Goal: Task Accomplishment & Management: Manage account settings

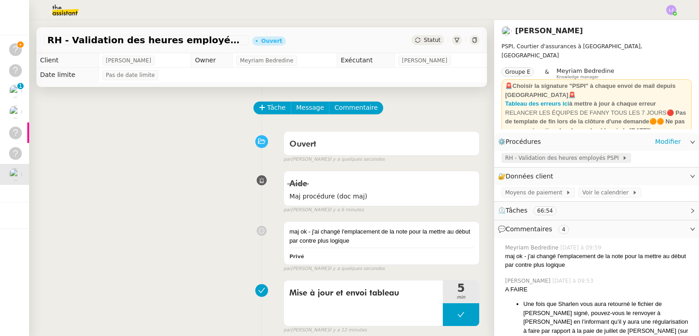
click at [533, 161] on span "RH - Validation des heures employés PSPI" at bounding box center [563, 157] width 117 height 9
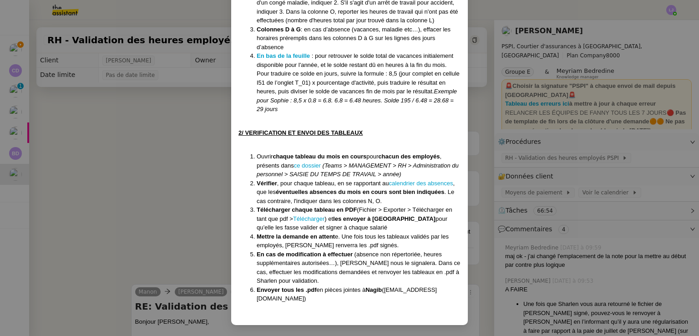
scroll to position [828, 0]
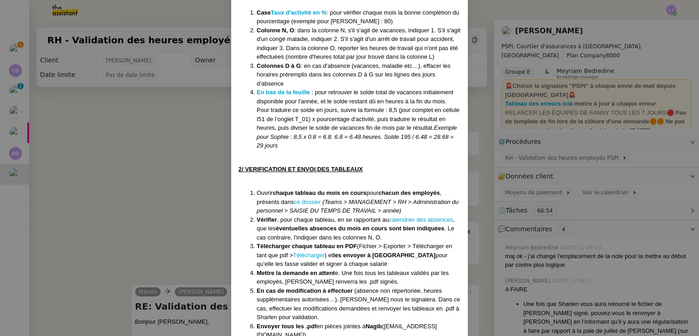
click at [480, 178] on nz-modal-container "Créé le 08/08/2024 Modifiée le 12/08/25 Contexte : Chaque mois, nous devons tra…" at bounding box center [349, 168] width 699 height 336
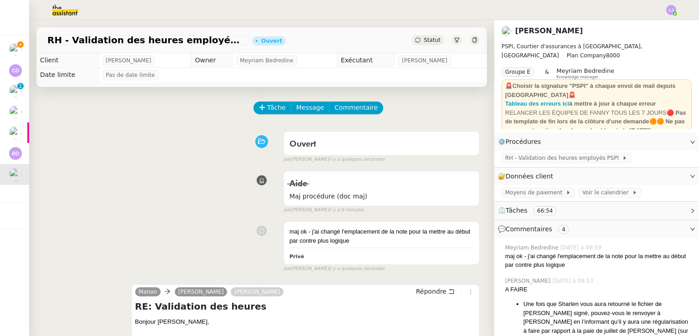
scroll to position [819, 0]
click at [539, 156] on span "RH - Validation des heures employés PSPI" at bounding box center [563, 157] width 117 height 9
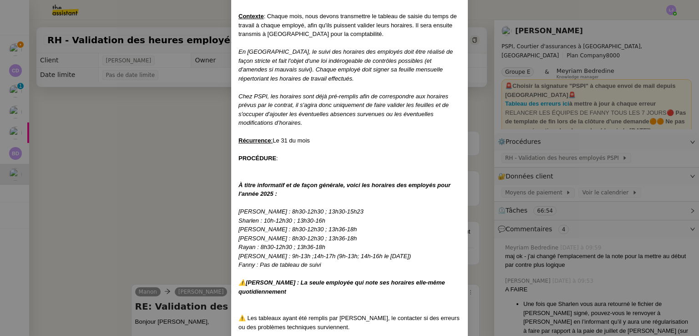
scroll to position [112, 0]
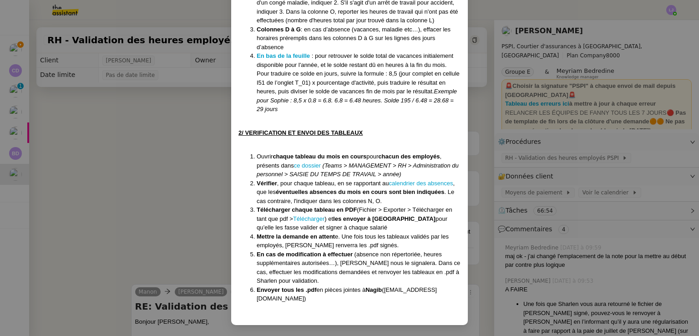
click at [557, 207] on nz-modal-container "Créé le 08/08/2024 Modifiée le 12/08/25 Contexte : Chaque mois, nous devons tra…" at bounding box center [349, 168] width 699 height 336
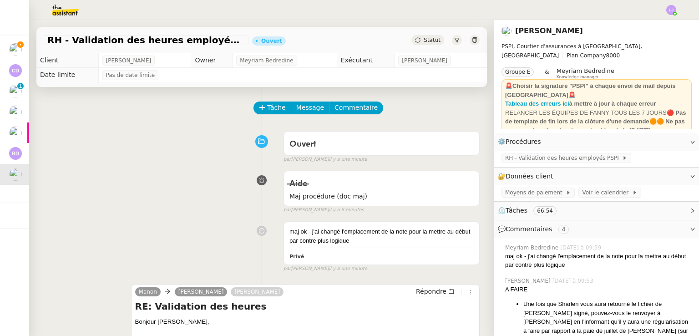
scroll to position [819, 0]
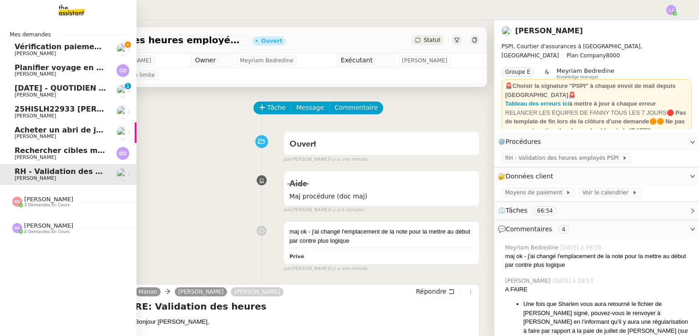
click at [80, 48] on span "Vérification paiements WYCC et MS AMLIN" at bounding box center [122, 46] width 215 height 9
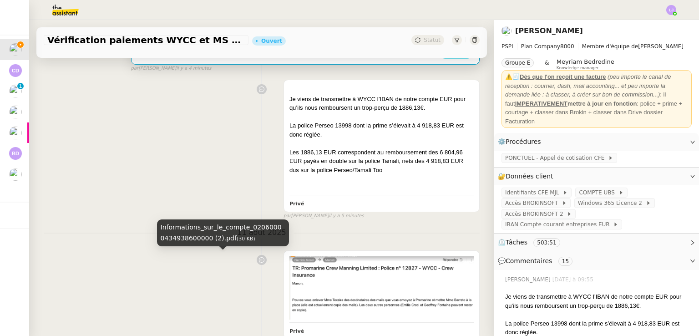
scroll to position [389, 0]
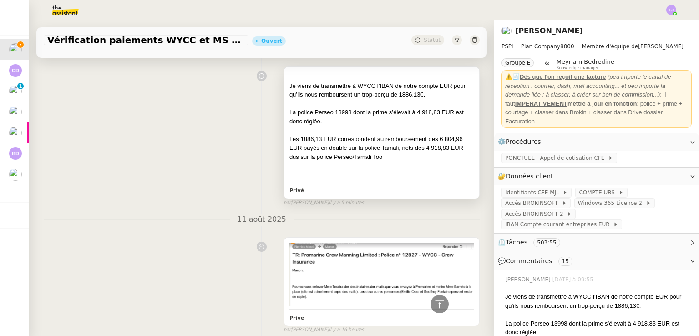
click at [343, 115] on div "La police Perseo 13998 dont la prime s’élevait à 4 918,83 EUR est donc réglée." at bounding box center [381, 117] width 184 height 18
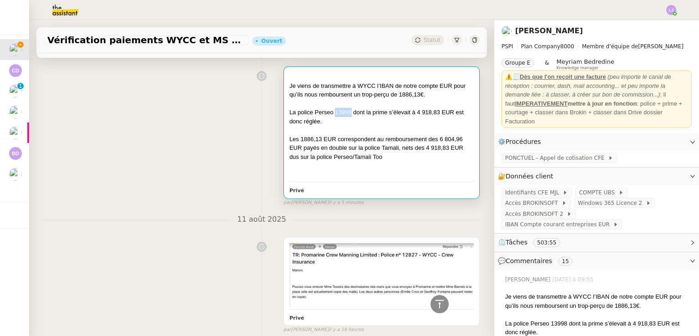
click at [343, 115] on div "La police Perseo 13998 dont la prime s’élevait à 4 918,83 EUR est donc réglée." at bounding box center [381, 117] width 184 height 18
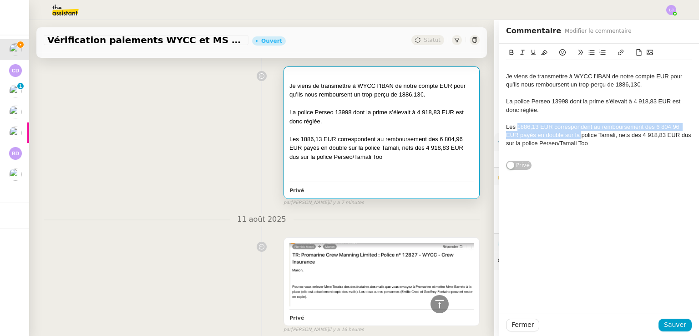
drag, startPoint x: 510, startPoint y: 125, endPoint x: 574, endPoint y: 134, distance: 64.3
click at [574, 134] on div "Les 1886,13 EUR correspondent au remboursement des 6 804,96 EUR payés en double…" at bounding box center [599, 135] width 186 height 25
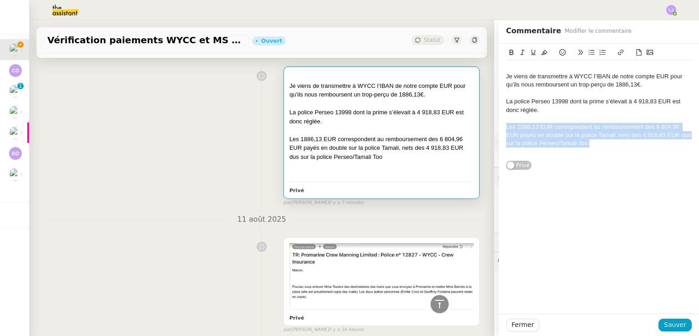
copy div "Les 1886,13 EUR correspondent au remboursement des 6 804,96 EUR payés en double…"
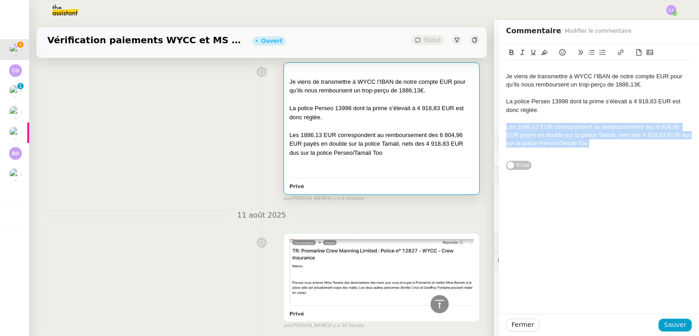
scroll to position [393, 0]
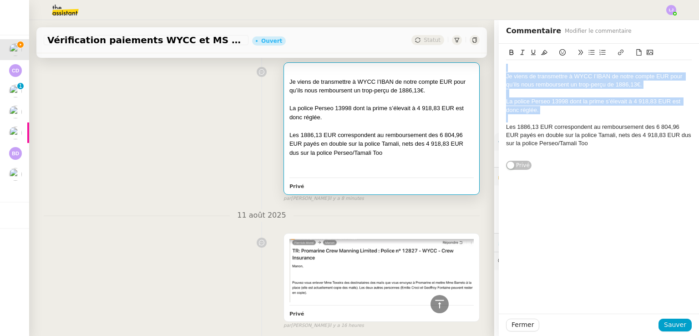
drag, startPoint x: 562, startPoint y: 115, endPoint x: 488, endPoint y: 57, distance: 94.3
click at [488, 57] on app-ticket "Vérification paiements WYCC et MS AMLIN Ouvert Statut Client Sophie Mouraire Ow…" at bounding box center [364, 178] width 670 height 316
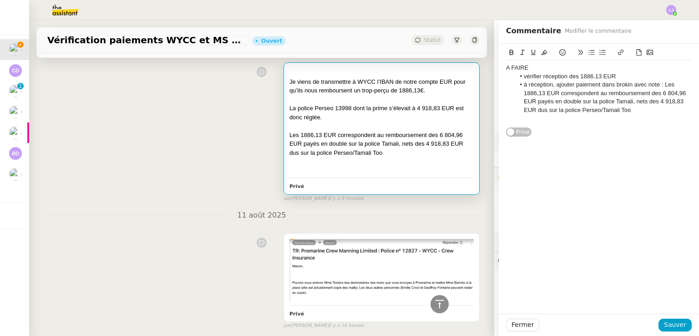
click at [661, 86] on li "à réception, ajouter paiement dans brokin avec note : Les 1886,13 EUR correspon…" at bounding box center [603, 98] width 177 height 34
click at [670, 326] on span "Sauver" at bounding box center [675, 324] width 22 height 10
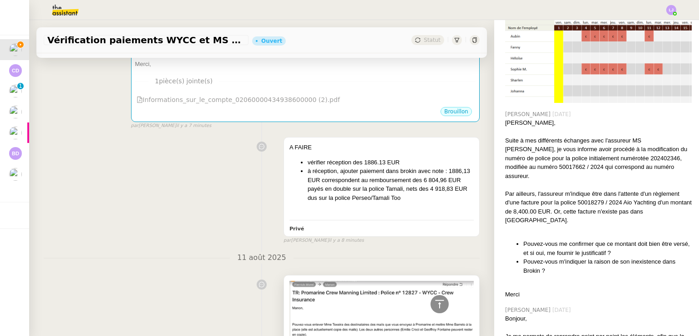
scroll to position [320, 0]
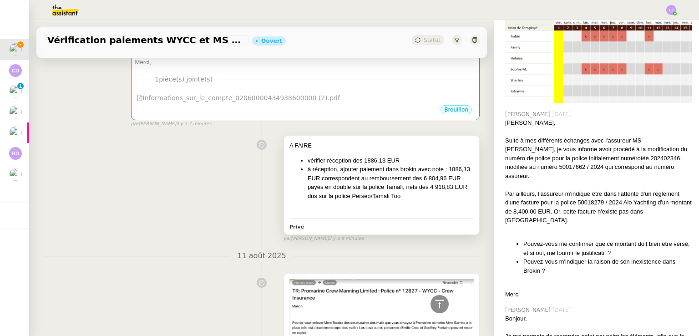
click at [419, 183] on li "à réception, ajouter paiement dans brokin avec note : 1886,13 EUR correspondent…" at bounding box center [391, 182] width 166 height 35
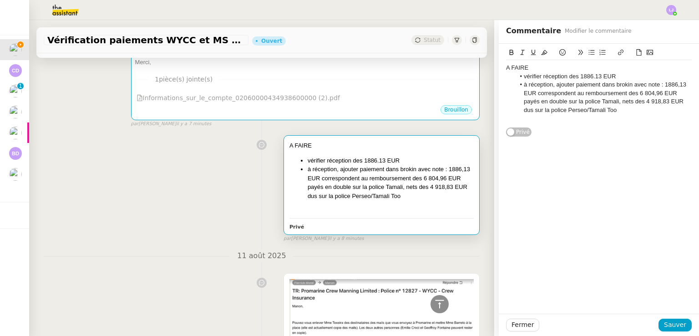
click at [652, 111] on li "à réception, ajouter paiement dans brokin avec note : 1886,13 EUR correspondent…" at bounding box center [603, 98] width 177 height 34
click at [523, 320] on span "Fermer" at bounding box center [522, 324] width 22 height 10
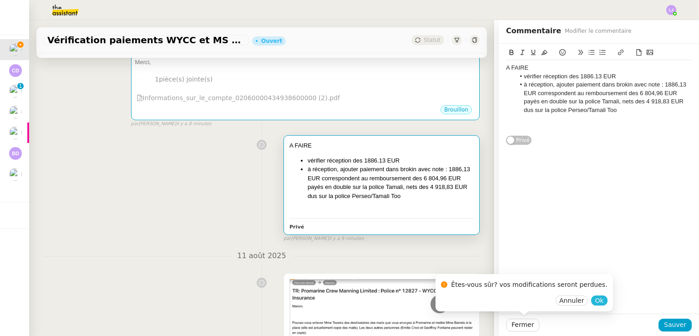
click at [591, 298] on button "Ok" at bounding box center [599, 300] width 16 height 10
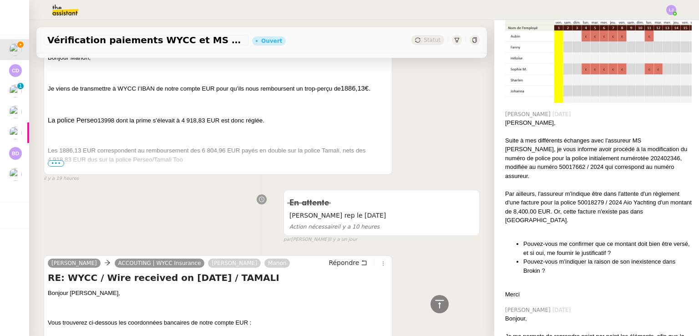
scroll to position [1214, 0]
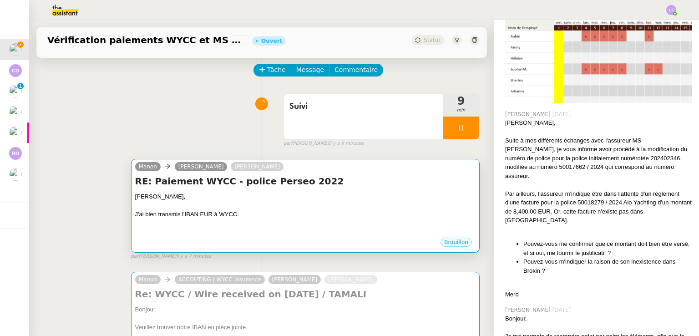
click at [372, 202] on div "Pierrick, J'ai bien transmis l'IBAN EUR à WYCC." at bounding box center [305, 214] width 340 height 45
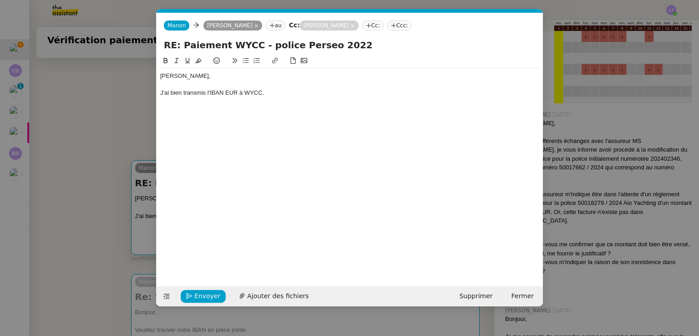
scroll to position [0, 19]
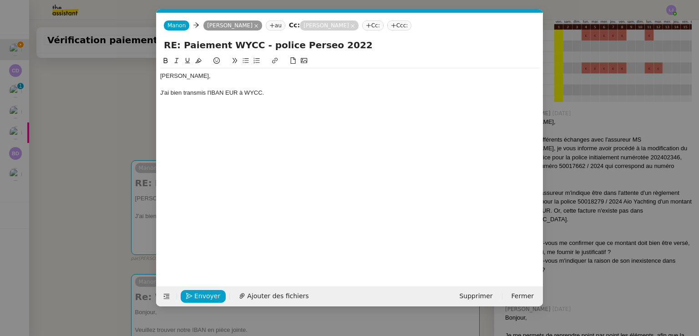
click at [324, 93] on div "J'ai bien transmis l'IBAN EUR à WYCC." at bounding box center [349, 93] width 379 height 8
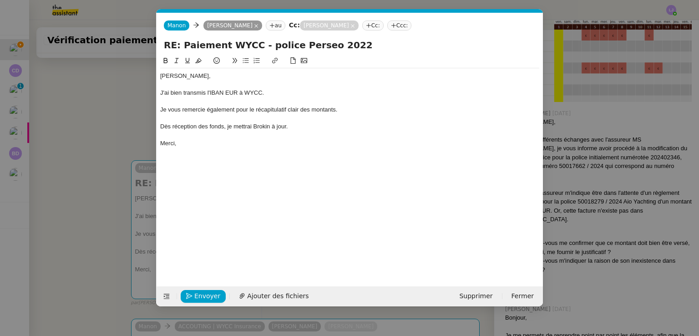
click at [128, 235] on nz-modal-container "Service TA - VOYAGE - PROPOSITION GLOBALE A utiliser dans le cadre de propositi…" at bounding box center [349, 168] width 699 height 336
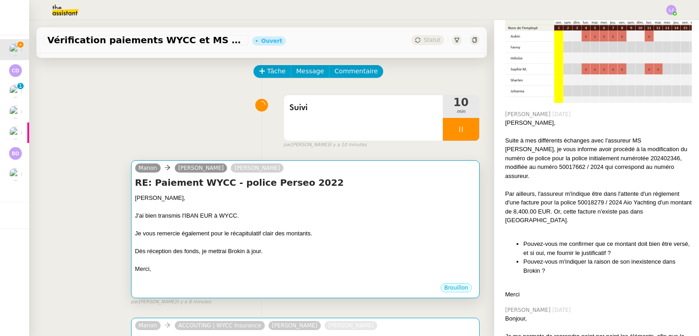
click at [281, 250] on div "Dès réception des fonds, je mettrai Brokin à jour." at bounding box center [305, 251] width 340 height 9
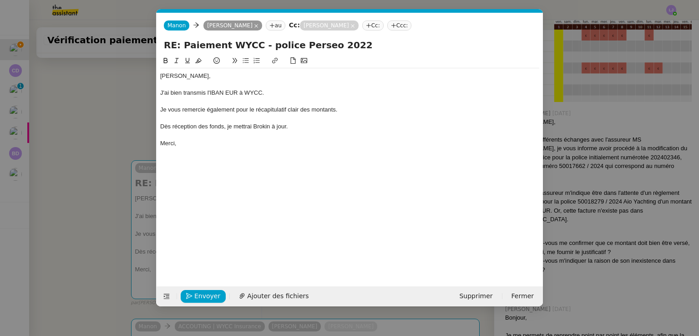
click at [301, 92] on div "J'ai bien transmis l'IBAN EUR à WYCC." at bounding box center [349, 93] width 379 height 8
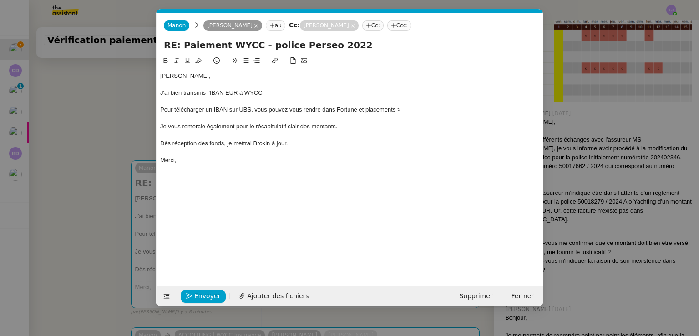
click at [95, 298] on nz-modal-container "Service TA - VOYAGE - PROPOSITION GLOBALE A utiliser dans le cadre de propositi…" at bounding box center [349, 168] width 699 height 336
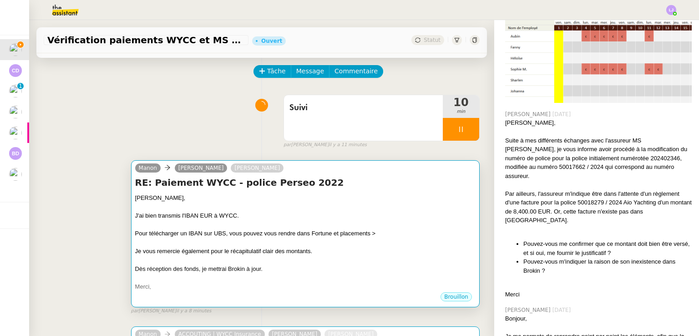
click at [302, 237] on div "Pour télécharger un IBAN sur UBS, vous pouvez vous rendre dans Fortune et place…" at bounding box center [305, 233] width 340 height 9
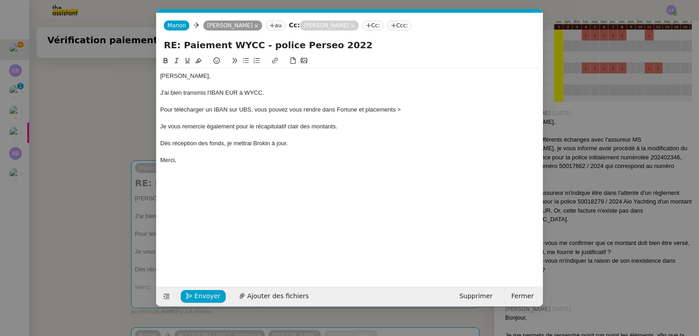
scroll to position [449, 0]
click at [294, 112] on div "Pour télécharger un IBAN sur UBS, vous pouvez vous rendre dans Fortune et place…" at bounding box center [349, 110] width 379 height 8
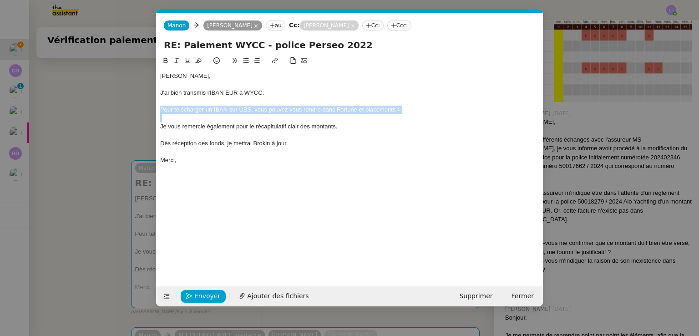
click at [294, 112] on div "Pour télécharger un IBAN sur UBS, vous pouvez vous rendre dans Fortune et place…" at bounding box center [349, 110] width 379 height 8
click at [196, 59] on icon at bounding box center [198, 60] width 6 height 6
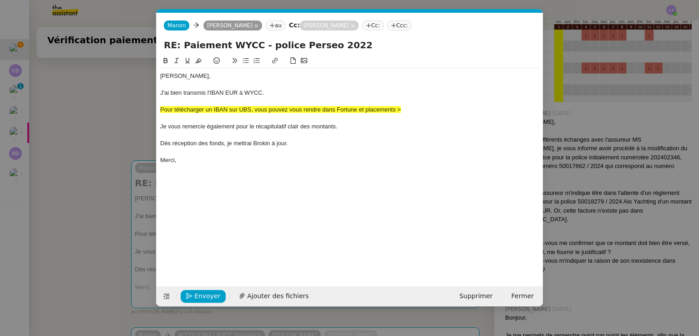
click at [96, 221] on nz-modal-container "Service TA - VOYAGE - PROPOSITION GLOBALE A utiliser dans le cadre de propositi…" at bounding box center [349, 168] width 699 height 336
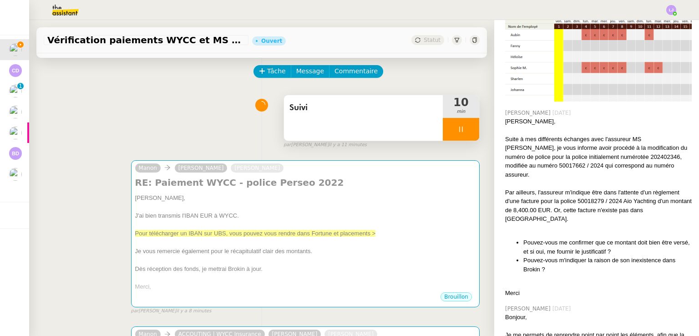
scroll to position [448, 0]
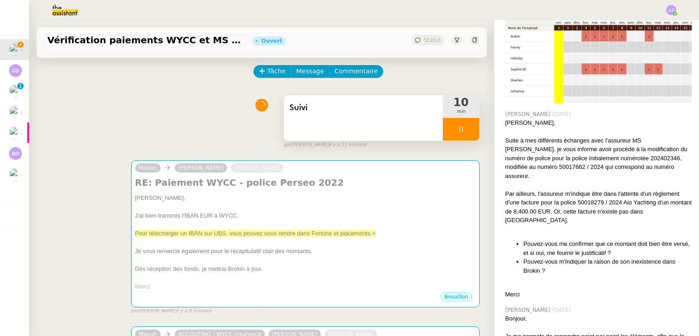
click at [379, 126] on div "Suivi" at bounding box center [363, 117] width 159 height 45
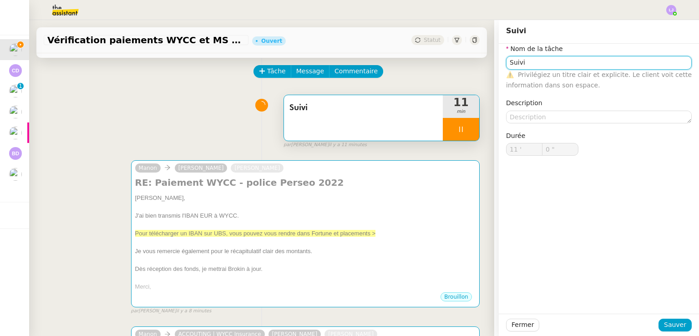
click at [580, 59] on input "Suivi" at bounding box center [599, 62] width 186 height 13
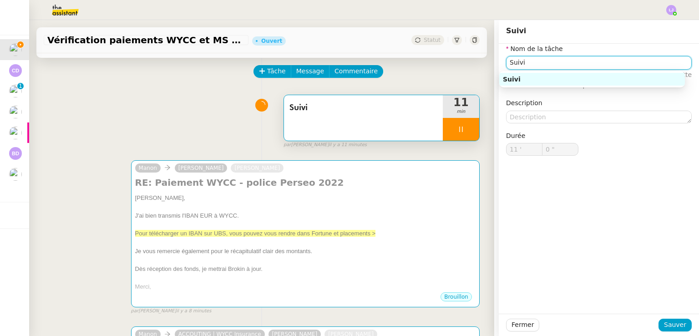
click at [580, 59] on input "Suivi" at bounding box center [599, 62] width 186 height 13
type input "1 ""
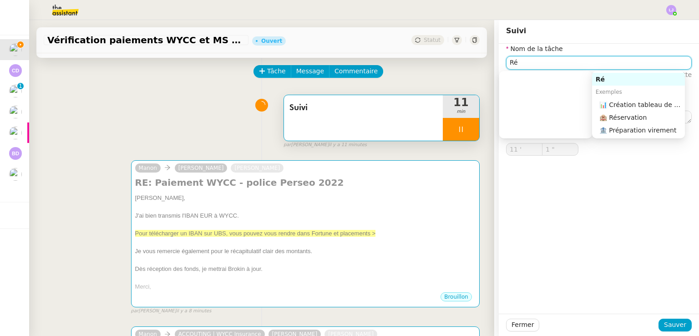
type input "Réc"
type input "2 ""
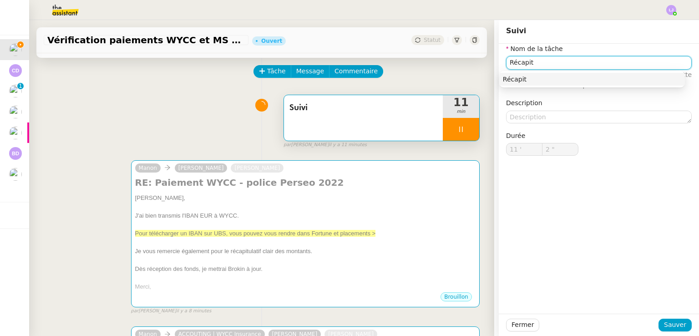
type input "Récapitu"
type input "3 ""
type input "Récapitulatif de"
type input "4 ""
type input "Récapitulatif des informat"
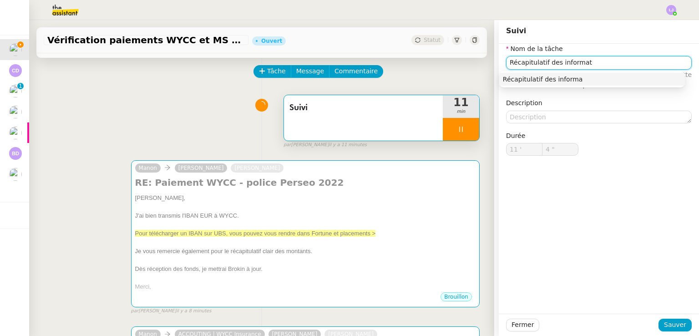
type input "5 ""
type input "Récapitulatif des informatios"
type input "6 ""
type input "Récapitulatif des informations"
type input "8 ""
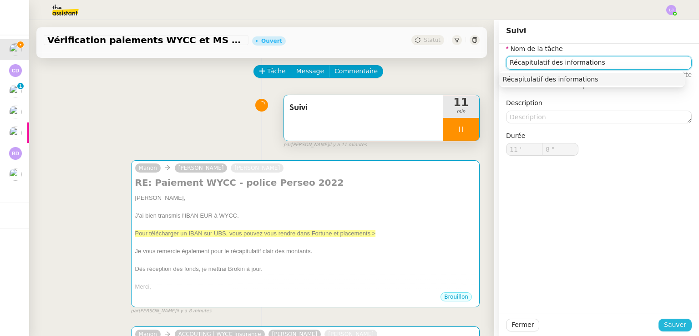
type input "Récapitulatif des informations"
click at [672, 330] on button "Sauver" at bounding box center [674, 324] width 33 height 13
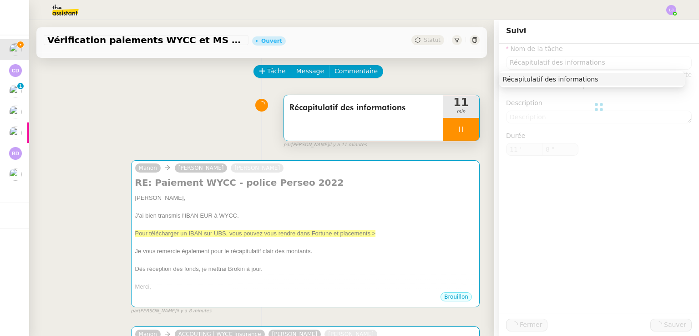
type input "9 ""
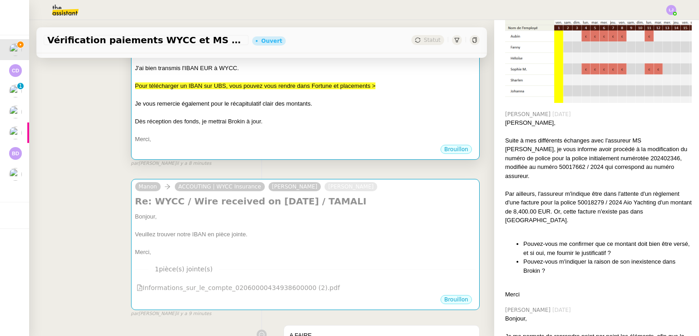
scroll to position [187, 0]
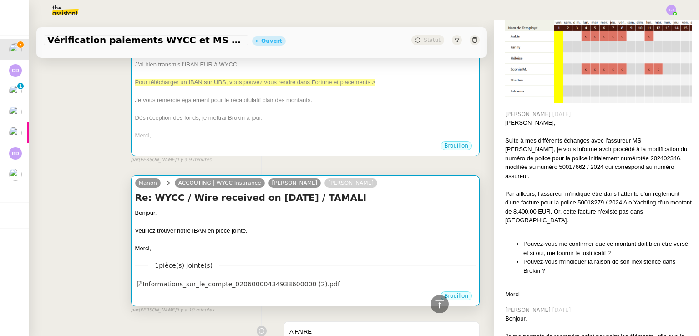
click at [369, 230] on div "Veuillez trouver notre IBAN en pièce jointe." at bounding box center [305, 230] width 340 height 9
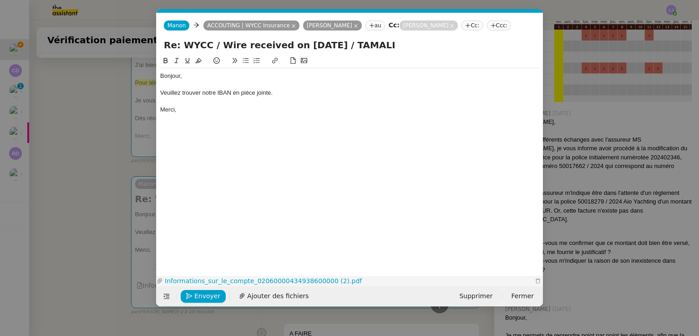
scroll to position [449, 0]
click at [209, 295] on span "Envoyer" at bounding box center [207, 296] width 26 height 10
click at [209, 295] on span "Confirmer l'envoi" at bounding box center [221, 296] width 55 height 10
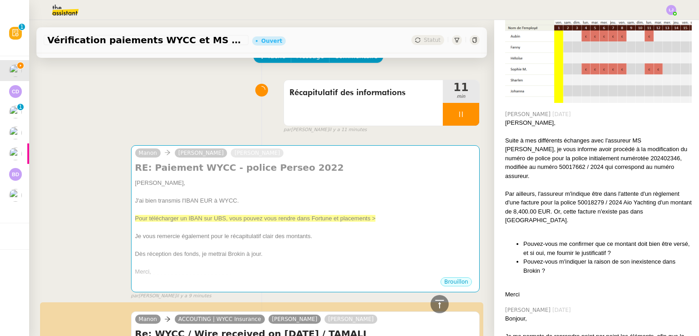
scroll to position [47, 0]
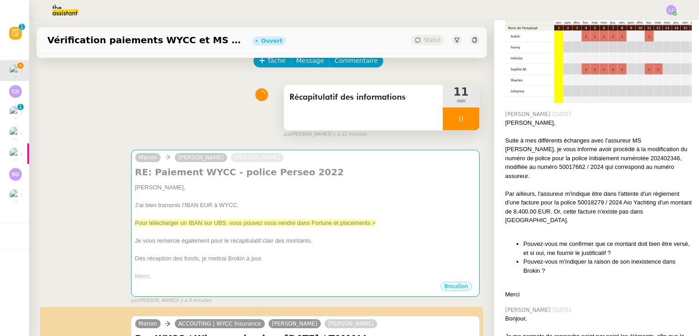
click at [455, 120] on div at bounding box center [461, 118] width 36 height 23
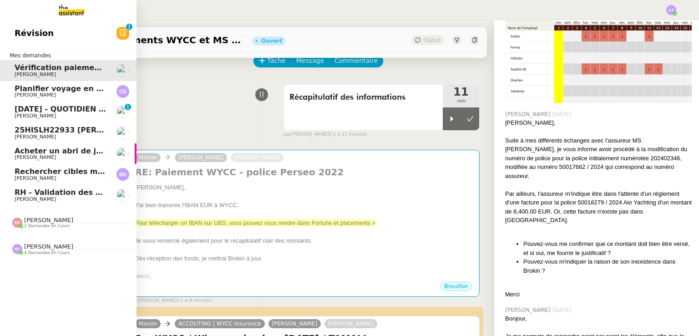
click at [43, 116] on span "[PERSON_NAME]" at bounding box center [35, 116] width 41 height 6
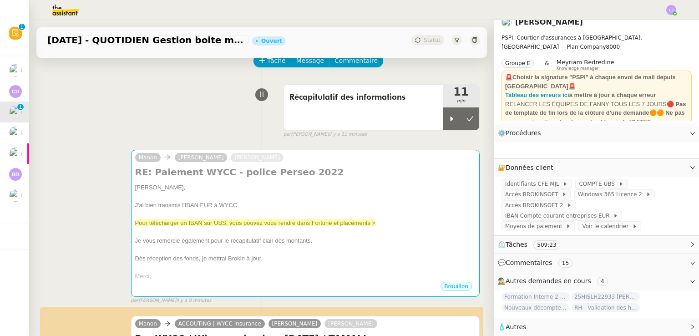
scroll to position [21, 0]
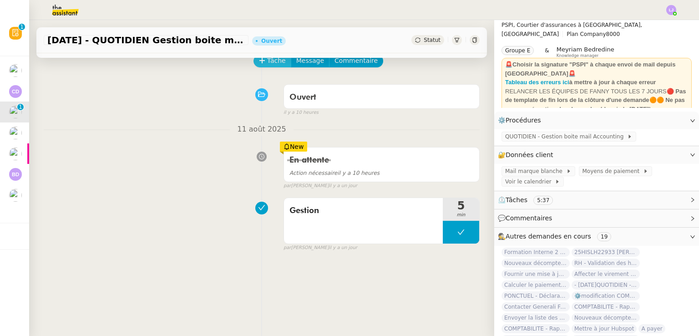
click at [274, 67] on button "Tâche" at bounding box center [272, 61] width 38 height 13
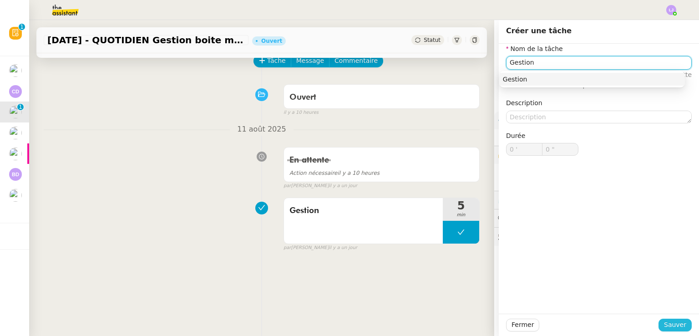
type input "Gestion"
click at [670, 322] on span "Sauver" at bounding box center [675, 324] width 22 height 10
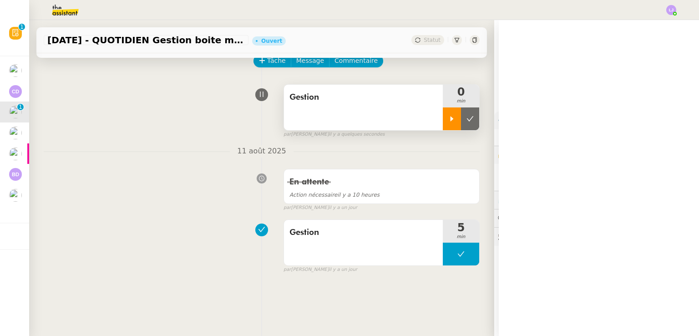
click at [448, 117] on icon at bounding box center [451, 118] width 7 height 7
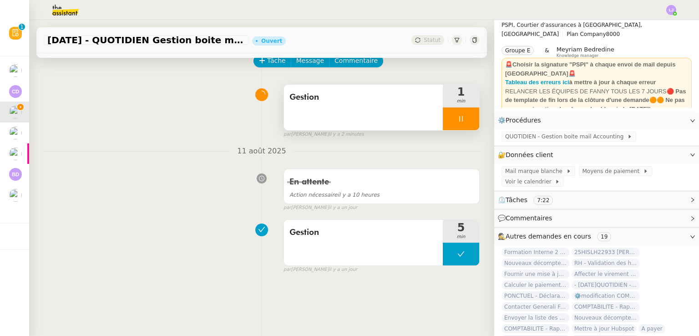
click at [457, 116] on div at bounding box center [461, 118] width 36 height 23
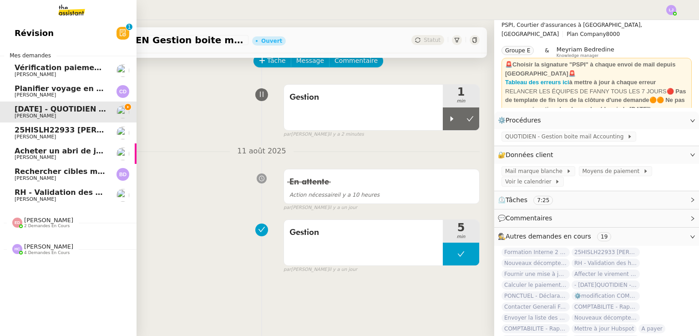
click at [79, 195] on span "RH - Validation des heures employés PSPI - 28 juillet 2025" at bounding box center [118, 192] width 207 height 9
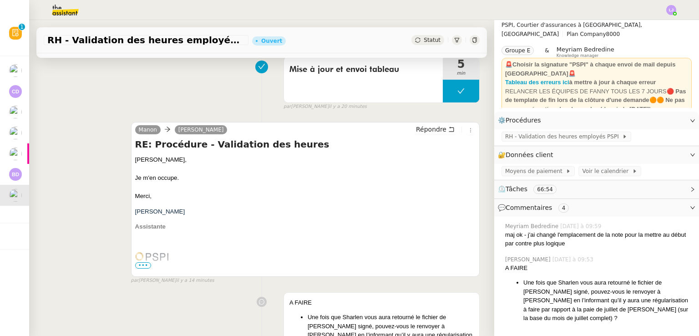
scroll to position [431, 0]
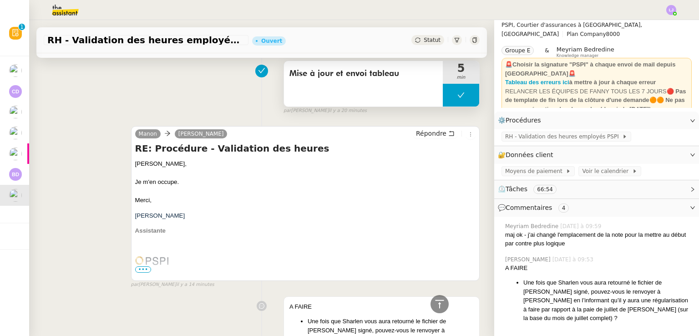
click at [443, 90] on button at bounding box center [461, 95] width 36 height 23
click at [443, 90] on div at bounding box center [452, 95] width 18 height 23
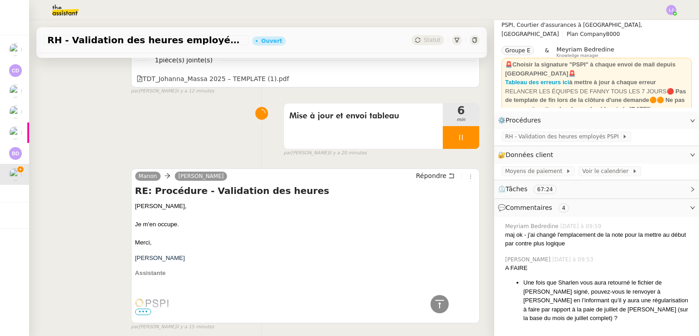
scroll to position [380, 0]
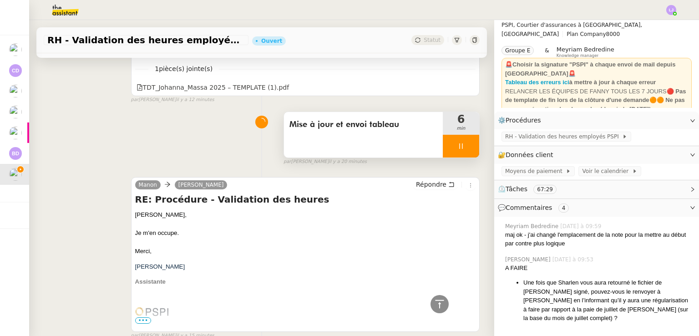
click at [460, 145] on div at bounding box center [461, 146] width 36 height 23
click at [467, 145] on icon at bounding box center [470, 145] width 7 height 5
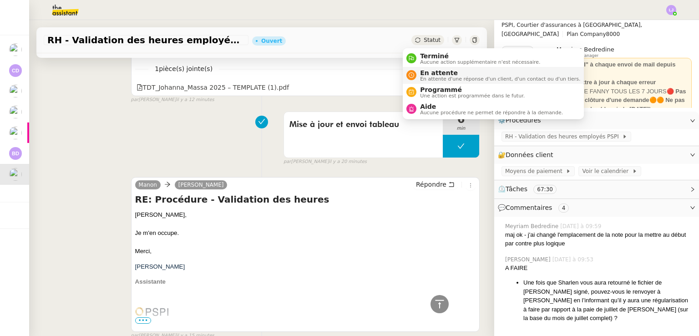
click at [434, 75] on span "En attente" at bounding box center [500, 72] width 160 height 7
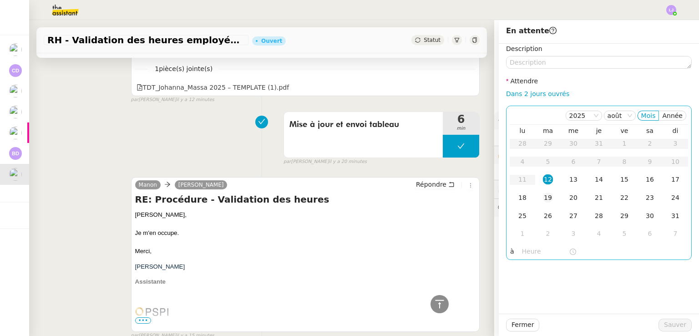
click at [548, 195] on td "19" at bounding box center [547, 198] width 25 height 18
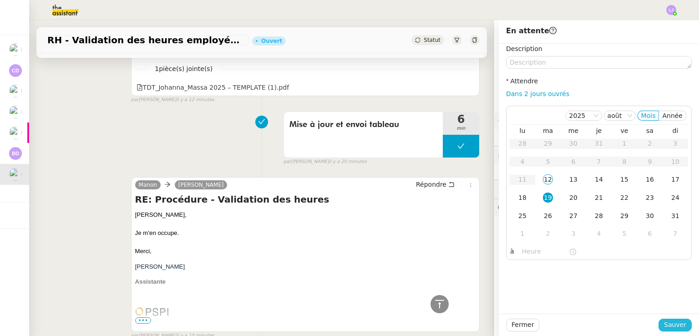
click at [667, 319] on button "Sauver" at bounding box center [674, 324] width 33 height 13
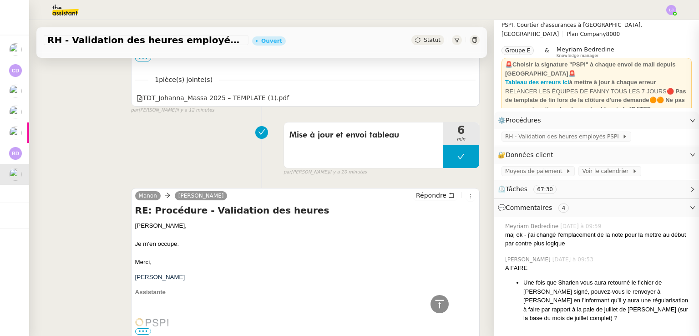
scroll to position [390, 0]
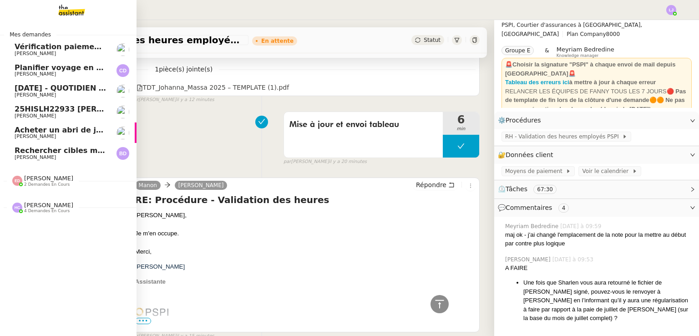
click at [88, 112] on span "25HISLH22933 Vincent Perroud & 25HISLJ23032 Sheik Mohammed el Khereiji" at bounding box center [149, 109] width 269 height 9
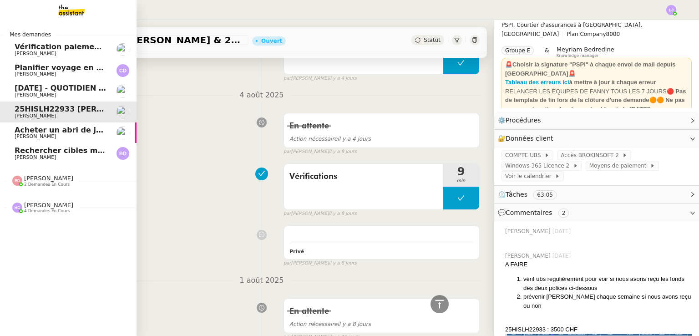
click at [84, 91] on span "11 août 2025 - QUOTIDIEN Gestion boite mail Accounting" at bounding box center [119, 88] width 208 height 9
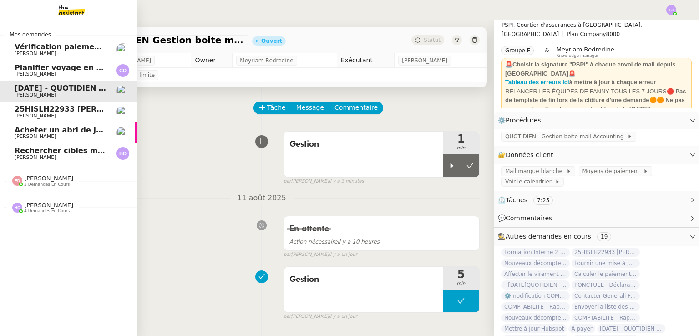
click at [77, 132] on span "Acheter un abri de jardin avec option de plancher" at bounding box center [117, 130] width 204 height 9
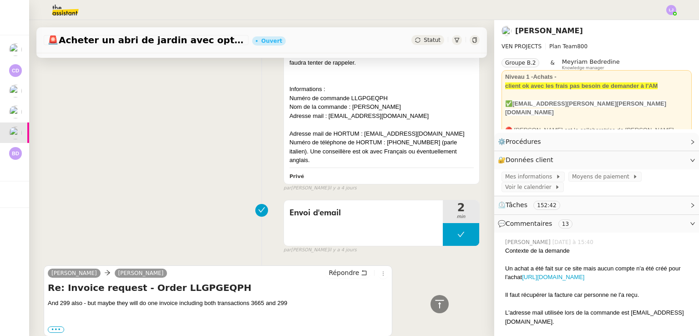
scroll to position [940, 0]
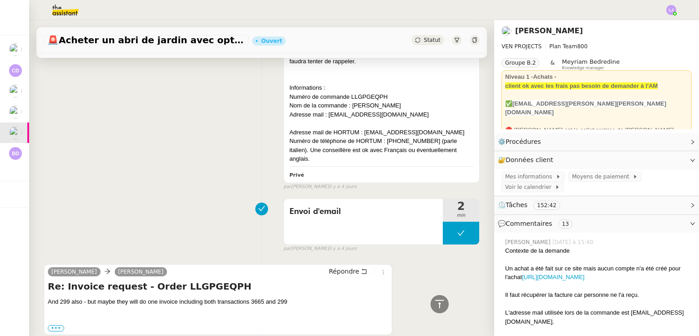
click at [578, 199] on div "⏲️ Tâches 152:42" at bounding box center [596, 205] width 205 height 18
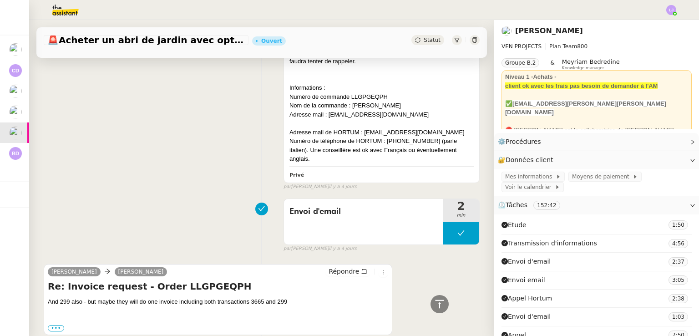
click at [566, 262] on nz-list-item "Envoi d'email 2 : 37" at bounding box center [596, 261] width 190 height 18
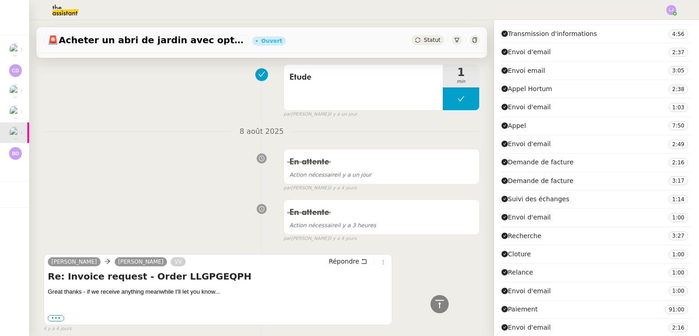
scroll to position [0, 0]
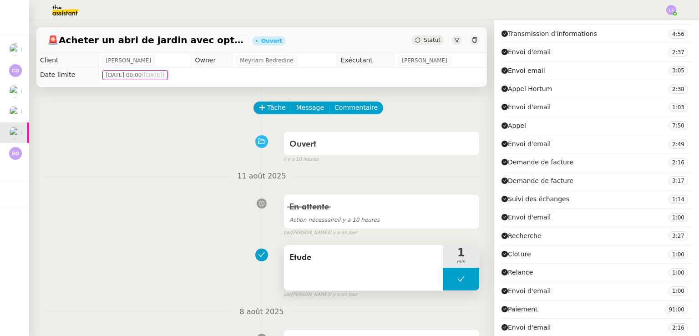
click at [443, 275] on button at bounding box center [461, 278] width 36 height 23
click at [443, 275] on div at bounding box center [452, 278] width 18 height 23
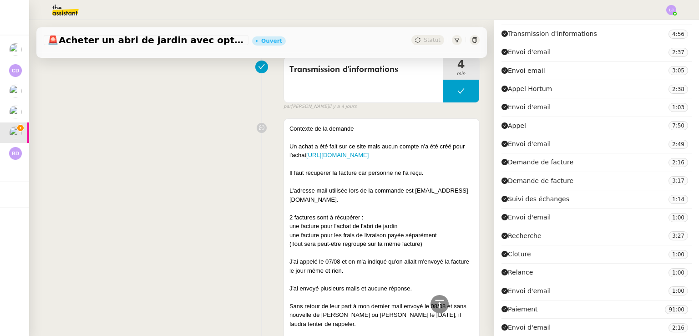
scroll to position [677, 0]
click at [339, 156] on link "[URL][DOMAIN_NAME]" at bounding box center [337, 155] width 62 height 7
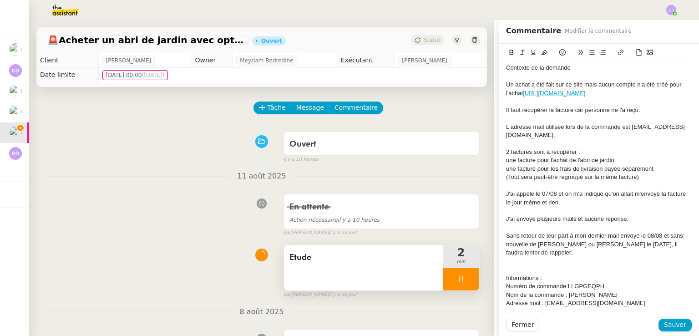
click at [457, 279] on icon at bounding box center [460, 278] width 7 height 7
click at [479, 16] on div at bounding box center [349, 10] width 653 height 20
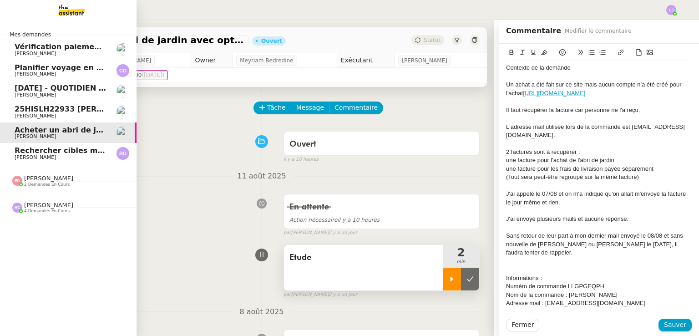
click at [68, 101] on link "25HISLH22933 [PERSON_NAME] & 25HISLJ23032 [PERSON_NAME] [PERSON_NAME]" at bounding box center [68, 111] width 136 height 21
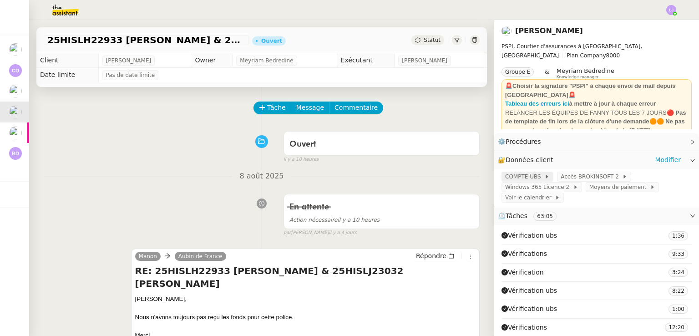
click at [541, 177] on span at bounding box center [543, 176] width 4 height 6
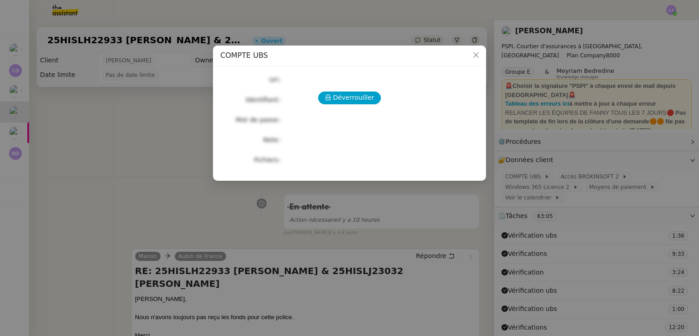
click at [335, 90] on div "Déverrouiller Url Identifiant Mot de passe Note Fichiers Upload" at bounding box center [349, 119] width 258 height 93
click at [342, 95] on span "Déverrouiller" at bounding box center [353, 97] width 41 height 10
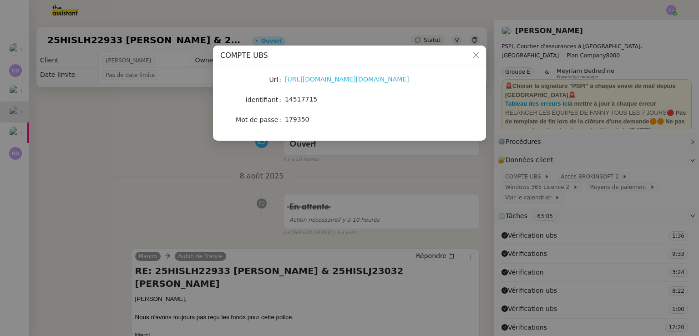
click at [318, 81] on link "https://ebanking-ch1.ubs.com/workbench/WorkbenchOpenAction.do?login#/home?navit…" at bounding box center [347, 79] width 124 height 7
click at [290, 98] on span "14517715" at bounding box center [301, 99] width 32 height 7
copy span "14517715"
click at [281, 229] on nz-modal-container "COMPTE UBS Url https://ebanking-ch1.ubs.com/workbench/WorkbenchOpenAction.do?lo…" at bounding box center [349, 168] width 699 height 336
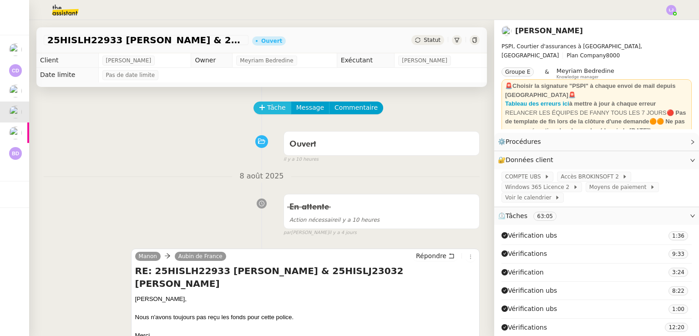
click at [259, 110] on icon at bounding box center [262, 107] width 6 height 6
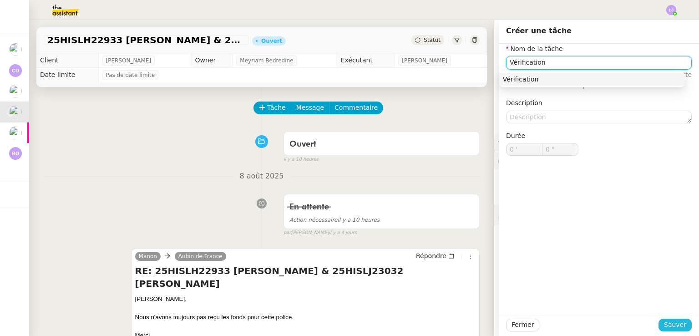
type input "Vérification"
click at [679, 328] on span "Sauver" at bounding box center [675, 324] width 22 height 10
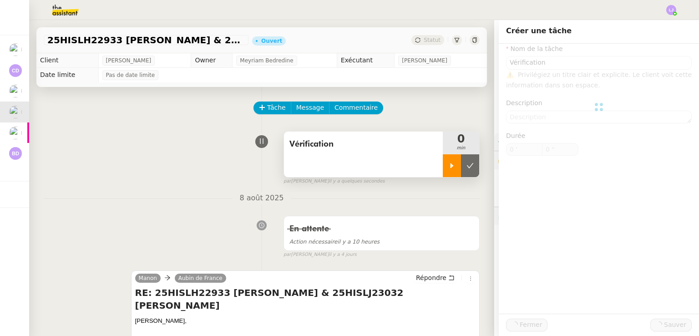
click at [443, 170] on div at bounding box center [452, 165] width 18 height 23
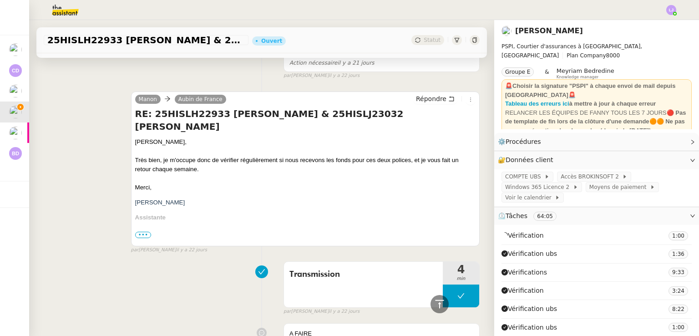
scroll to position [1944, 0]
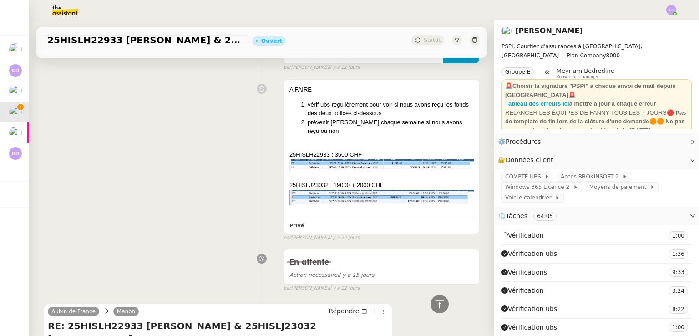
click at [94, 277] on div "En attente Action nécessaire il y a 15 jours false par Léa J. il y a 22 jours" at bounding box center [262, 268] width 436 height 47
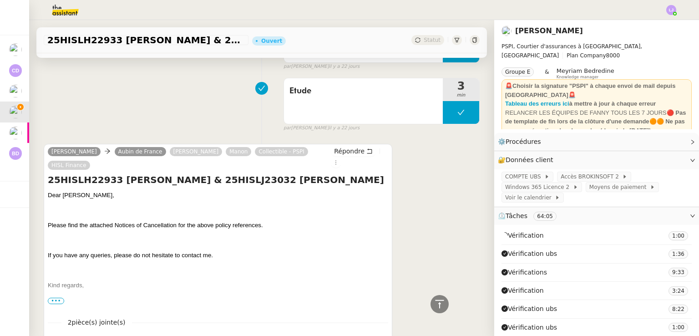
scroll to position [2875, 0]
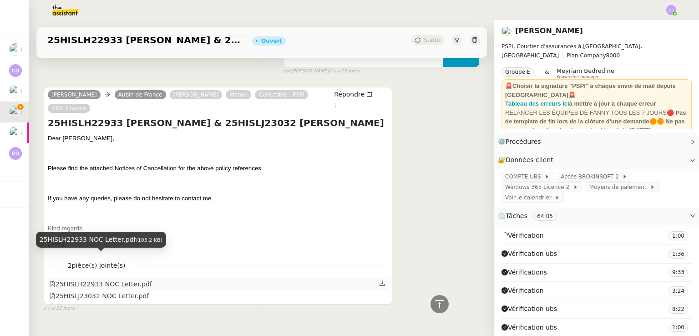
click at [104, 279] on div "25HISLH22933 NOC Letter.pdf" at bounding box center [100, 284] width 103 height 10
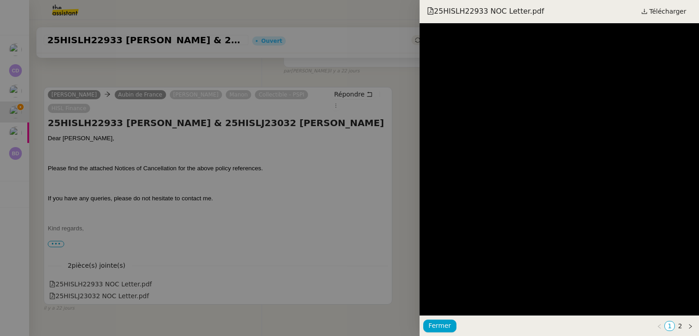
click at [131, 240] on div at bounding box center [349, 168] width 699 height 336
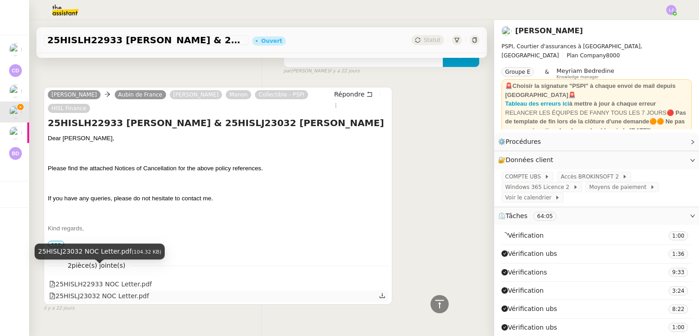
click at [106, 291] on div "25HISLJ23032 NOC Letter.pdf" at bounding box center [99, 296] width 100 height 10
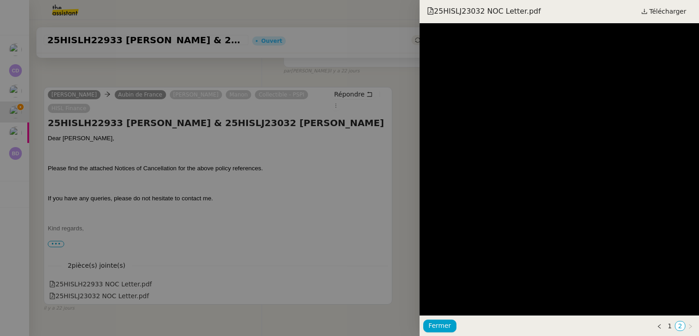
click at [204, 209] on div at bounding box center [349, 168] width 699 height 336
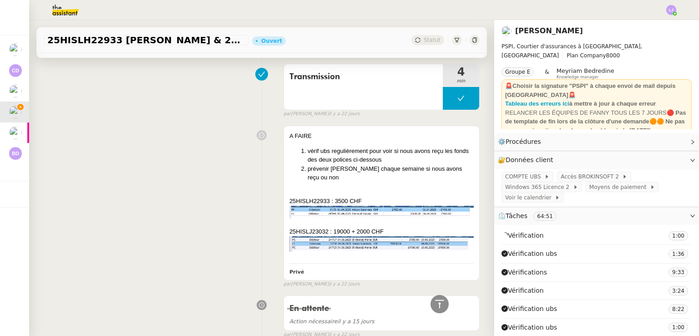
scroll to position [2140, 0]
click at [311, 197] on div "25HISLH22933 : 3500 CHF" at bounding box center [381, 201] width 184 height 9
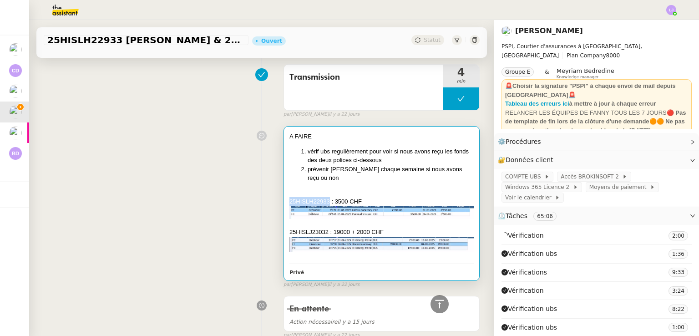
click at [311, 197] on div "25HISLH22933 : 3500 CHF" at bounding box center [381, 201] width 184 height 9
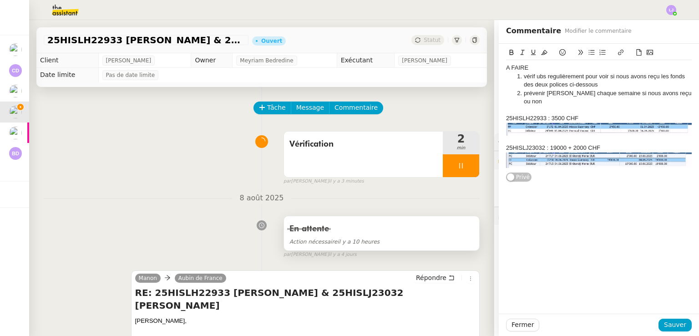
scroll to position [195, 0]
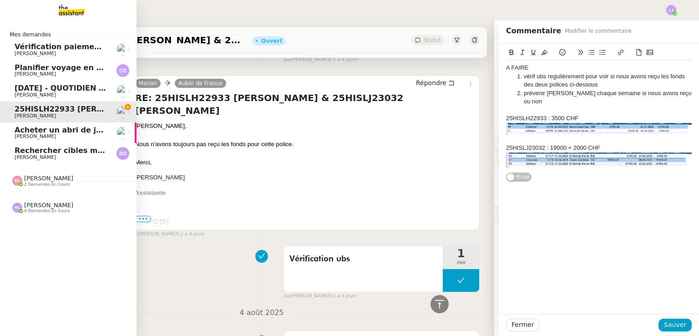
click at [24, 48] on span "Vérification paiements WYCC et MS AMLIN" at bounding box center [122, 46] width 215 height 9
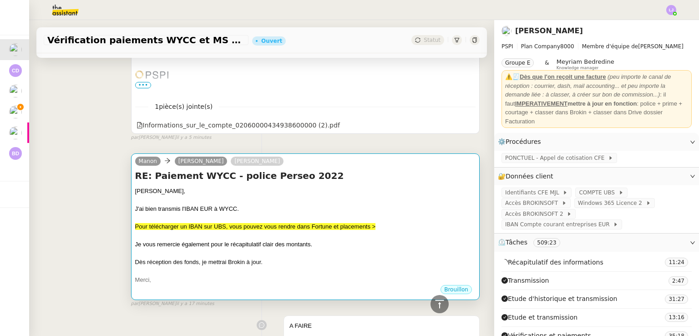
click at [281, 237] on div at bounding box center [305, 235] width 340 height 9
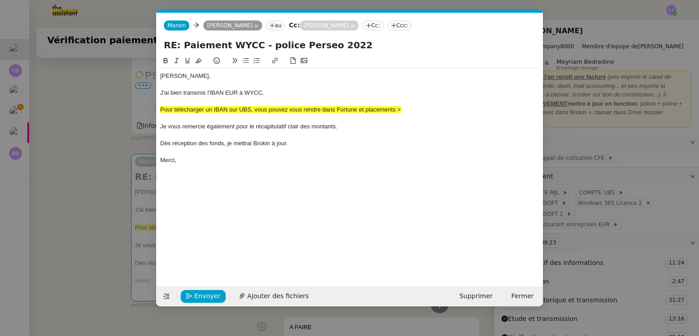
scroll to position [0, 19]
click at [419, 108] on div "Pour télécharger un IBAN sur UBS, vous pouvez vous rendre dans Fortune et place…" at bounding box center [349, 110] width 379 height 8
click at [453, 111] on div "Pour télécharger un IBAN sur UBS, vous pouvez vous rendre dans Fortune et place…" at bounding box center [349, 110] width 379 height 8
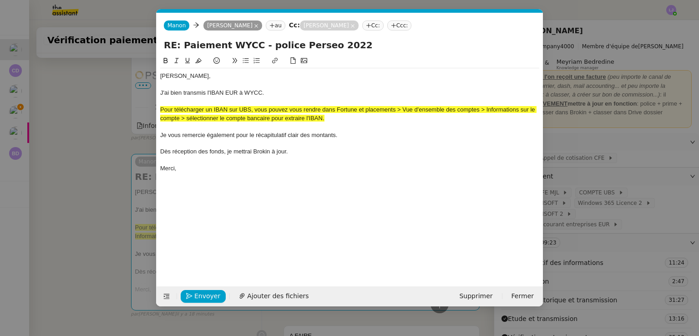
click at [309, 118] on span "Pour télécharger un IBAN sur UBS, vous pouvez vous rendre dans Fortune et place…" at bounding box center [348, 113] width 376 height 15
click at [368, 122] on div at bounding box center [349, 126] width 379 height 8
click at [315, 115] on span "Pour télécharger un IBAN sur UBS, vous pouvez vous rendre dans Fortune et place…" at bounding box center [348, 113] width 376 height 15
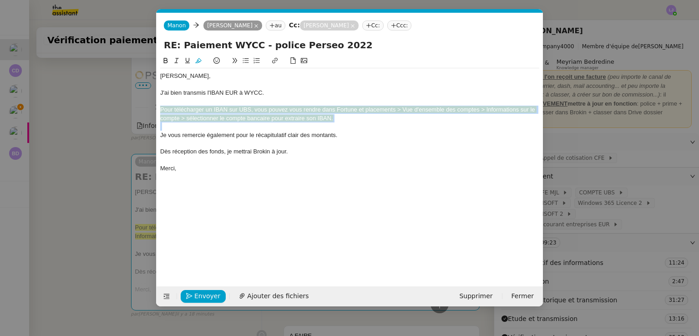
click at [315, 115] on span "Pour télécharger un IBAN sur UBS, vous pouvez vous rendre dans Fortune et place…" at bounding box center [348, 113] width 376 height 15
click at [198, 60] on icon at bounding box center [198, 60] width 6 height 6
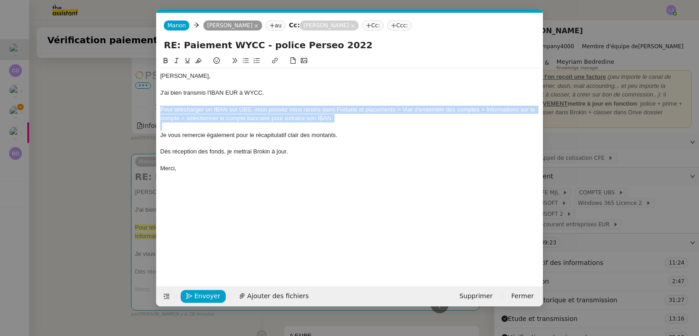
click at [178, 61] on icon at bounding box center [176, 60] width 6 height 6
click at [302, 120] on em "Pour télécharger un IBAN sur UBS, vous pouvez vous rendre dans Fortune et place…" at bounding box center [348, 113] width 376 height 15
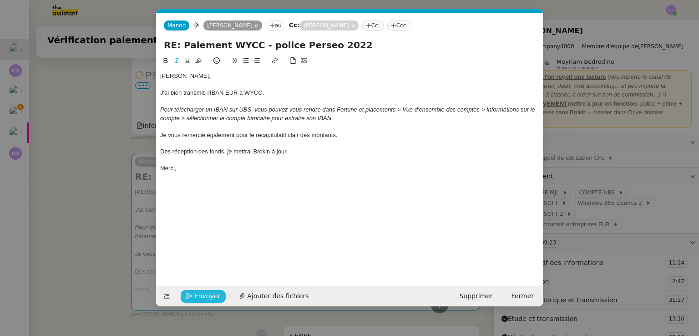
click at [205, 297] on span "Envoyer" at bounding box center [207, 296] width 26 height 10
click at [205, 297] on span "Confirmer l'envoi" at bounding box center [221, 296] width 55 height 10
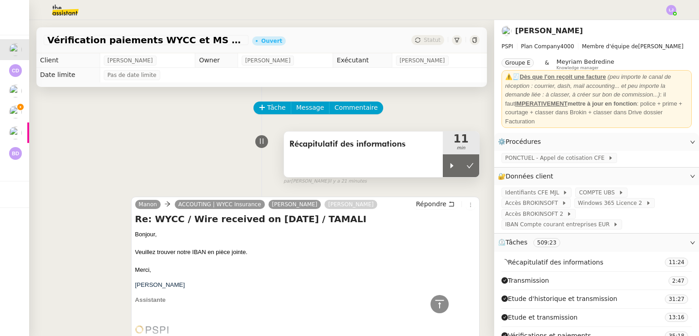
scroll to position [0, 0]
click at [467, 167] on icon at bounding box center [470, 165] width 7 height 5
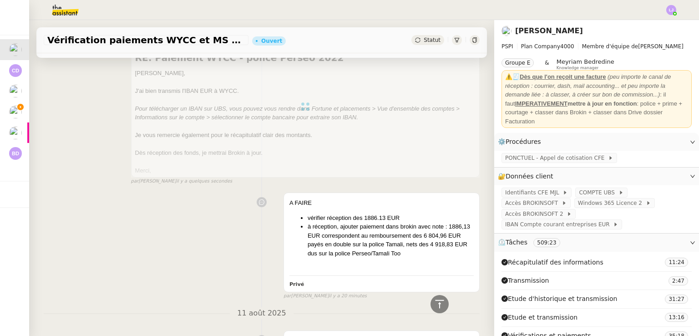
scroll to position [391, 0]
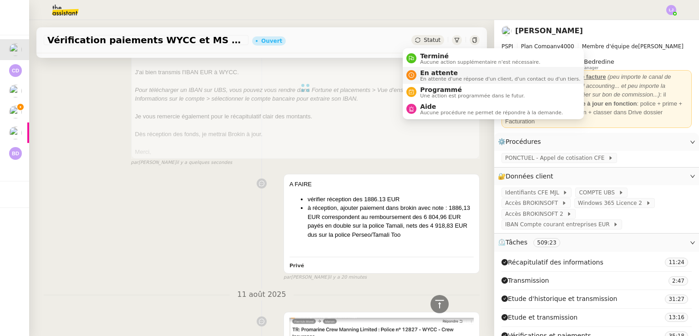
click at [446, 67] on li "En attente En attente d'une réponse d'un client, d'un contact ou d'un tiers." at bounding box center [493, 75] width 181 height 17
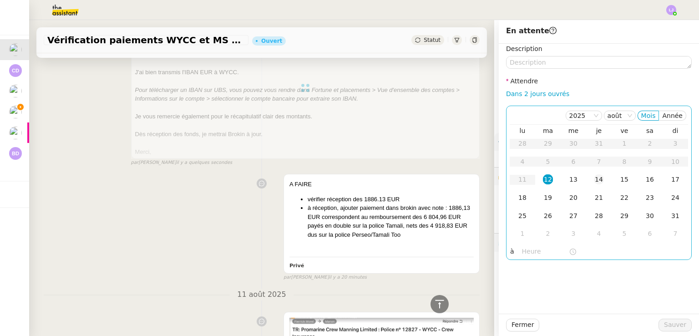
click at [594, 178] on div "14" at bounding box center [599, 179] width 10 height 10
click at [619, 177] on div "15" at bounding box center [624, 179] width 10 height 10
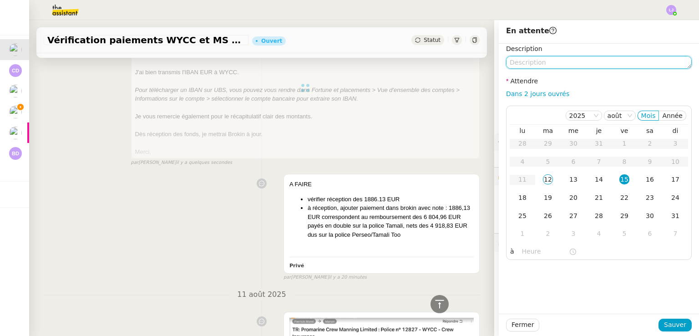
click at [546, 59] on textarea at bounding box center [599, 62] width 186 height 13
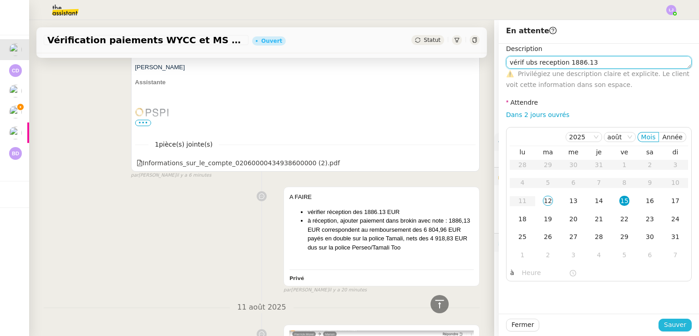
type textarea "vérif ubs reception 1886.13"
click at [674, 326] on span "Sauver" at bounding box center [675, 324] width 22 height 10
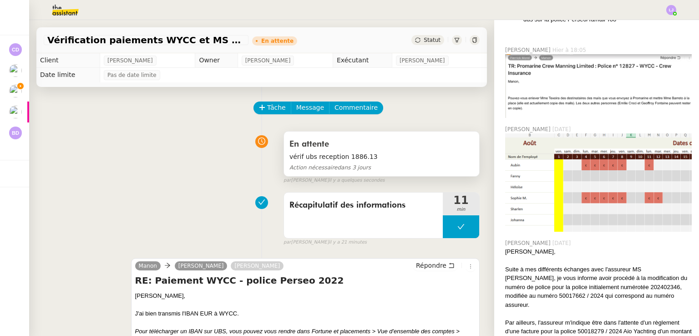
click at [331, 146] on div "En attente" at bounding box center [381, 144] width 184 height 15
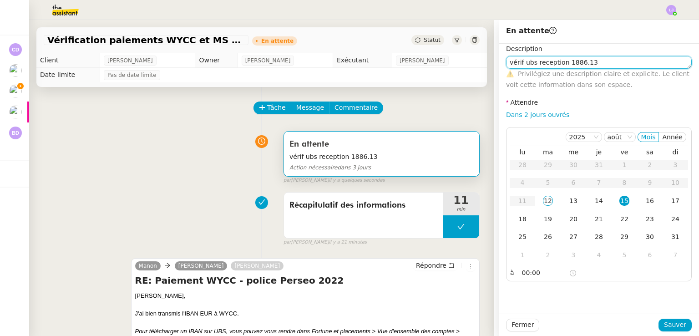
click at [605, 62] on textarea "vérif ubs reception 1886.13" at bounding box center [599, 62] width 186 height 13
type textarea "vérif ubs reception 1886.13 + relancer sophie sur montant"
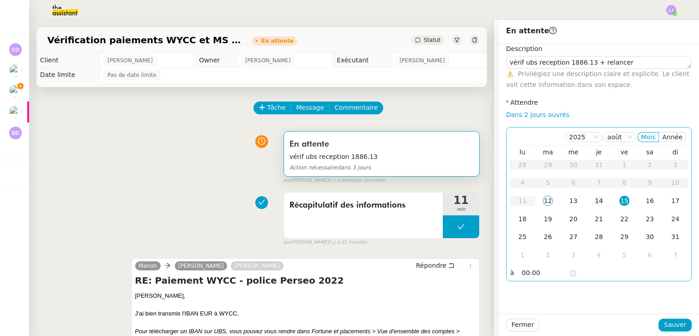
click at [594, 197] on div "14" at bounding box center [599, 201] width 10 height 10
click at [664, 326] on span "Sauver" at bounding box center [675, 324] width 22 height 10
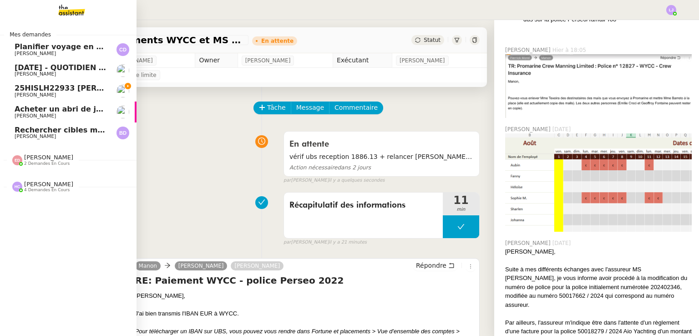
click at [63, 85] on span "25HISLH22933 Vincent Perroud & 25HISLJ23032 Sheik Mohammed el Khereiji" at bounding box center [149, 88] width 269 height 9
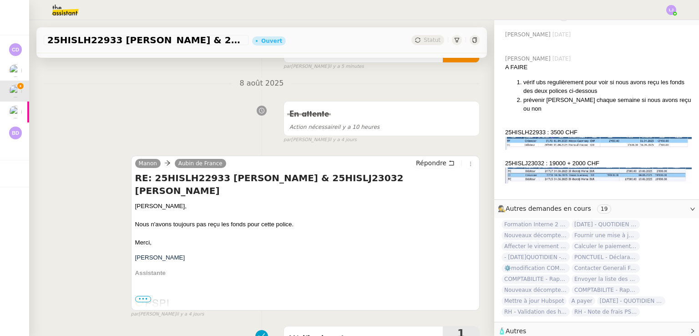
scroll to position [186, 0]
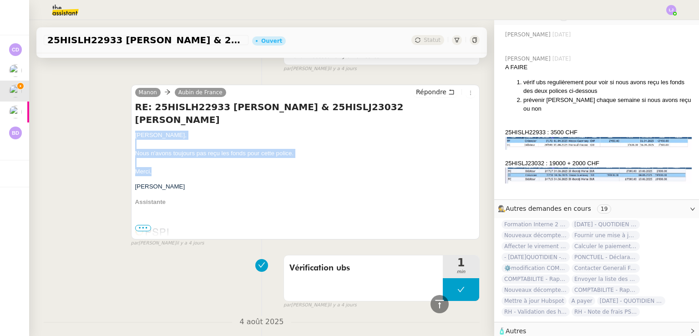
drag, startPoint x: 167, startPoint y: 172, endPoint x: 131, endPoint y: 136, distance: 51.1
click at [131, 136] on div "Manon Aubin de France Répondre RE: 25HISLH22933 Vincent Perroud & 25HISLJ23032 …" at bounding box center [305, 162] width 348 height 155
copy span "Aubin, Nous n'avons toujours pas reçu les fonds pour cette police. Merci,"
click at [448, 93] on icon at bounding box center [451, 92] width 6 height 6
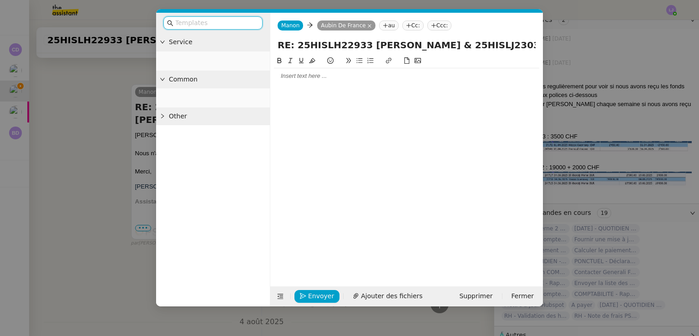
scroll to position [428, 0]
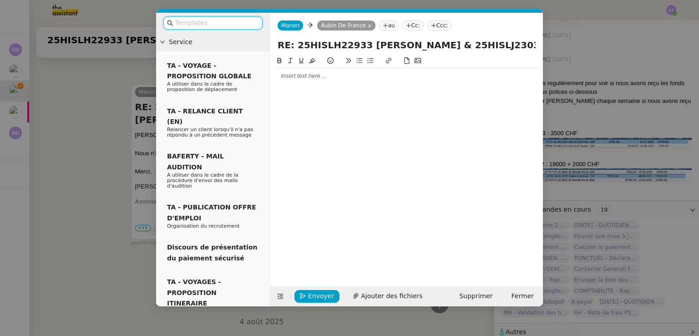
click at [419, 77] on div at bounding box center [406, 76] width 265 height 8
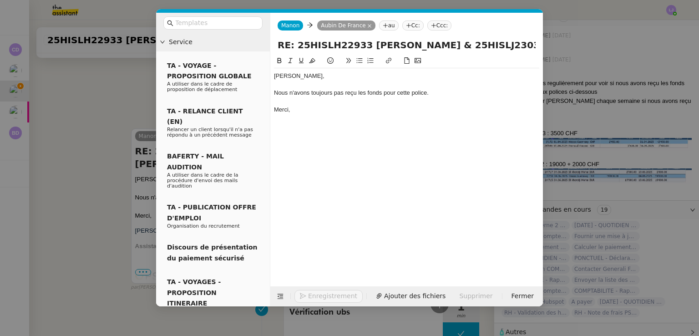
scroll to position [313, 0]
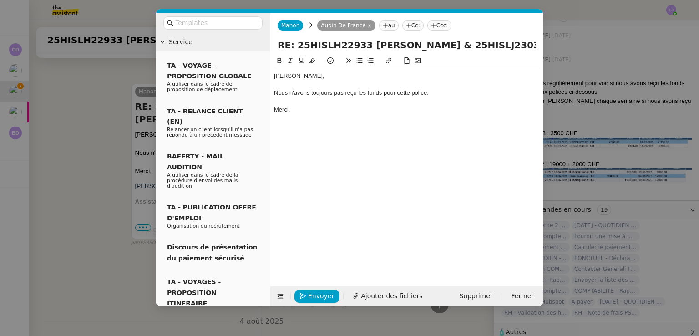
click at [407, 96] on div "Nous n'avons toujours pas reçu les fonds pour cette police." at bounding box center [406, 93] width 265 height 8
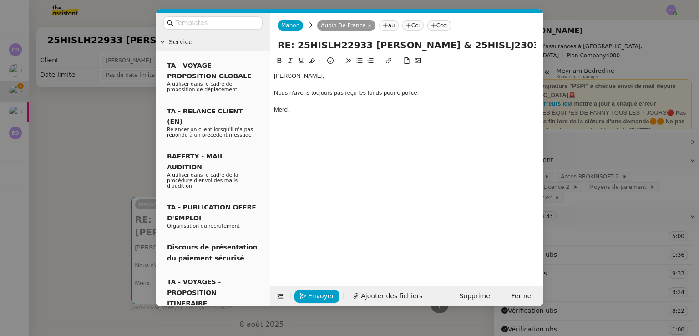
scroll to position [428, 0]
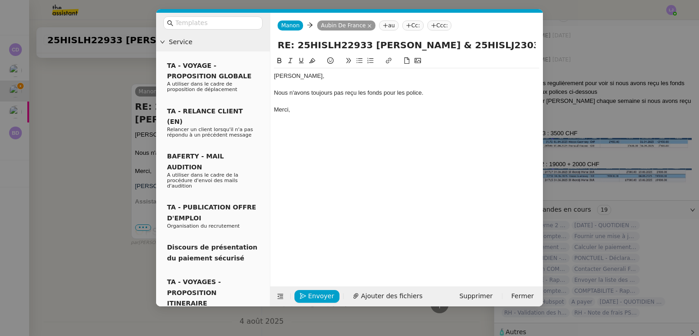
click at [419, 93] on div "Nous n'avons toujours pas reçu les fonds pour les police." at bounding box center [406, 93] width 265 height 8
click at [327, 298] on span "Envoyer" at bounding box center [321, 296] width 26 height 10
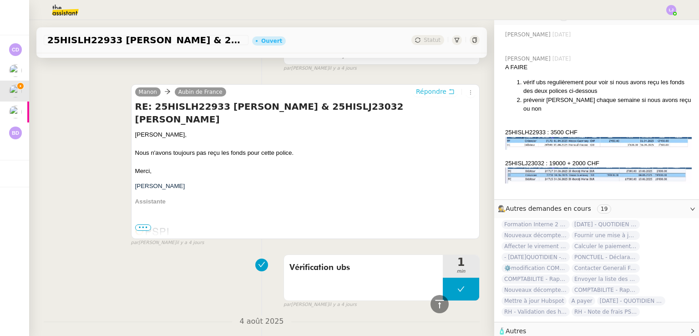
scroll to position [0, 0]
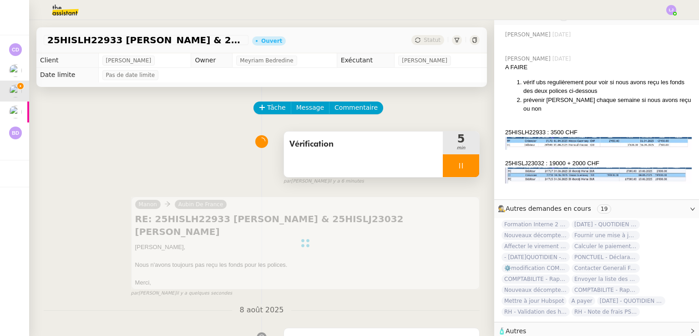
click at [462, 165] on div at bounding box center [461, 165] width 36 height 23
click at [462, 165] on button at bounding box center [470, 165] width 18 height 23
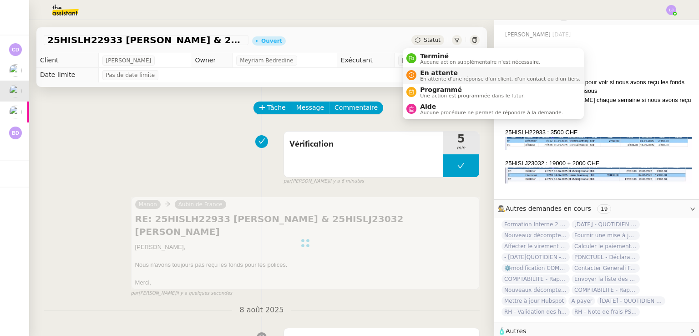
click at [436, 76] on span "En attente d'une réponse d'un client, d'un contact ou d'un tiers." at bounding box center [500, 78] width 160 height 5
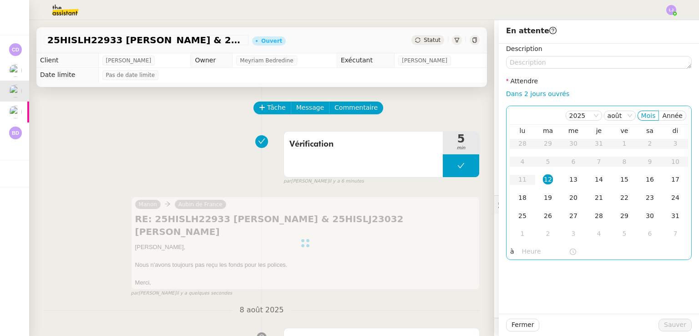
scroll to position [425, 0]
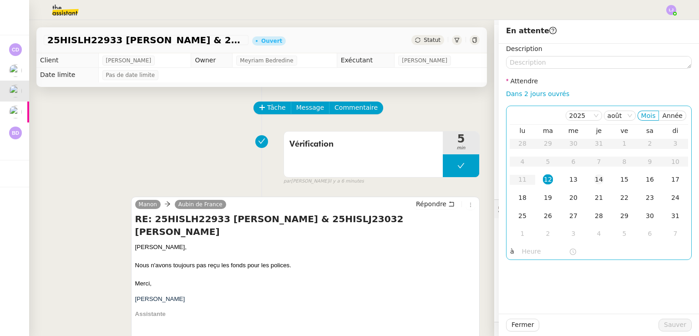
click at [595, 177] on div "14" at bounding box center [599, 179] width 10 height 10
click at [619, 180] on div "15" at bounding box center [624, 179] width 10 height 10
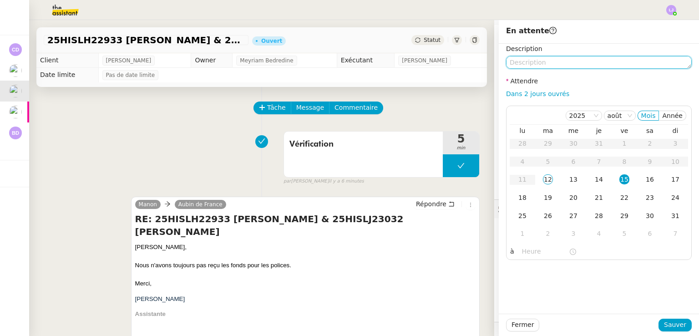
click at [565, 56] on textarea at bounding box center [599, 62] width 186 height 13
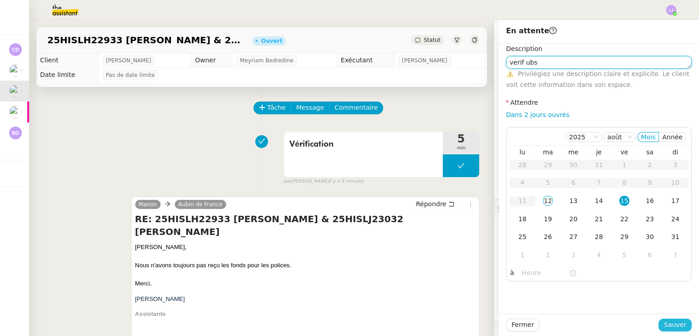
type textarea "verif ubs"
click at [676, 326] on span "Sauver" at bounding box center [675, 324] width 22 height 10
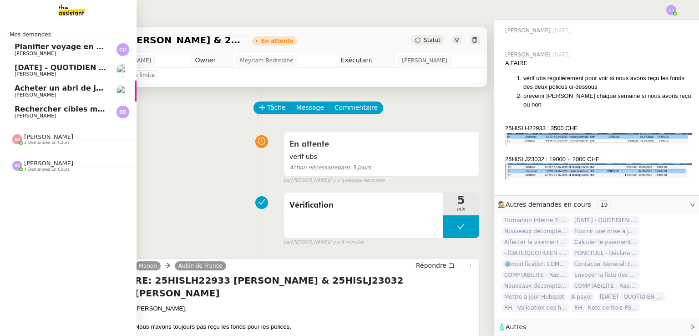
scroll to position [425, 0]
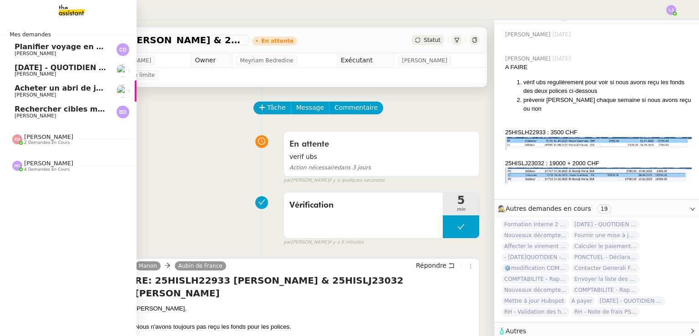
click at [84, 84] on link "Acheter un abri de jardin avec option de plancher Charles Medlicott" at bounding box center [68, 91] width 136 height 21
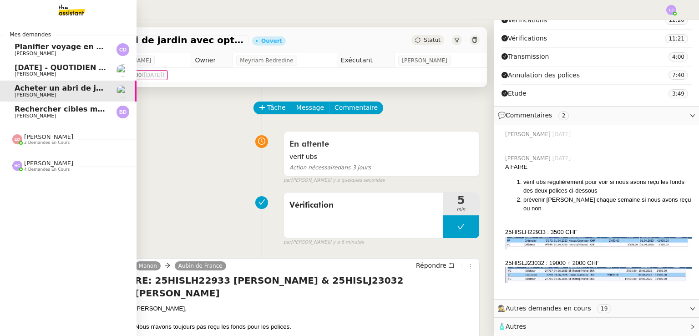
click at [79, 71] on span "[PERSON_NAME]" at bounding box center [61, 73] width 92 height 5
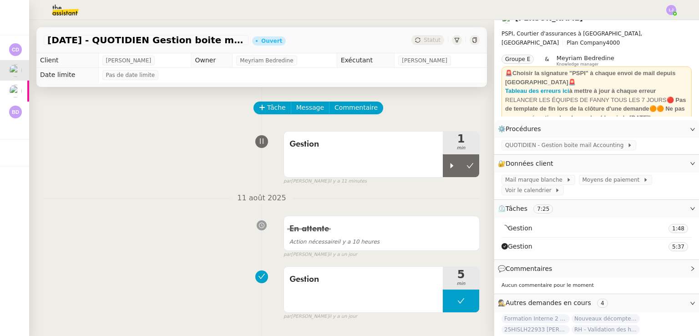
scroll to position [13, 0]
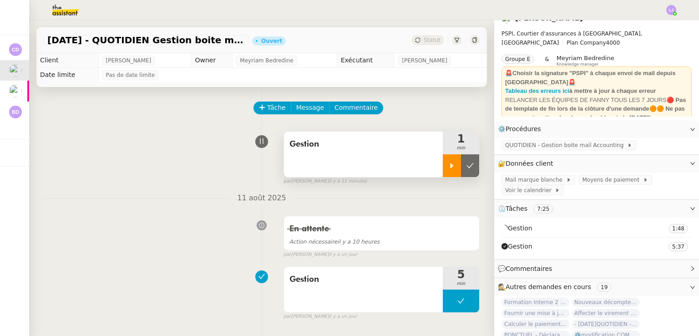
click at [443, 161] on div at bounding box center [452, 165] width 18 height 23
click at [64, 7] on img at bounding box center [58, 10] width 71 height 20
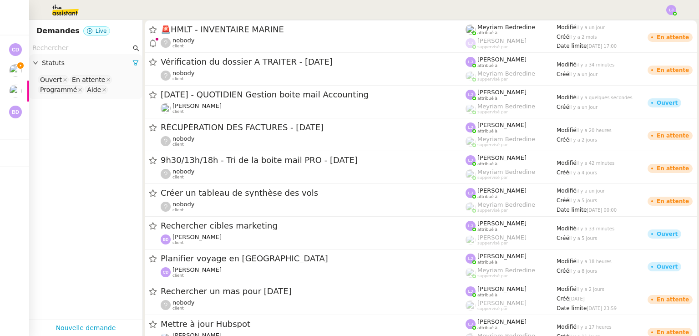
click at [83, 50] on input "text" at bounding box center [81, 48] width 99 height 10
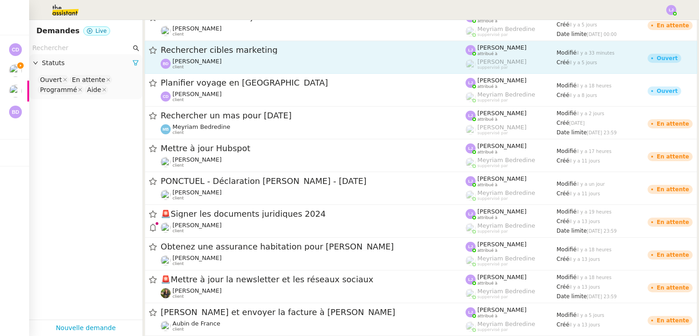
scroll to position [180, 0]
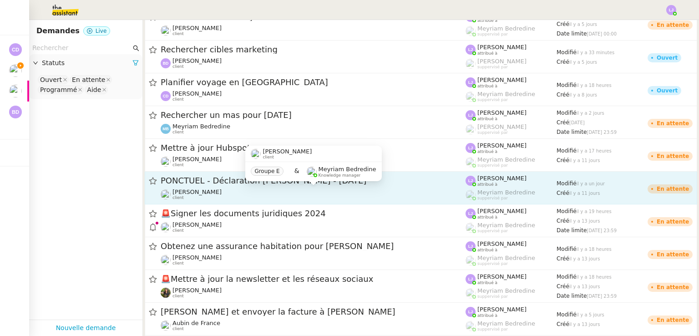
click at [260, 192] on div "Fanny Eyraud client" at bounding box center [313, 194] width 305 height 12
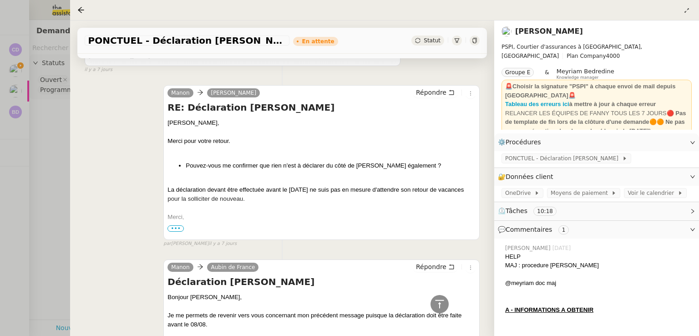
scroll to position [661, 0]
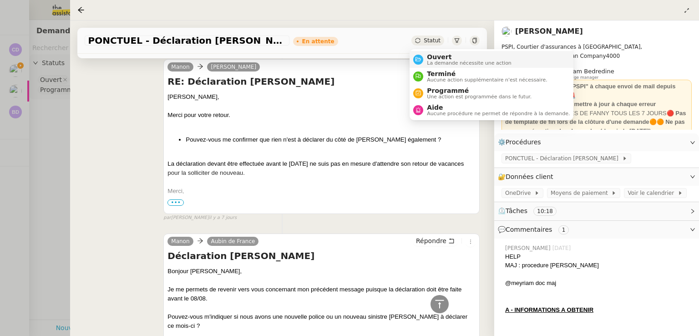
click at [436, 53] on span "Ouvert" at bounding box center [469, 56] width 85 height 7
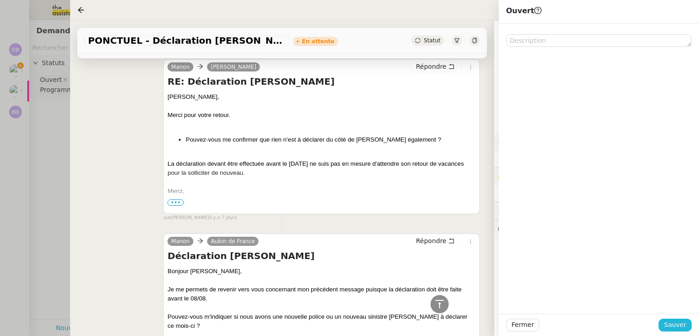
click at [684, 323] on span "Sauver" at bounding box center [675, 324] width 22 height 10
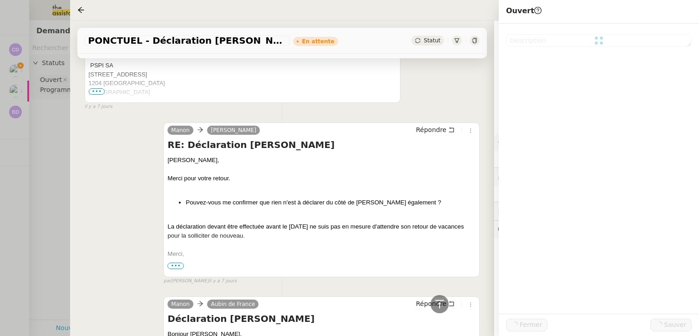
scroll to position [723, 0]
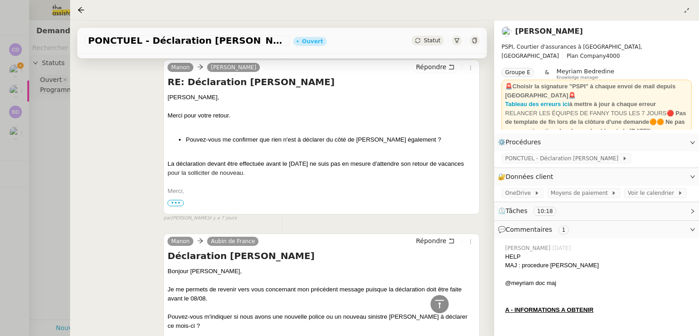
click at [29, 190] on div at bounding box center [349, 168] width 699 height 336
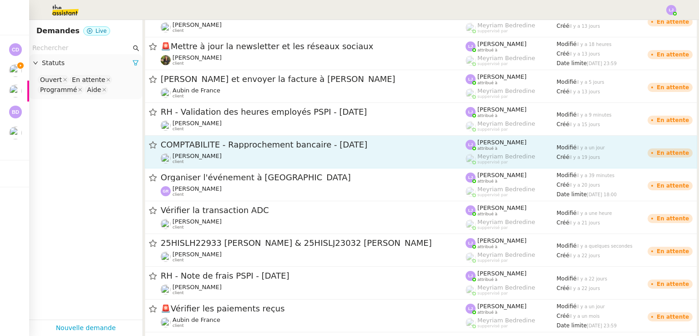
scroll to position [427, 0]
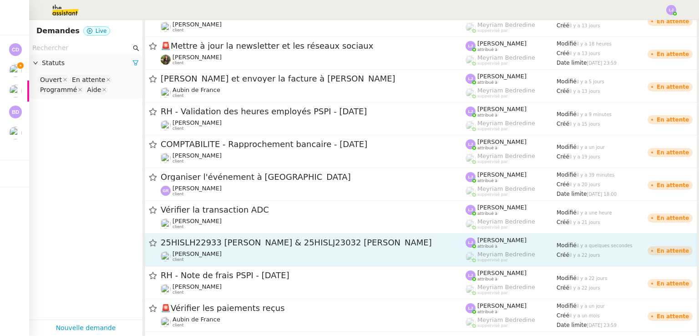
click at [221, 246] on span "25HISLH22933 Vincent Perroud & 25HISLJ23032 Sheik Mohammed el Khereiji" at bounding box center [313, 242] width 305 height 8
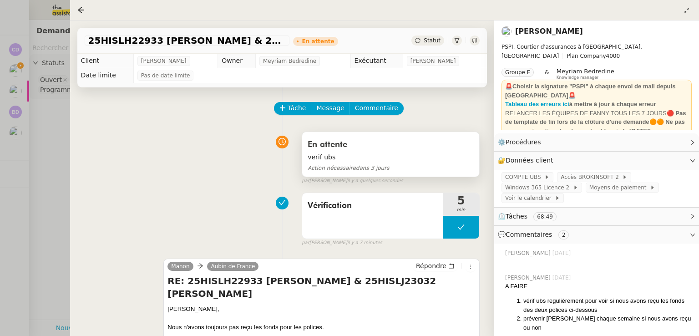
click at [397, 158] on span "verif ubs" at bounding box center [391, 157] width 166 height 10
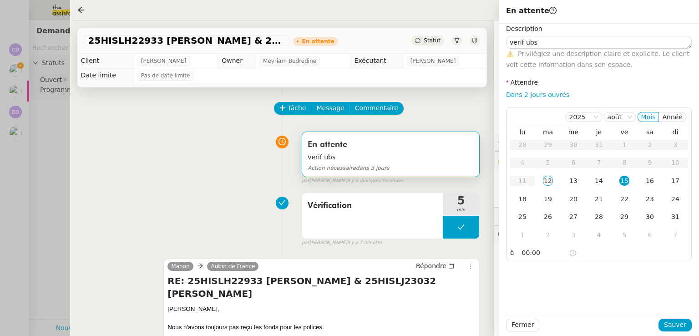
click at [18, 223] on div at bounding box center [349, 168] width 699 height 336
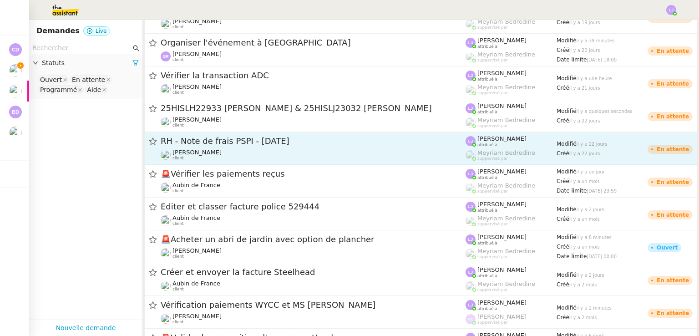
scroll to position [602, 0]
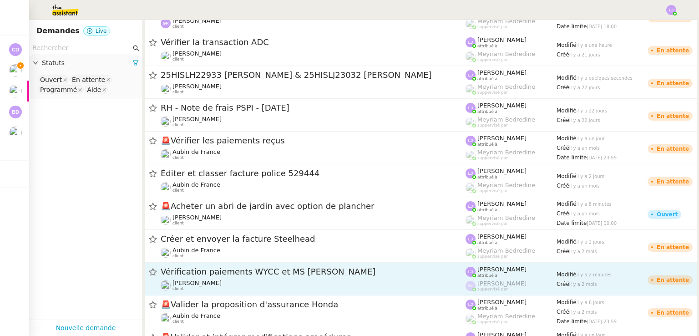
click at [318, 275] on span "Vérification paiements WYCC et MS AMLIN" at bounding box center [313, 271] width 305 height 8
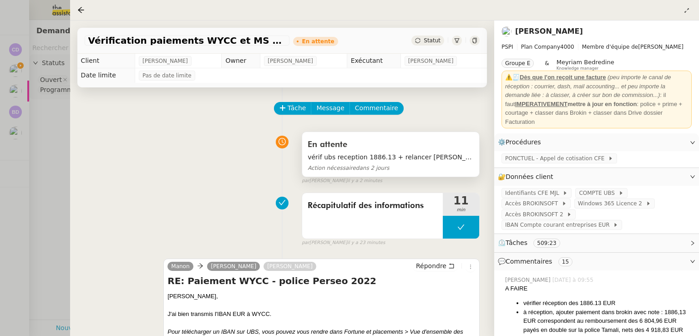
click at [390, 149] on div "En attente" at bounding box center [391, 144] width 166 height 15
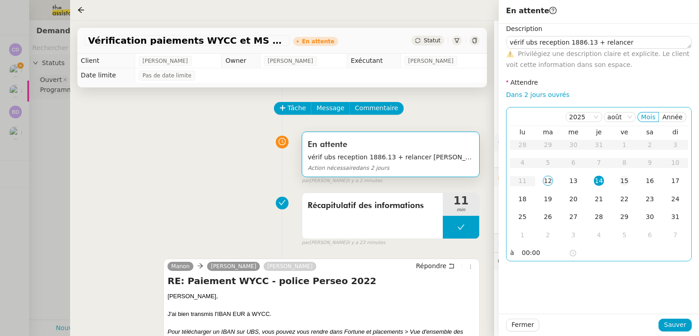
click at [615, 173] on td "15" at bounding box center [623, 181] width 25 height 18
click at [684, 319] on span "Sauver" at bounding box center [675, 324] width 22 height 10
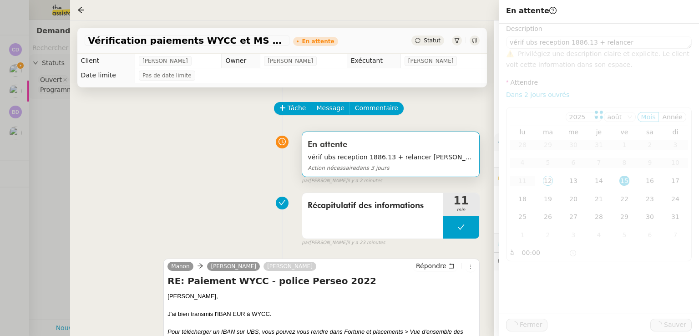
type textarea "vérif ubs reception 1886.13 + relancer sophie sur montant"
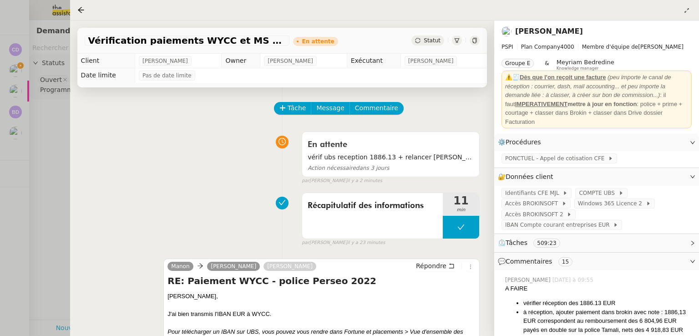
click at [39, 170] on div at bounding box center [349, 168] width 699 height 336
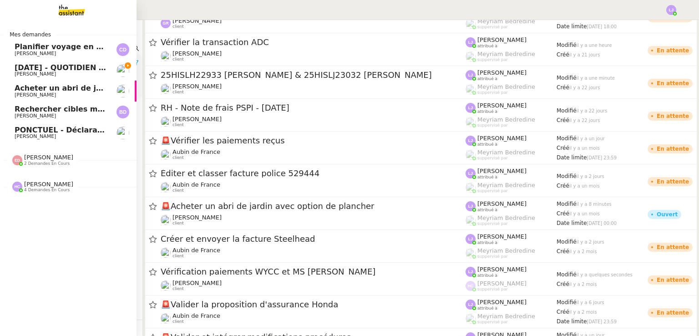
click at [28, 73] on span "[PERSON_NAME]" at bounding box center [35, 74] width 41 height 6
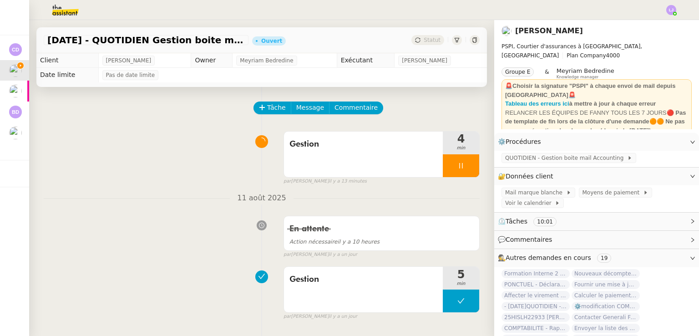
click at [72, 19] on img at bounding box center [58, 10] width 71 height 20
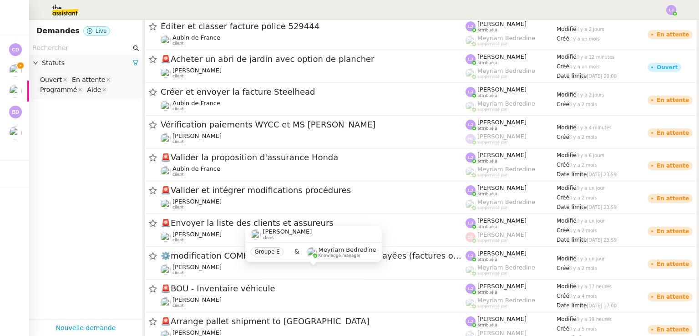
scroll to position [749, 0]
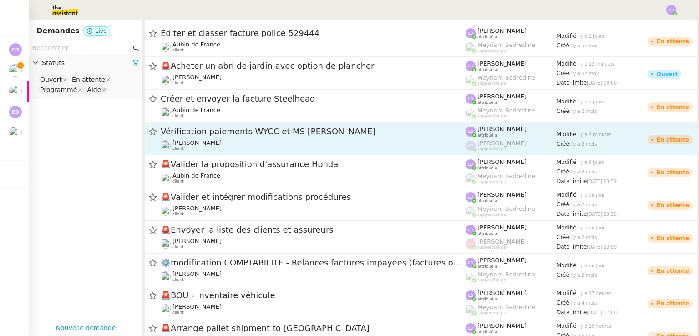
click at [355, 130] on span "Vérification paiements WYCC et MS AMLIN" at bounding box center [313, 131] width 305 height 8
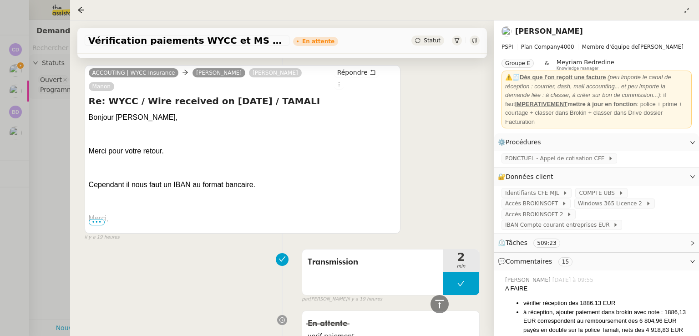
scroll to position [1067, 0]
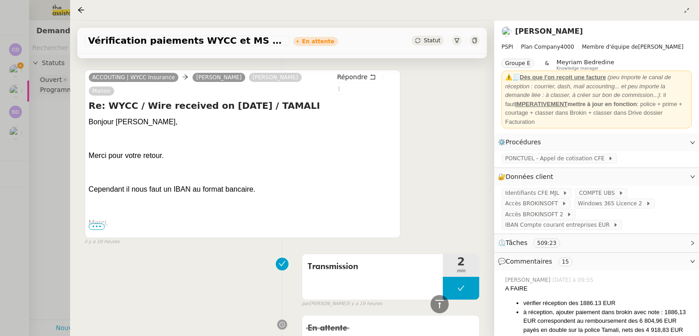
click at [94, 223] on span "•••" at bounding box center [97, 226] width 16 height 6
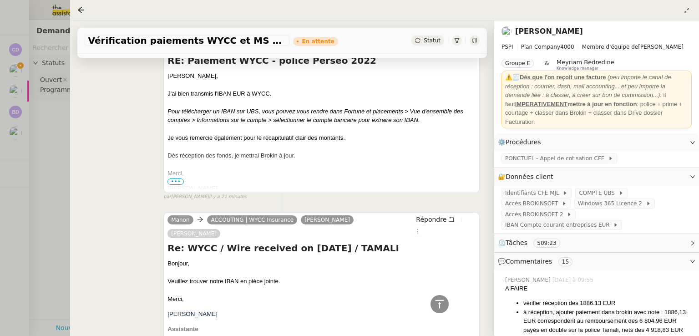
scroll to position [0, 0]
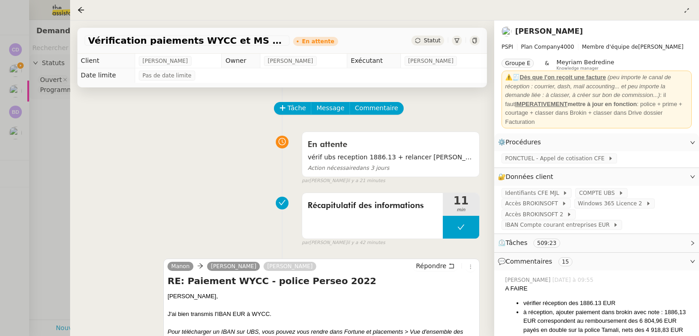
click at [13, 54] on div at bounding box center [349, 168] width 699 height 336
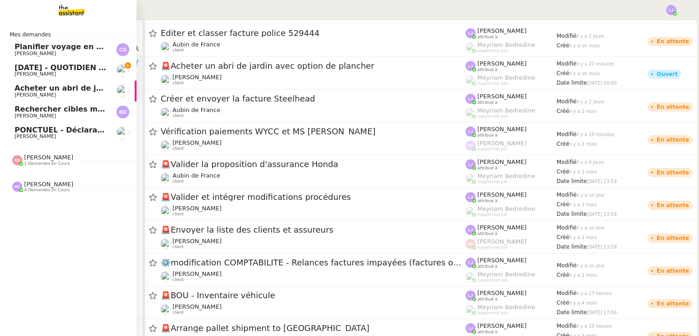
click at [23, 73] on span "[PERSON_NAME]" at bounding box center [35, 74] width 41 height 6
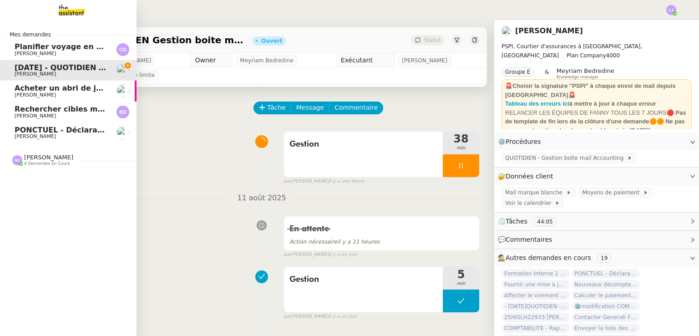
click at [114, 130] on link "PONCTUEL - Déclaration Lloyd - 1 août 2025 Fanny Eyraud" at bounding box center [68, 132] width 136 height 21
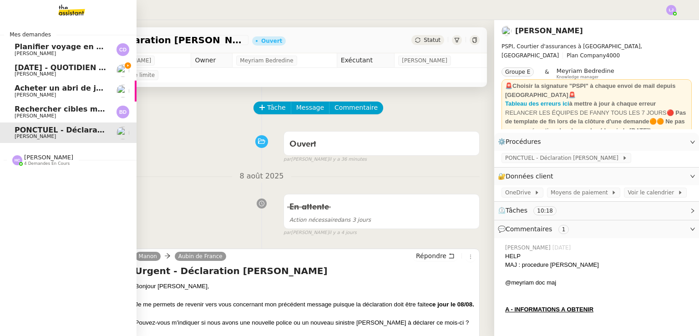
click at [89, 71] on span "11 août 2025 - QUOTIDIEN Gestion boite mail Accounting" at bounding box center [119, 67] width 208 height 9
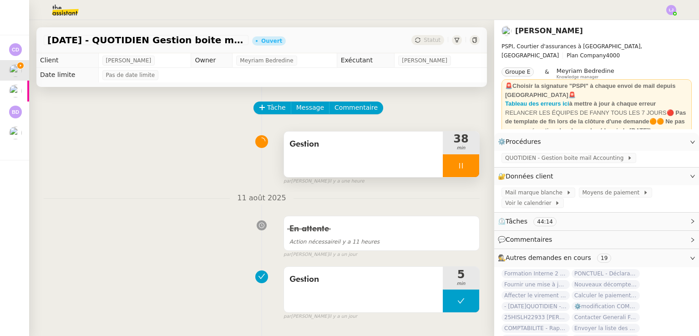
click at [350, 166] on div "Gestion" at bounding box center [363, 153] width 159 height 45
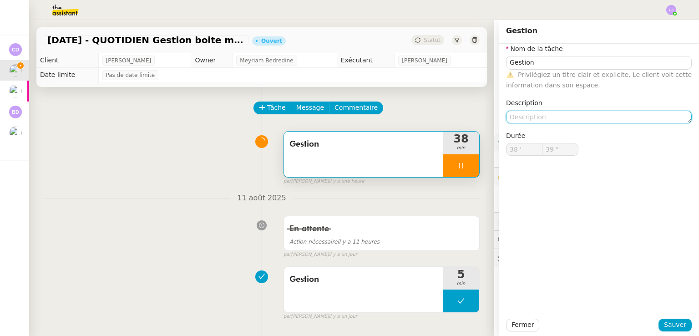
click at [531, 116] on textarea at bounding box center [599, 117] width 186 height 13
type input "40 ""
type textarea "P"
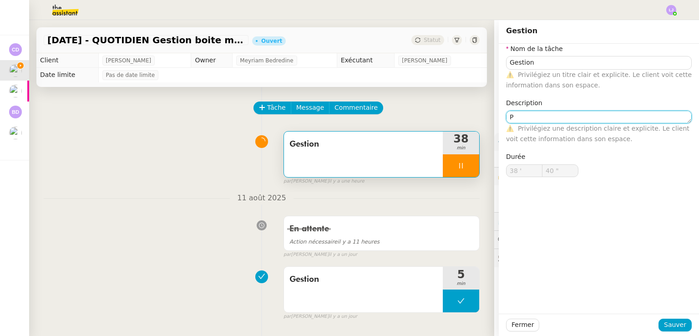
type input "41 ""
type textarea "Paiem"
type input "42 ""
type textarea "Paiement des fa"
type input "43 ""
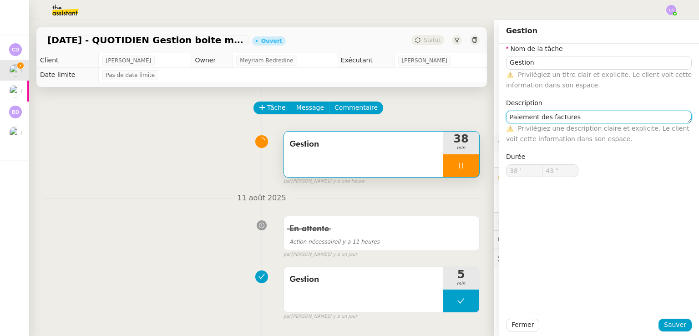
type textarea "Paiement des factures,"
type input "44 ""
type textarea "Paiement des factures, traitem"
type input "45 ""
type textarea "Paiement des factures, traitement de"
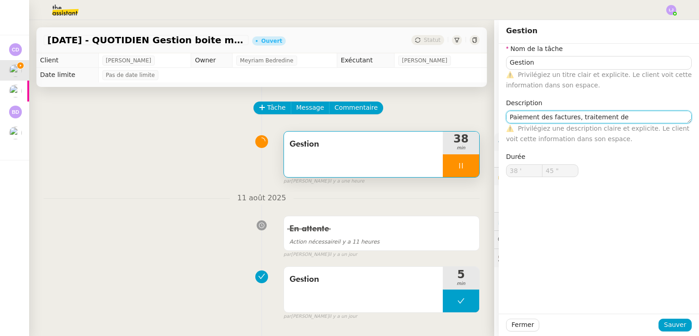
type input "46 ""
type textarea "Paiement des factures, traitement des mai"
type input "47 ""
type textarea "Paiement des factures, traitement des mails"
type input "52 ""
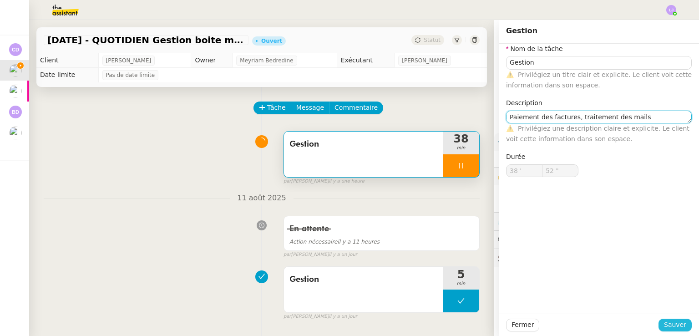
type textarea "Paiement des factures, traitement des mails"
click at [665, 323] on span "Sauver" at bounding box center [675, 324] width 22 height 10
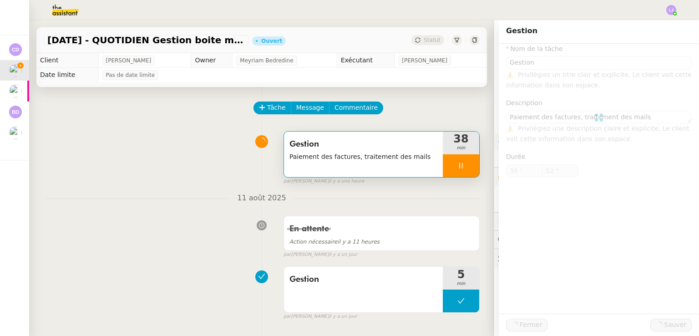
type input "53 ""
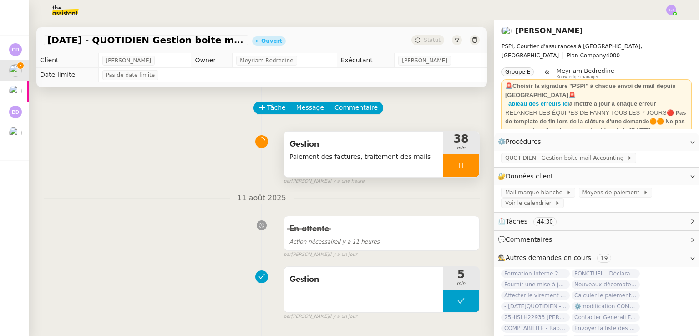
click at [462, 164] on div at bounding box center [461, 165] width 36 height 23
click at [466, 164] on icon at bounding box center [469, 165] width 7 height 7
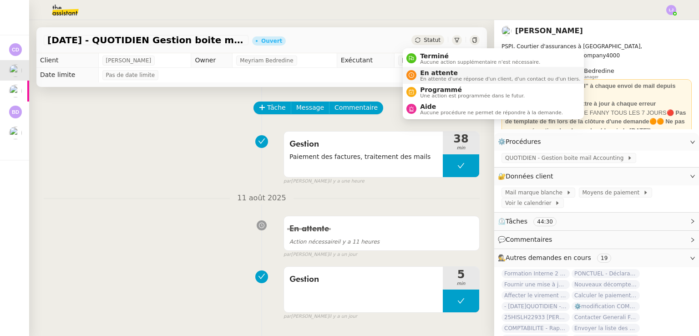
click at [439, 71] on span "En attente" at bounding box center [500, 72] width 160 height 7
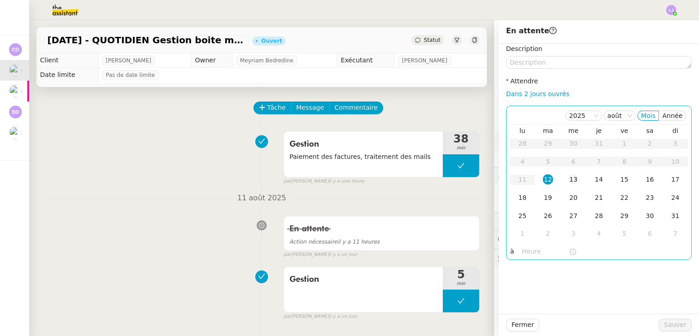
click at [568, 182] on div "13" at bounding box center [573, 179] width 10 height 10
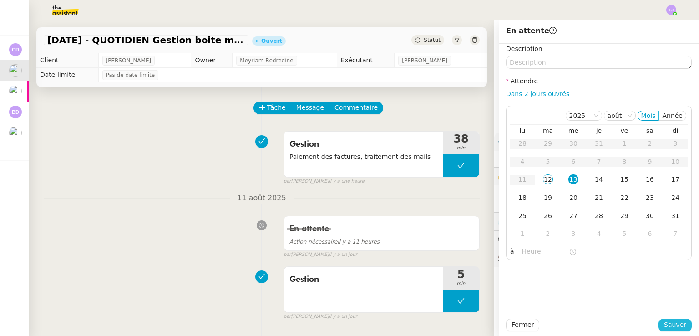
click at [672, 326] on span "Sauver" at bounding box center [675, 324] width 22 height 10
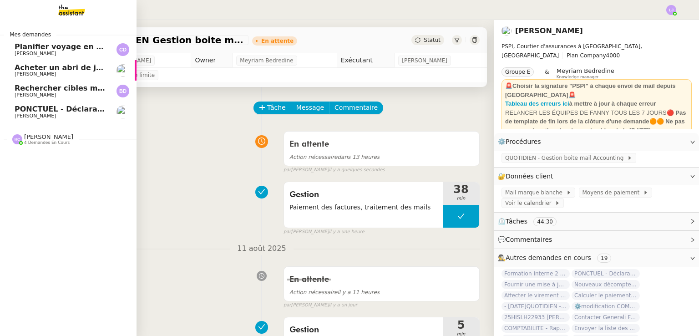
click at [86, 108] on span "PONCTUEL - Déclaration Lloyd - 1 août 2025" at bounding box center [117, 109] width 205 height 9
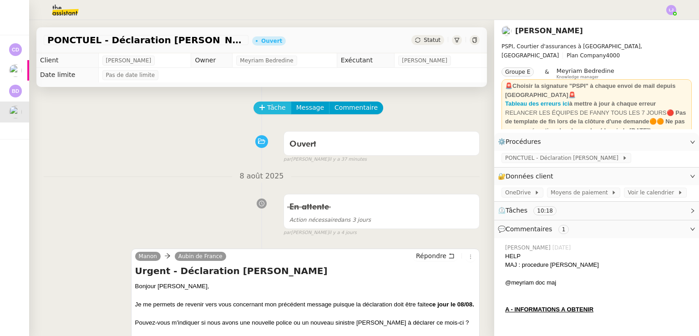
click at [278, 110] on button "Tâche" at bounding box center [272, 107] width 38 height 13
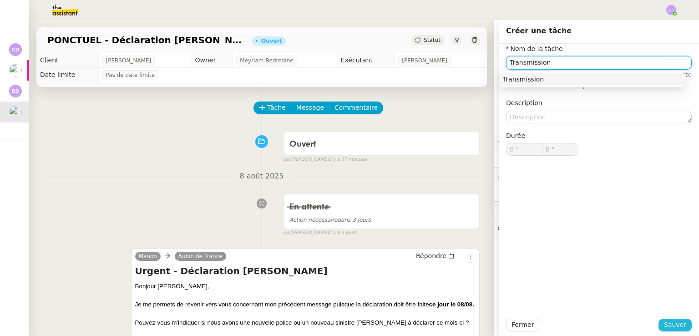
type input "Transmission"
click at [673, 325] on span "Sauver" at bounding box center [675, 324] width 22 height 10
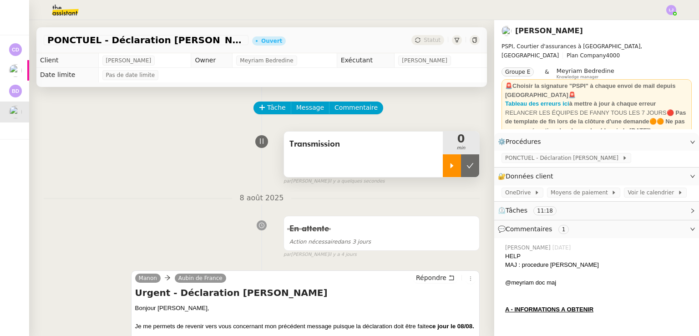
click at [448, 163] on icon at bounding box center [451, 165] width 7 height 7
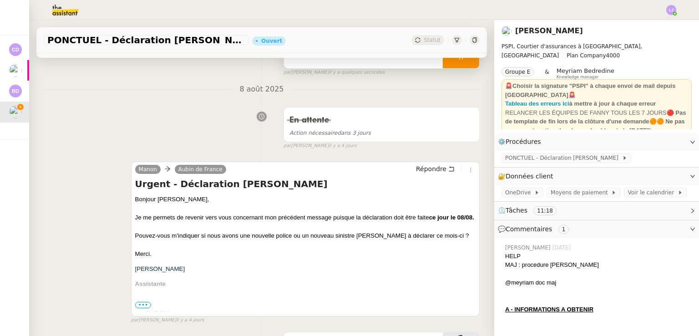
scroll to position [109, 0]
click at [419, 172] on span "Répondre" at bounding box center [431, 168] width 30 height 9
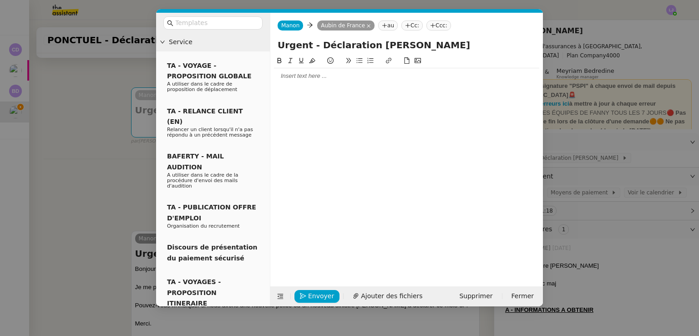
click at [339, 73] on div at bounding box center [406, 76] width 265 height 8
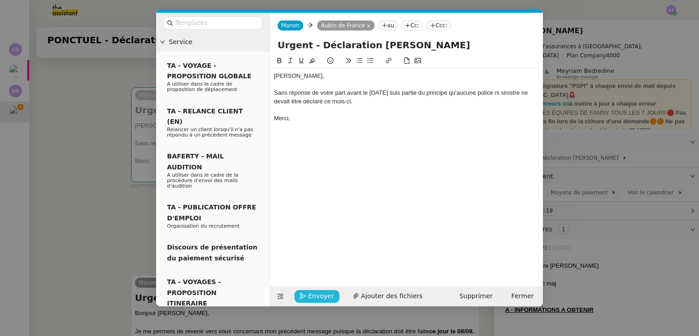
click at [314, 297] on span "Envoyer" at bounding box center [321, 296] width 26 height 10
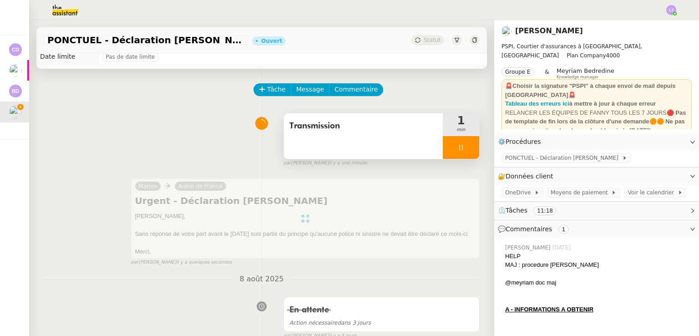
scroll to position [18, 0]
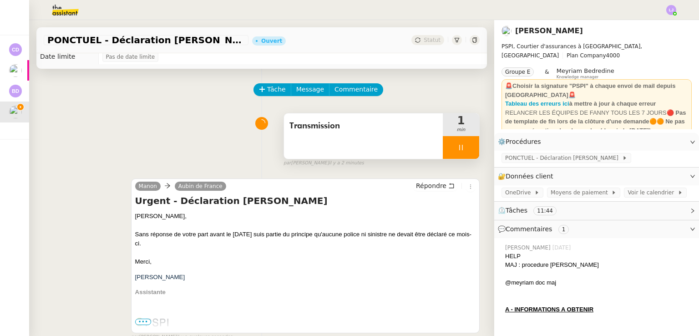
click at [462, 149] on div at bounding box center [461, 147] width 36 height 23
click at [462, 149] on button at bounding box center [470, 147] width 18 height 23
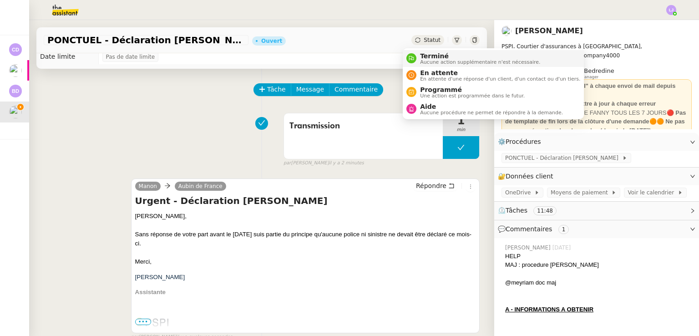
click at [438, 60] on span "Aucune action supplémentaire n'est nécessaire." at bounding box center [480, 62] width 120 height 5
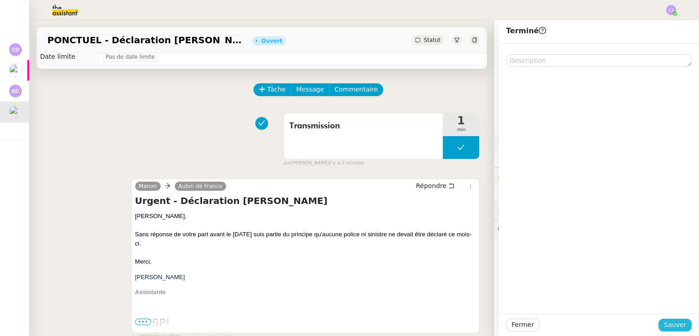
click at [666, 328] on span "Sauver" at bounding box center [675, 324] width 22 height 10
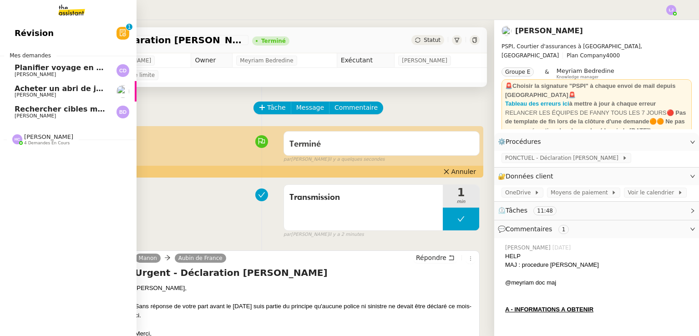
click at [120, 86] on img at bounding box center [122, 91] width 13 height 13
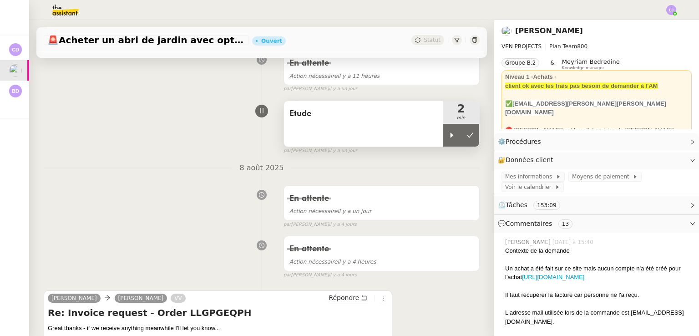
scroll to position [144, 0]
click at [448, 138] on icon at bounding box center [451, 134] width 7 height 7
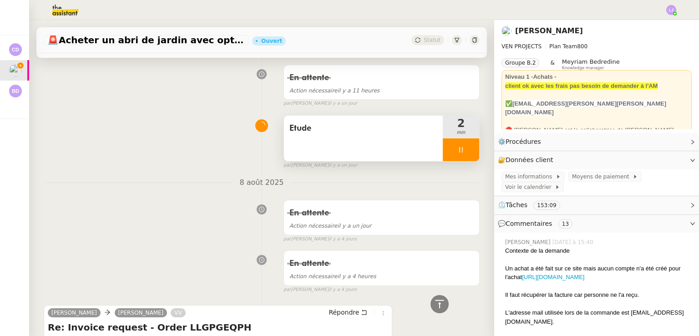
scroll to position [122, 0]
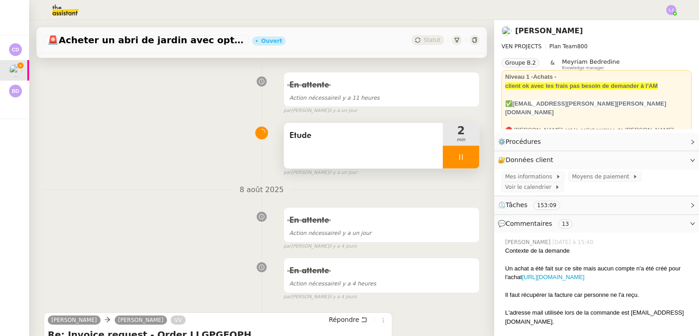
click at [457, 155] on icon at bounding box center [460, 156] width 7 height 7
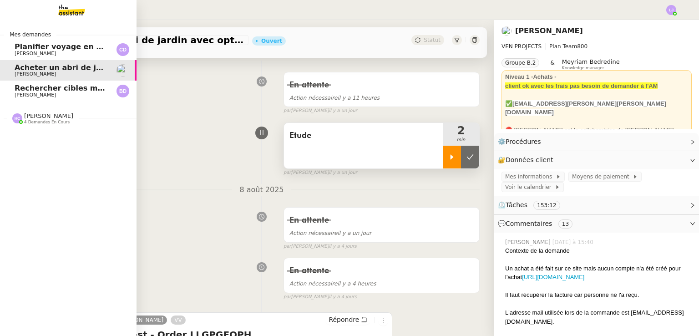
click at [47, 51] on span "[PERSON_NAME]" at bounding box center [61, 53] width 92 height 5
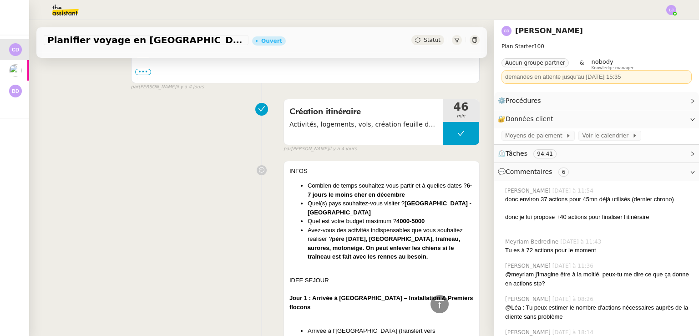
scroll to position [1208, 0]
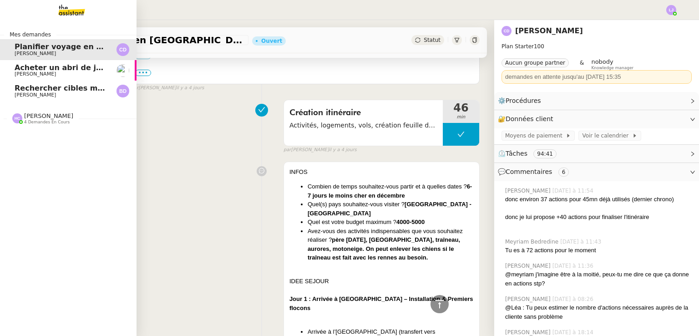
click at [64, 91] on span "Rechercher cibles marketing" at bounding box center [73, 88] width 117 height 9
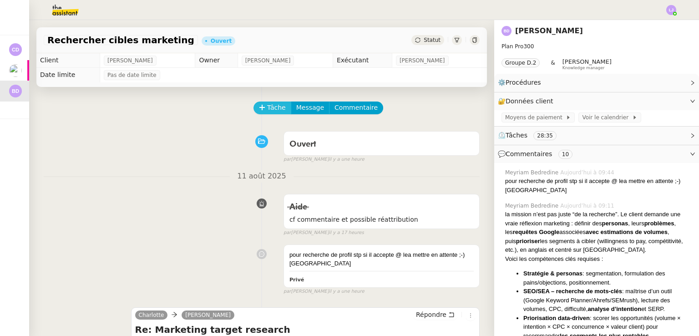
click at [254, 104] on button "Tâche" at bounding box center [272, 107] width 38 height 13
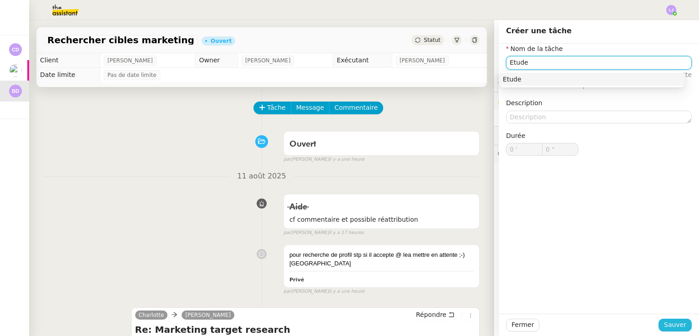
type input "Etude"
click at [666, 323] on span "Sauver" at bounding box center [675, 324] width 22 height 10
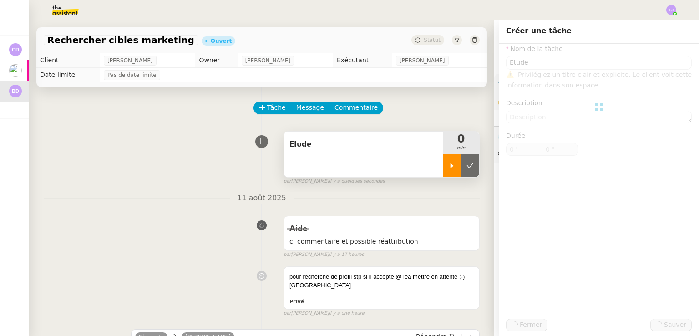
click at [448, 164] on icon at bounding box center [451, 165] width 7 height 7
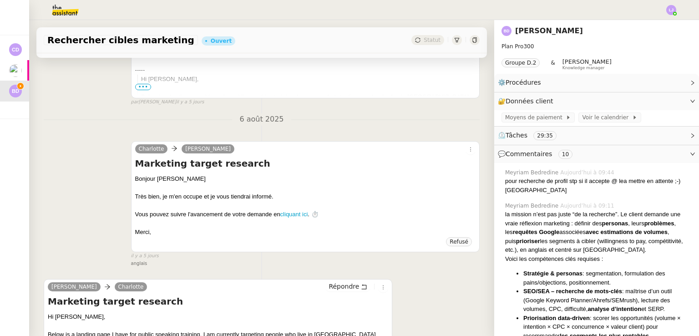
scroll to position [3650, 0]
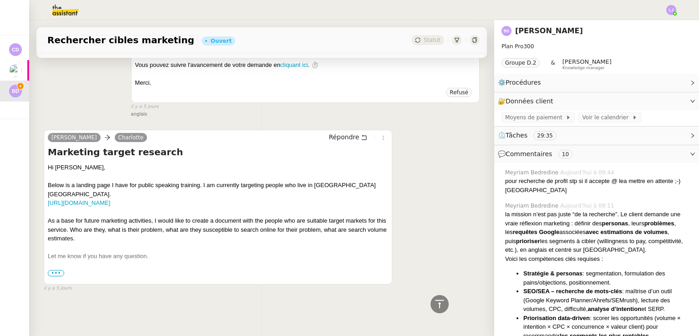
click at [56, 270] on span "•••" at bounding box center [56, 273] width 16 height 6
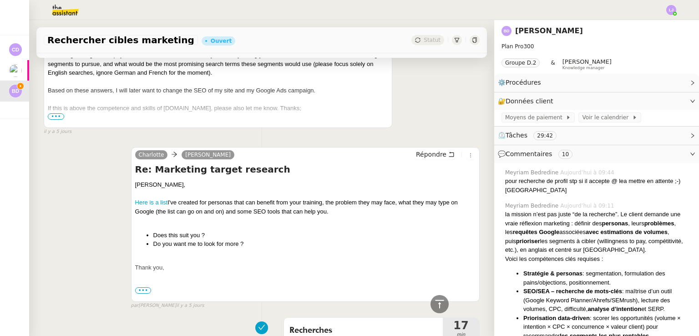
scroll to position [2696, 0]
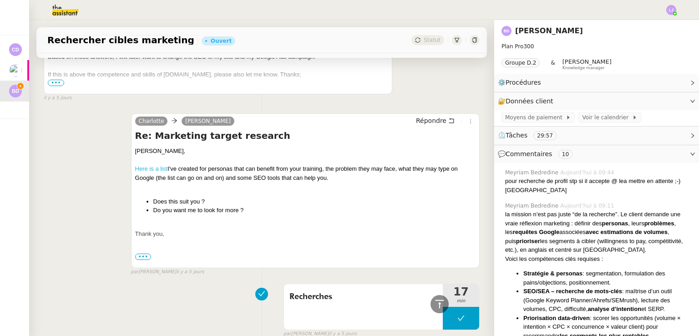
click at [149, 165] on link "Here is a list" at bounding box center [151, 168] width 33 height 7
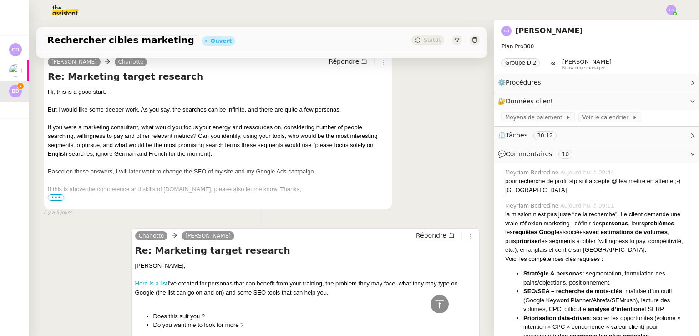
scroll to position [2543, 0]
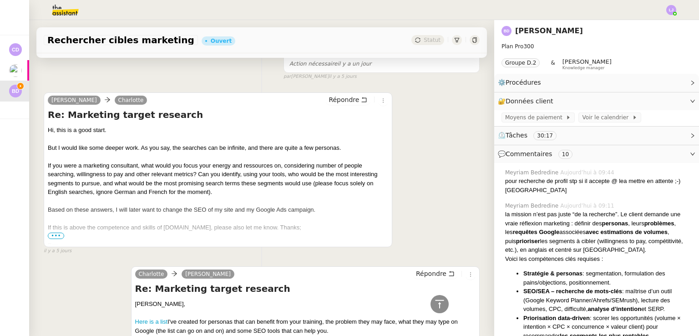
click at [57, 232] on span "•••" at bounding box center [56, 235] width 16 height 6
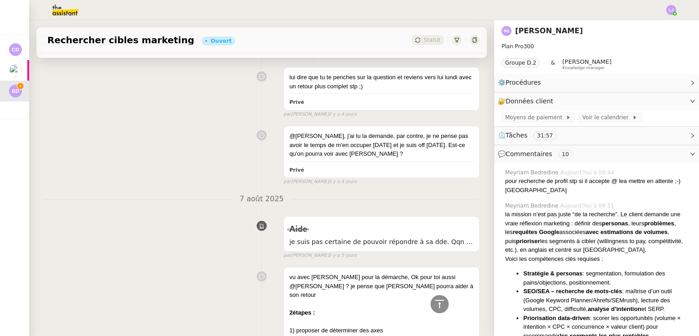
scroll to position [1738, 0]
click at [386, 232] on div "Aide" at bounding box center [381, 229] width 184 height 15
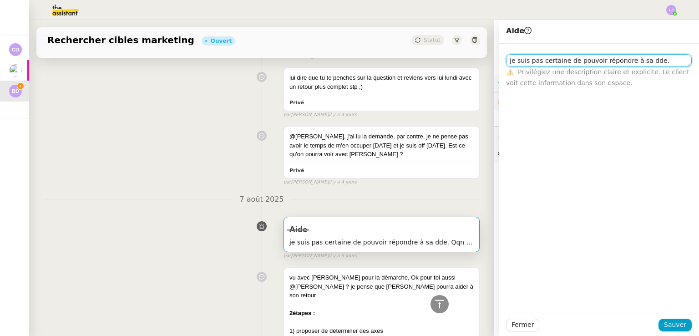
click at [574, 60] on textarea "je suis pas certaine de pouvoir répondre à sa dde. Qqn de plus calé sur le suje…" at bounding box center [599, 60] width 186 height 13
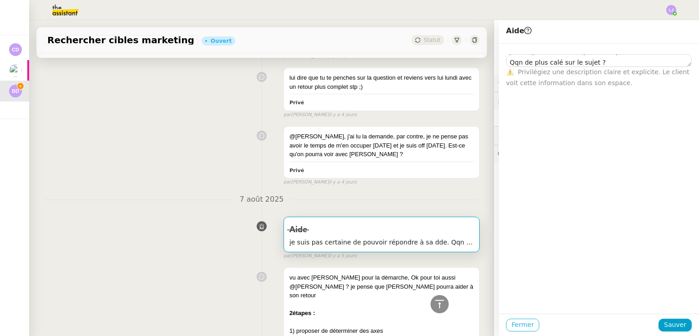
click at [512, 327] on span "Fermer" at bounding box center [522, 324] width 22 height 10
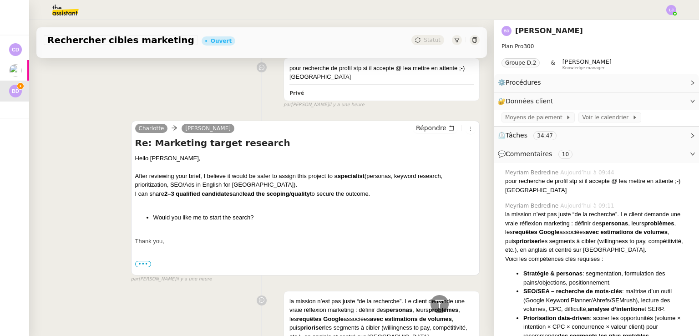
scroll to position [209, 0]
click at [283, 195] on strong "lead the scoping/quality" at bounding box center [275, 193] width 67 height 7
drag, startPoint x: 312, startPoint y: 193, endPoint x: 241, endPoint y: 195, distance: 70.5
click at [241, 195] on div "I can share 2–3 qualified candidates and lead the scoping/quality to secure the…" at bounding box center [305, 193] width 340 height 9
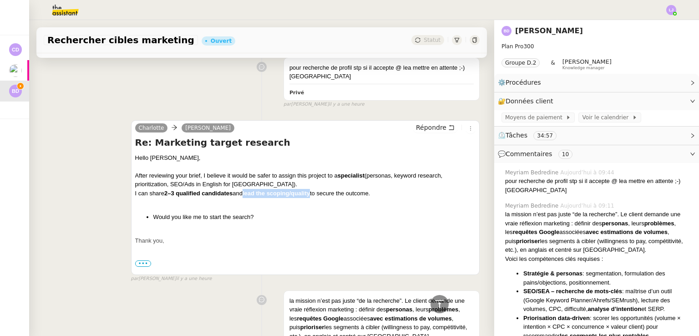
copy div "d lead the scoping/quality"
click at [96, 229] on div "Charlotte Benjamin Delahaye Répondre Re: Marketing target research Hello Benjam…" at bounding box center [262, 197] width 436 height 171
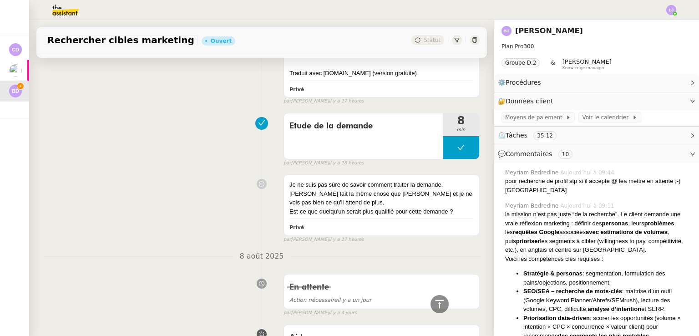
scroll to position [1119, 0]
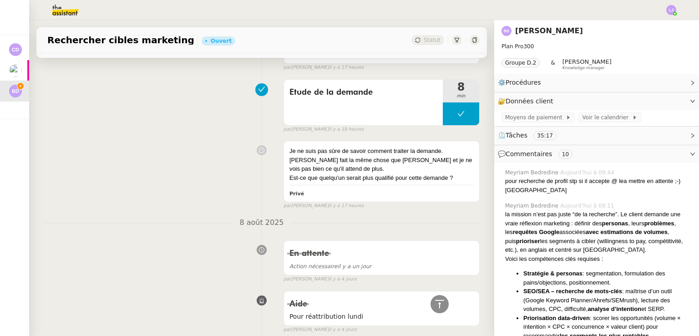
click at [590, 136] on span "⏲️ Tâches 35:17" at bounding box center [589, 135] width 183 height 10
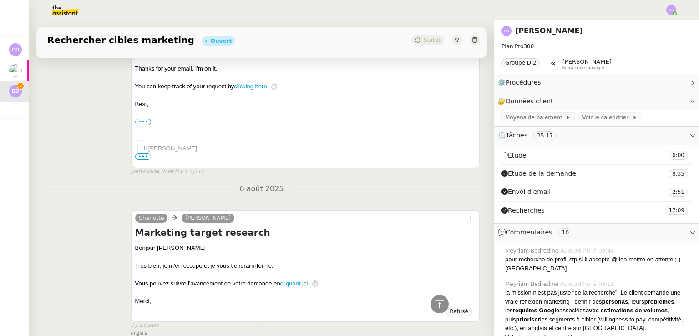
scroll to position [3772, 0]
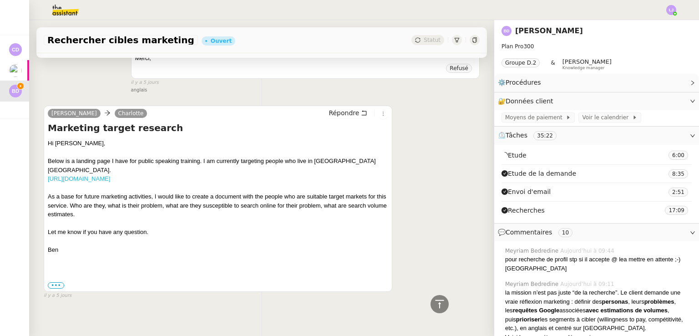
click at [110, 175] on link "https://www.cravespeaking.com" at bounding box center [79, 178] width 62 height 7
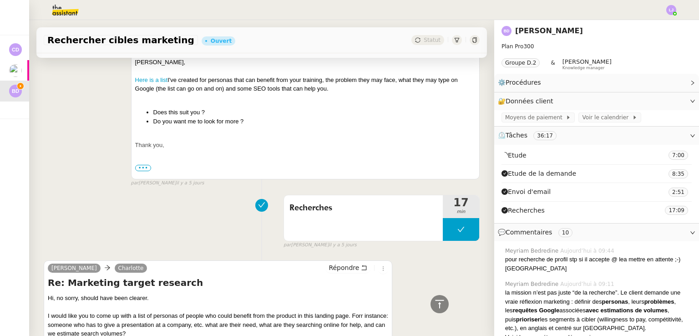
scroll to position [2883, 0]
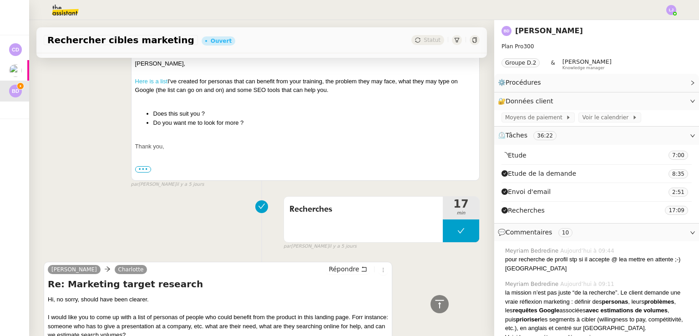
click at [153, 78] on link "Here is a list" at bounding box center [151, 81] width 33 height 7
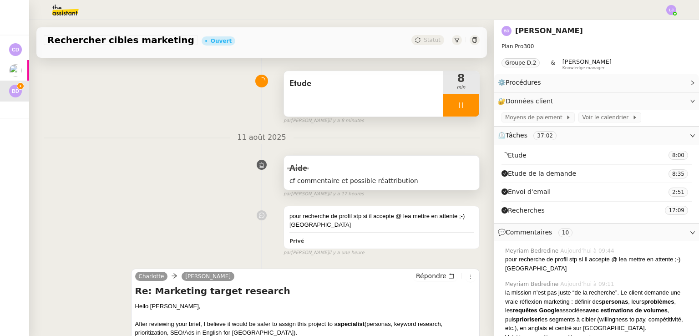
scroll to position [0, 0]
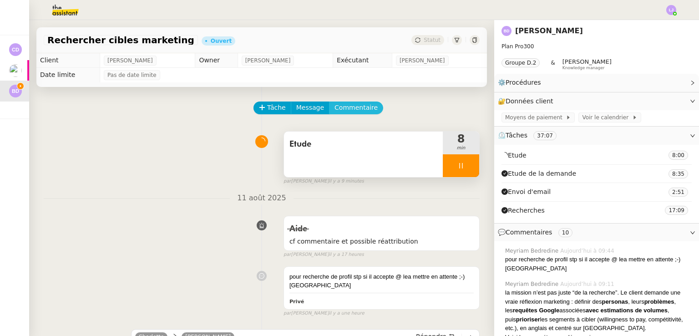
click at [346, 106] on span "Commentaire" at bounding box center [355, 107] width 43 height 10
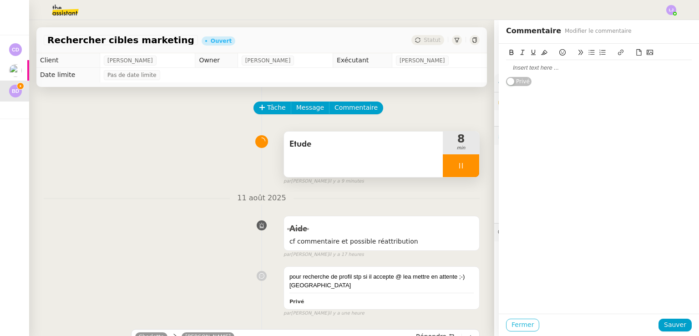
click at [522, 323] on span "Fermer" at bounding box center [522, 324] width 22 height 10
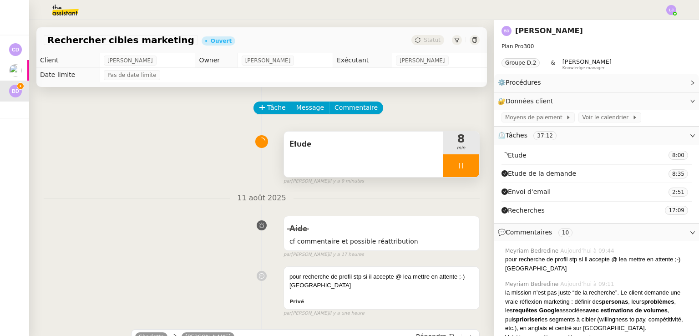
click at [457, 168] on icon at bounding box center [460, 165] width 7 height 7
click at [467, 168] on icon at bounding box center [470, 165] width 7 height 5
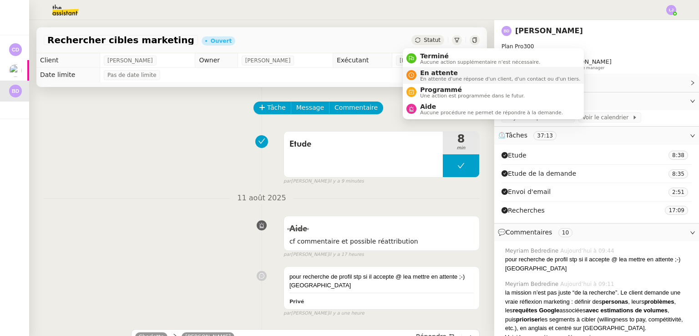
click at [439, 73] on span "En attente" at bounding box center [500, 72] width 160 height 7
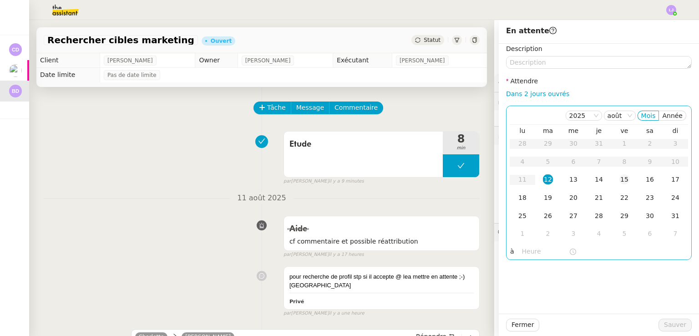
click at [611, 180] on td "15" at bounding box center [623, 180] width 25 height 18
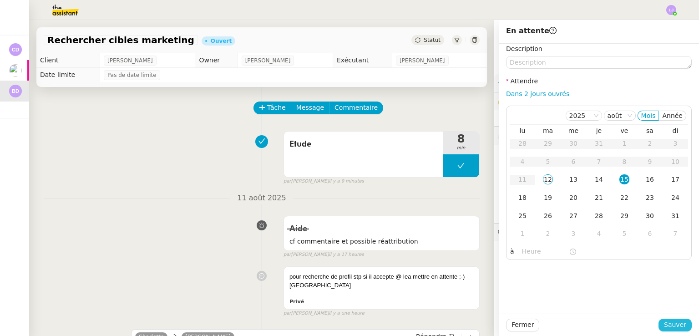
click at [664, 326] on span "Sauver" at bounding box center [675, 324] width 22 height 10
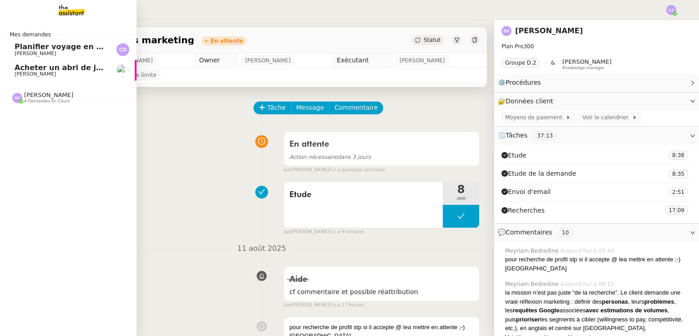
click at [33, 65] on span "Acheter un abri de jardin avec option de plancher" at bounding box center [117, 67] width 204 height 9
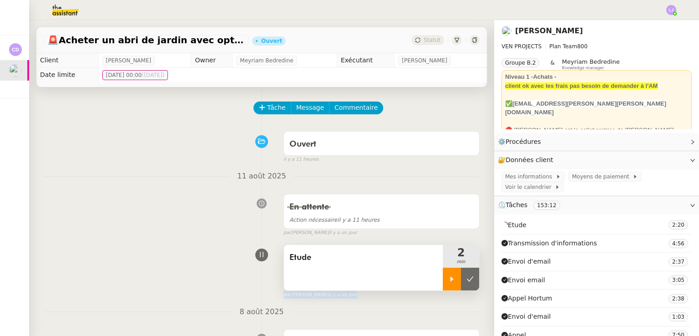
drag, startPoint x: 447, startPoint y: 292, endPoint x: 444, endPoint y: 288, distance: 4.8
click at [444, 288] on div "Etude 2 min false par Léa J. il y a un jour" at bounding box center [381, 273] width 196 height 50
click at [444, 288] on div at bounding box center [452, 278] width 18 height 23
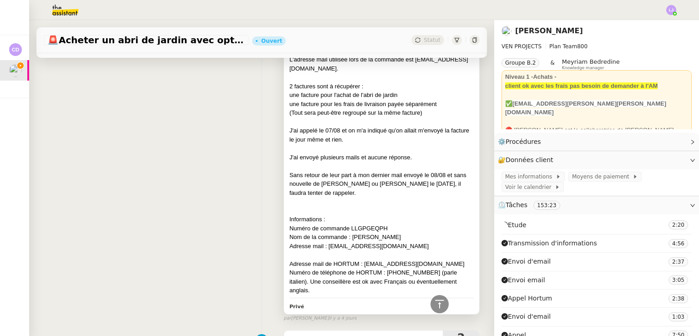
scroll to position [810, 0]
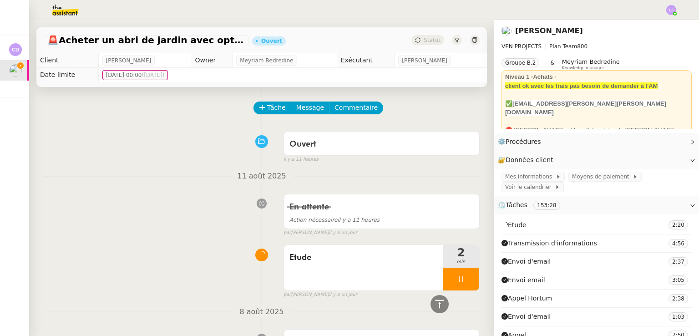
scroll to position [810, 0]
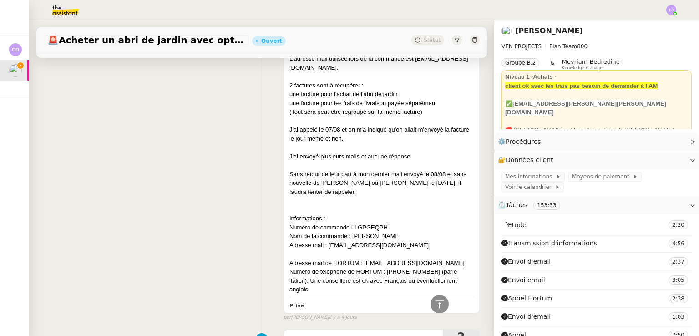
click at [380, 258] on div "Adresse mail de HORTUM : [EMAIL_ADDRESS][DOMAIN_NAME]" at bounding box center [381, 262] width 184 height 9
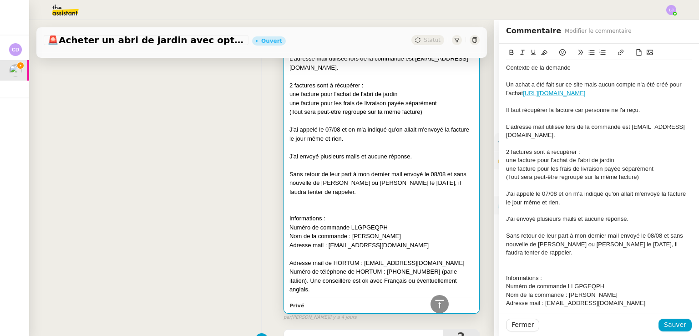
scroll to position [46, 0]
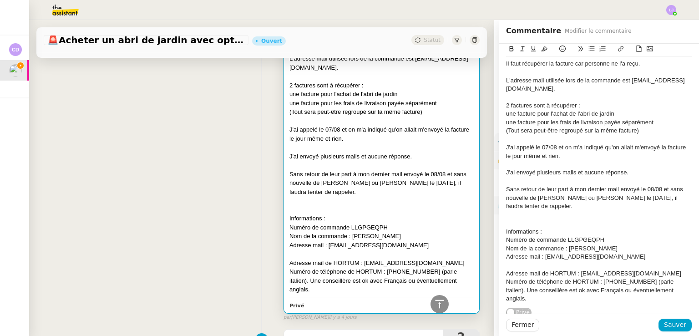
click at [638, 277] on div "Numéro de téléphone de HORTUM : [PHONE_NUMBER] (parle italien). Une conseillère…" at bounding box center [599, 289] width 186 height 25
drag, startPoint x: 645, startPoint y: 272, endPoint x: 597, endPoint y: 273, distance: 48.2
click at [597, 277] on div "Numéro de téléphone de HORTUM : [PHONE_NUMBER] (parle italien). Une conseillère…" at bounding box center [599, 289] width 186 height 25
copy div "[PHONE_NUMBER]"
click at [539, 330] on div at bounding box center [598, 324] width 119 height 13
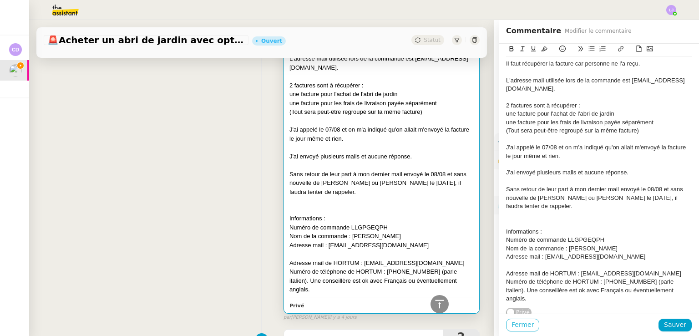
click at [515, 322] on span "Fermer" at bounding box center [522, 324] width 22 height 10
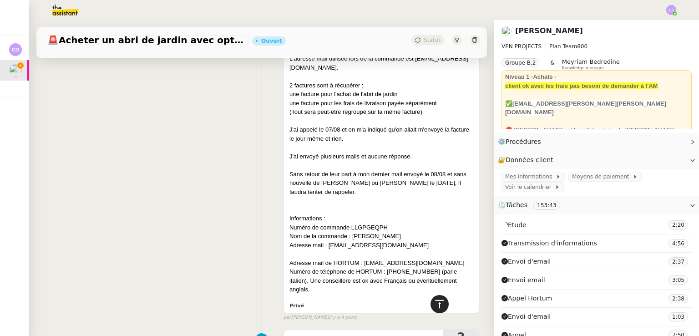
click at [439, 304] on div at bounding box center [439, 304] width 18 height 18
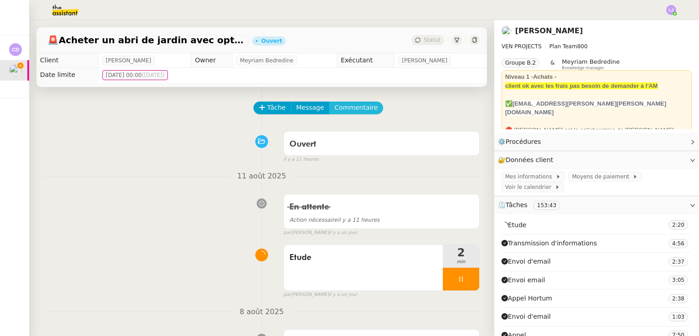
click at [345, 110] on span "Commentaire" at bounding box center [355, 107] width 43 height 10
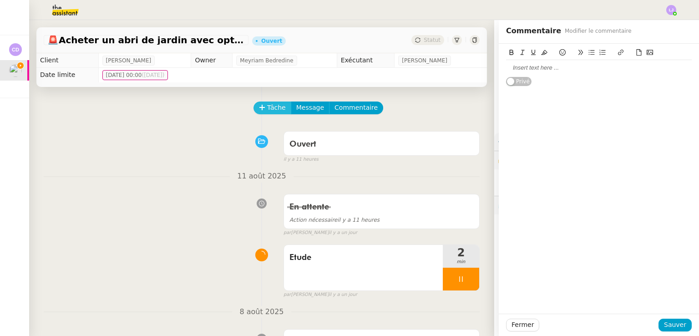
click at [267, 104] on span "Tâche" at bounding box center [276, 107] width 19 height 10
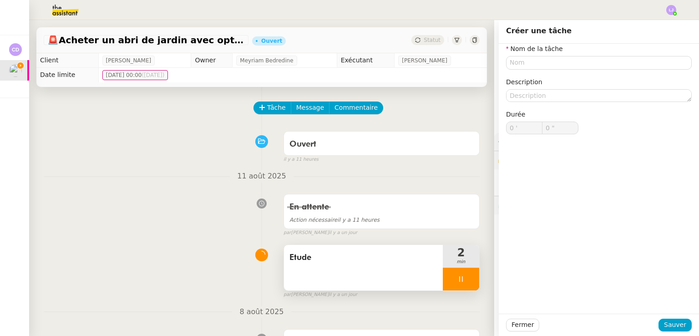
click at [460, 280] on div at bounding box center [461, 278] width 36 height 23
click at [466, 280] on icon at bounding box center [469, 278] width 7 height 7
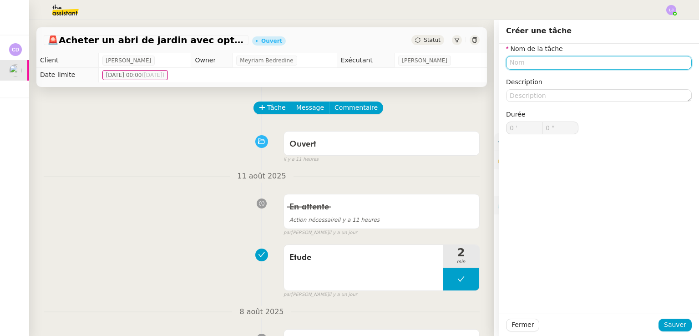
click at [525, 65] on input "text" at bounding box center [599, 62] width 186 height 13
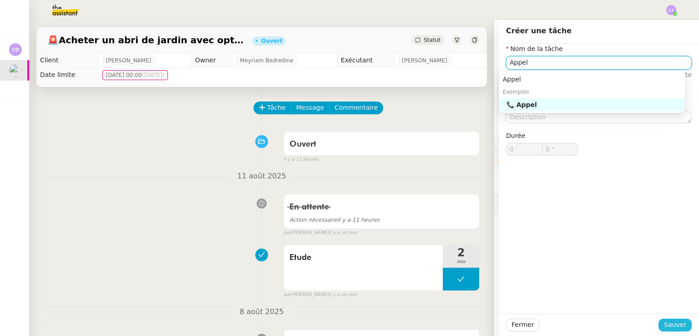
type input "Appel"
click at [668, 323] on span "Sauver" at bounding box center [675, 324] width 22 height 10
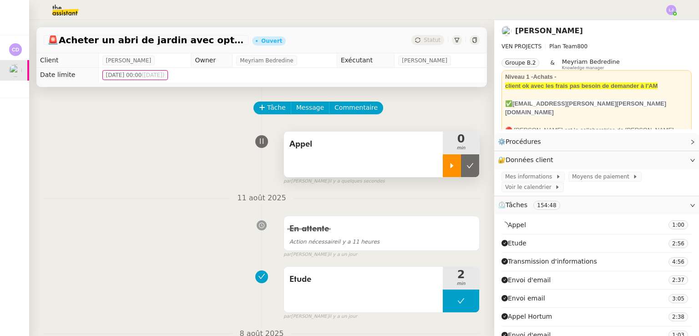
click at [448, 166] on icon at bounding box center [451, 165] width 7 height 7
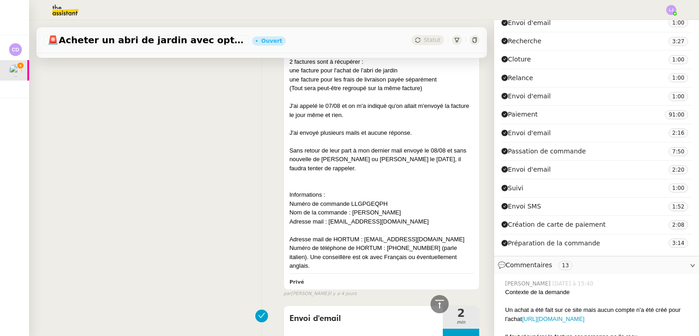
scroll to position [852, 0]
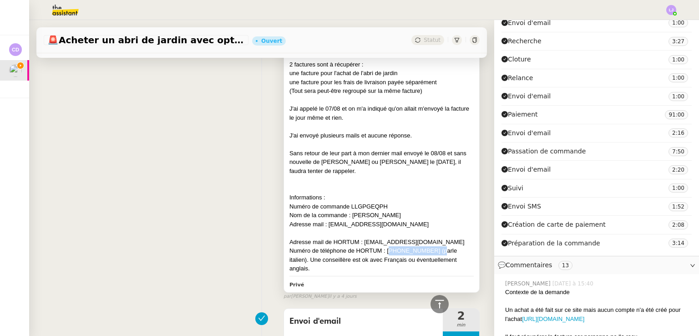
drag, startPoint x: 382, startPoint y: 242, endPoint x: 429, endPoint y: 239, distance: 47.0
click at [429, 246] on div "Numéro de téléphone de HORTUM : [PHONE_NUMBER] (parle italien). Une conseillère…" at bounding box center [381, 259] width 184 height 27
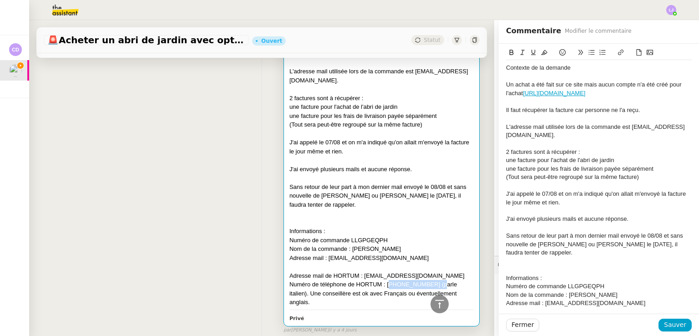
scroll to position [819, 0]
click at [518, 325] on span "Fermer" at bounding box center [522, 324] width 22 height 10
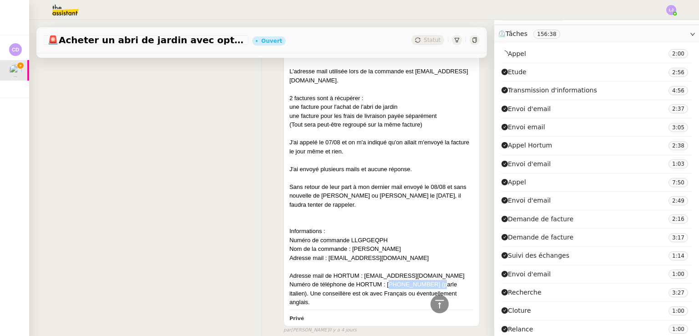
scroll to position [167, 0]
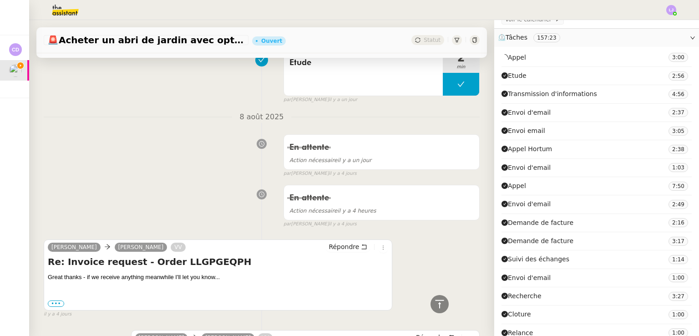
scroll to position [0, 0]
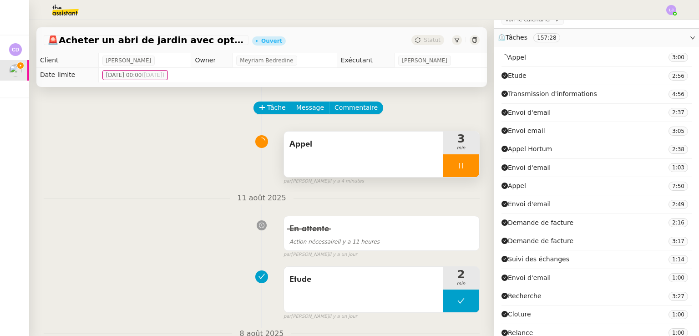
click at [464, 162] on div at bounding box center [461, 165] width 36 height 23
click at [464, 162] on button at bounding box center [470, 165] width 18 height 23
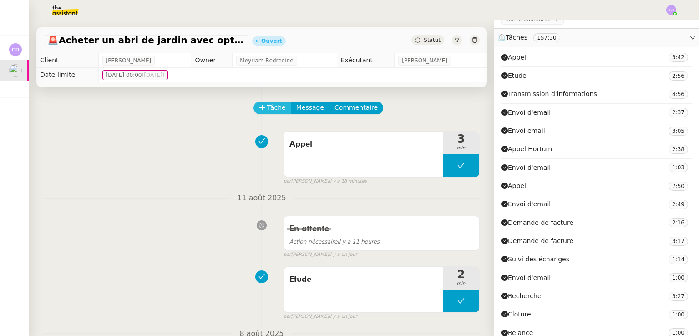
click at [267, 106] on span "Tâche" at bounding box center [276, 107] width 19 height 10
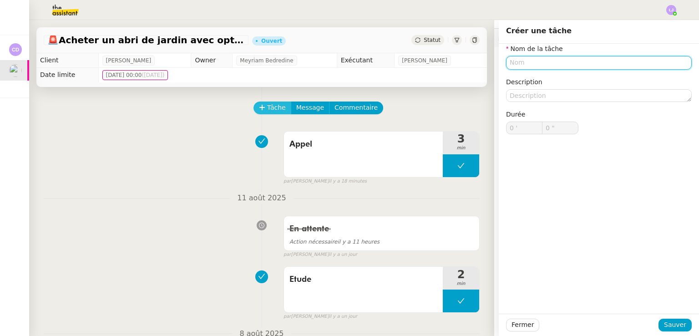
type input "T"
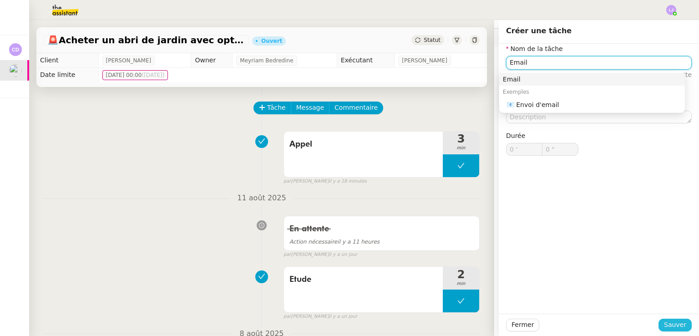
type input "Email"
click at [664, 323] on span "Sauver" at bounding box center [675, 324] width 22 height 10
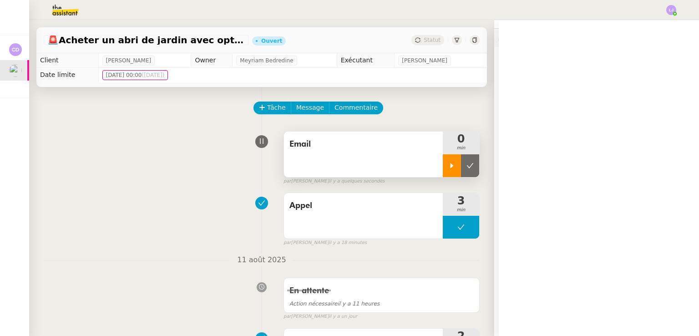
click at [448, 163] on icon at bounding box center [451, 165] width 7 height 7
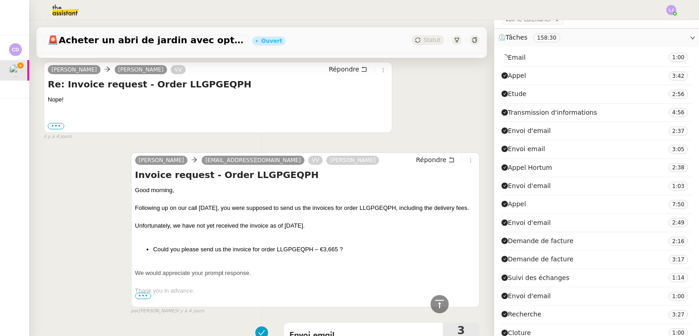
scroll to position [1367, 0]
click at [142, 293] on span "•••" at bounding box center [143, 296] width 16 height 6
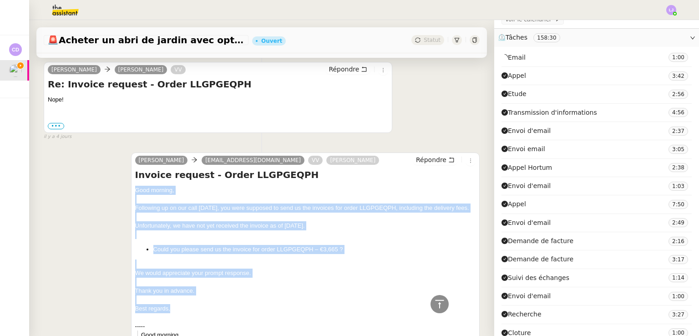
drag, startPoint x: 131, startPoint y: 177, endPoint x: 212, endPoint y: 313, distance: 158.3
click at [212, 313] on div "Dee info@hortum.it VV Caroline Evans Répondre Invoice request - Order LLGPGEQPH…" at bounding box center [305, 334] width 348 height 364
copy div "Good morning, Following up on our call yesterday, you were supposed to send us …"
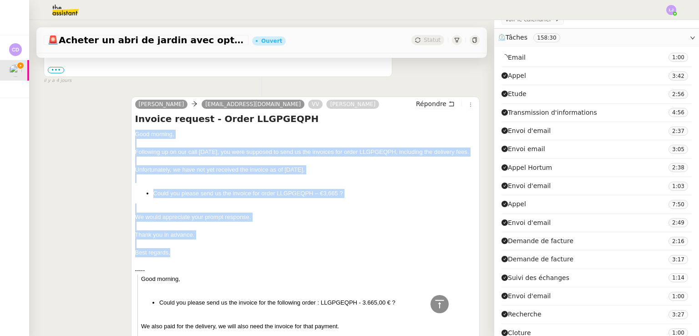
scroll to position [1447, 0]
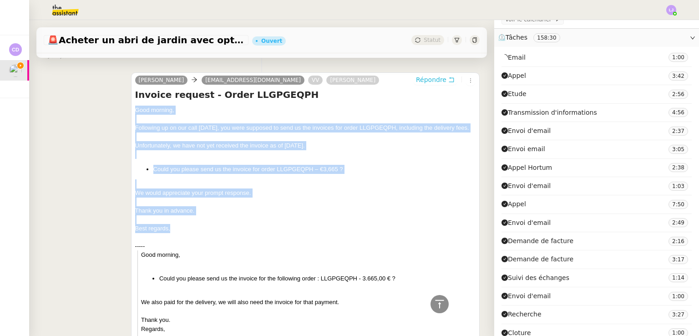
click at [429, 75] on span "Répondre" at bounding box center [431, 79] width 30 height 9
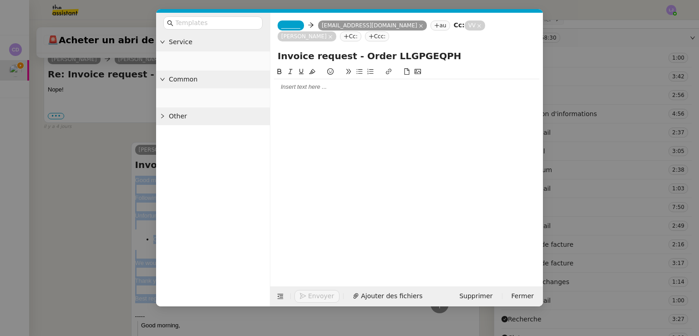
scroll to position [1519, 0]
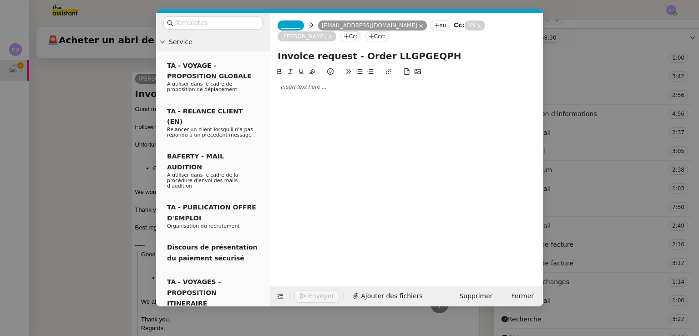
click at [354, 83] on div at bounding box center [406, 87] width 265 height 8
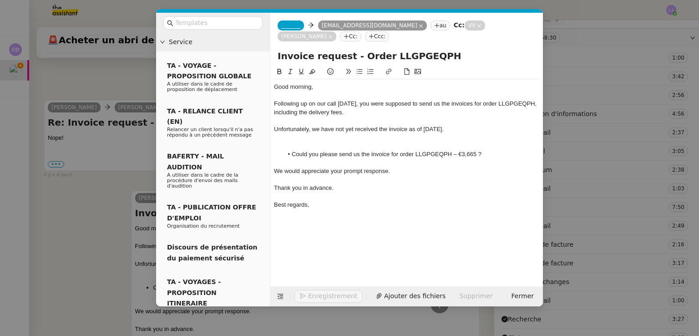
scroll to position [1638, 0]
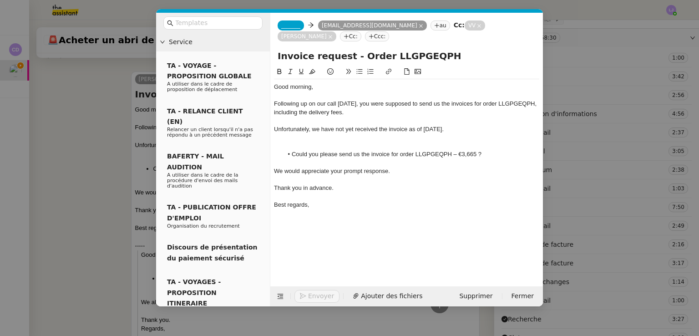
click at [305, 83] on div "Good morning," at bounding box center [406, 87] width 265 height 8
click at [308, 100] on div "Following up on our call [DATE], you were supposed to send us the invoices for …" at bounding box center [406, 108] width 265 height 17
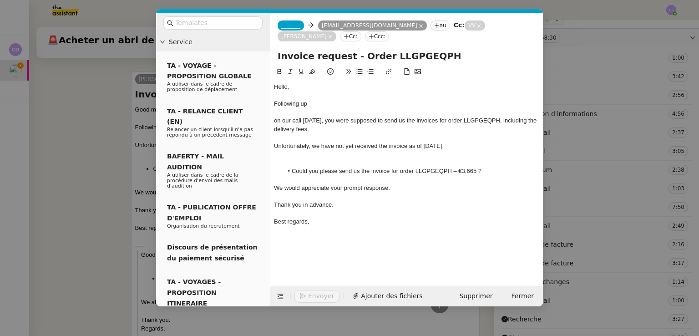
click at [316, 100] on div "Following up" at bounding box center [406, 104] width 265 height 8
drag, startPoint x: 332, startPoint y: 111, endPoint x: 272, endPoint y: 111, distance: 60.0
click at [272, 111] on nz-spin "Hello, Following up on my previous email, on our call yesterday, you were suppo…" at bounding box center [406, 170] width 272 height 209
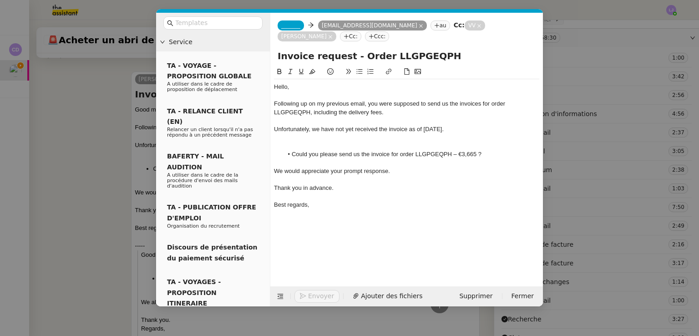
click at [418, 101] on div "Following up on my previous email, you were supposed to send us the invoices fo…" at bounding box center [406, 108] width 265 height 17
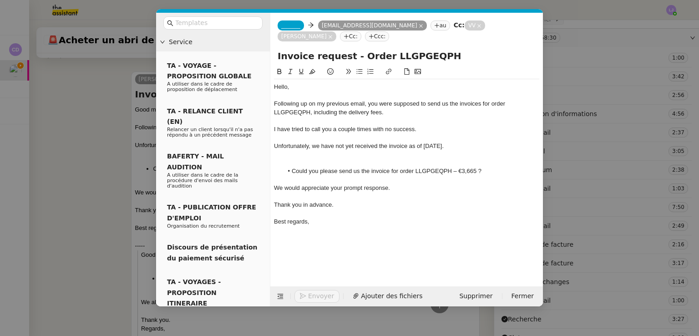
click at [333, 125] on div "I have tried to call you a couple times with no success." at bounding box center [406, 129] width 265 height 8
click at [335, 158] on div at bounding box center [406, 162] width 265 height 8
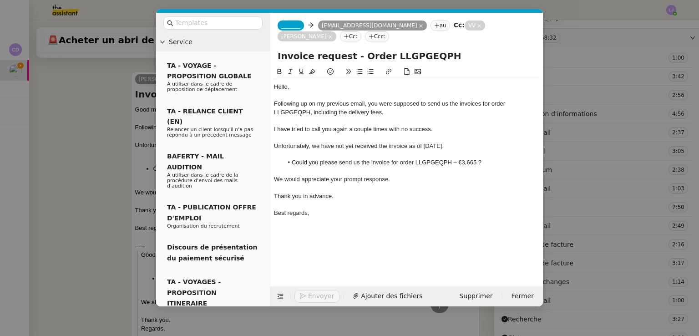
click at [337, 125] on div "I have tried to call you again a couple times with no success." at bounding box center [406, 129] width 265 height 8
click at [450, 125] on div "Unfortunately, we have not yet received the invoice as of [DATE]." at bounding box center [406, 129] width 265 height 8
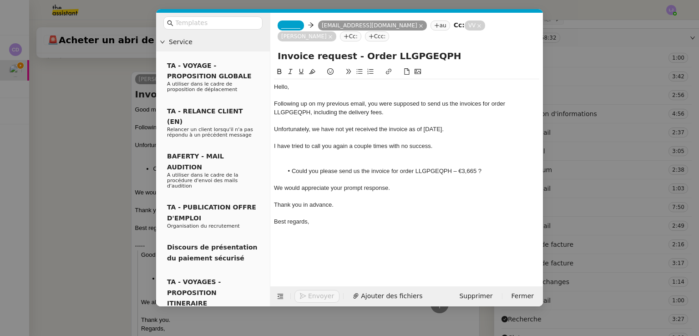
scroll to position [0, 0]
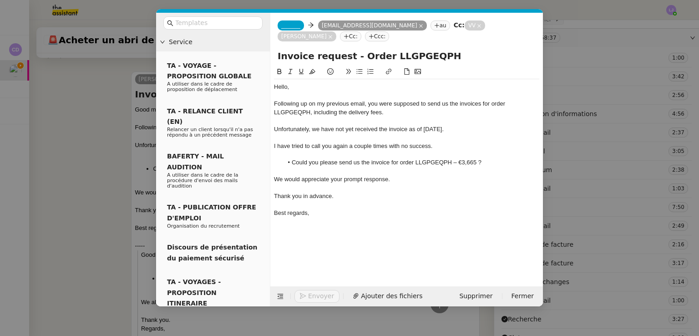
click at [282, 25] on span "_______" at bounding box center [290, 25] width 19 height 6
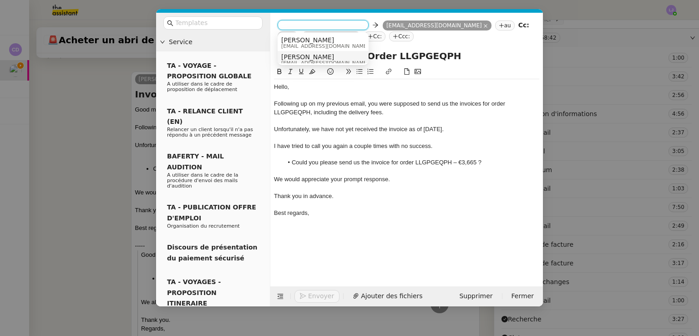
click at [324, 58] on span "[PERSON_NAME]" at bounding box center [324, 56] width 87 height 7
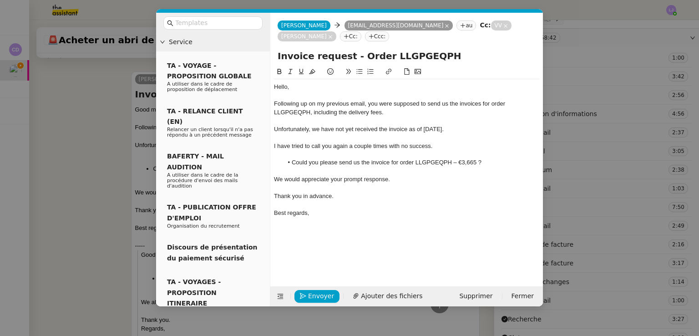
click at [112, 177] on nz-modal-container "Service TA - VOYAGE - PROPOSITION GLOBALE A utiliser dans le cadre de propositi…" at bounding box center [349, 168] width 699 height 336
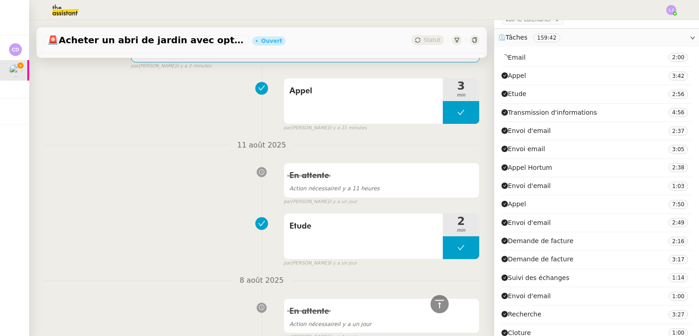
scroll to position [91, 0]
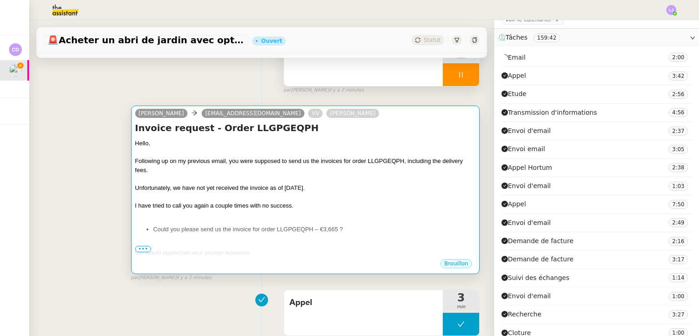
click at [310, 201] on div at bounding box center [305, 196] width 340 height 9
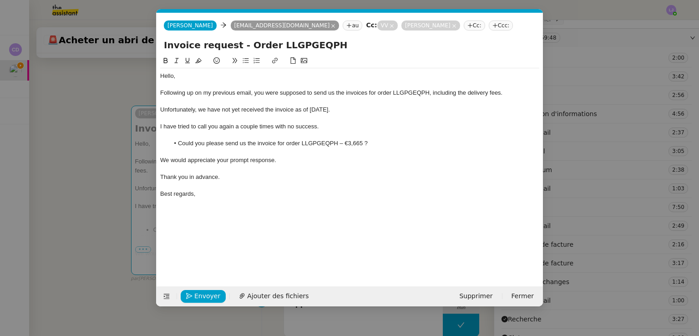
scroll to position [0, 19]
click at [90, 228] on nz-modal-container "Service TA - VOYAGE - PROPOSITION GLOBALE A utiliser dans le cadre de propositi…" at bounding box center [349, 168] width 699 height 336
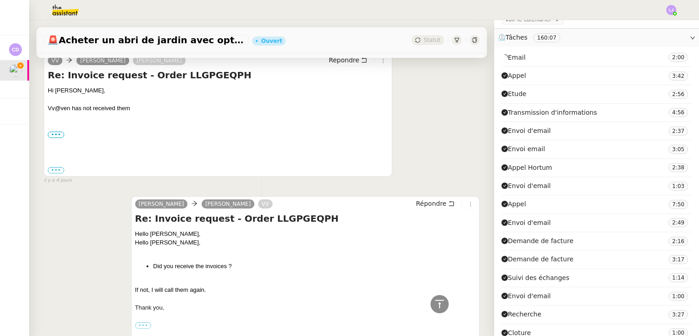
scroll to position [2211, 0]
click at [435, 304] on icon at bounding box center [439, 303] width 9 height 8
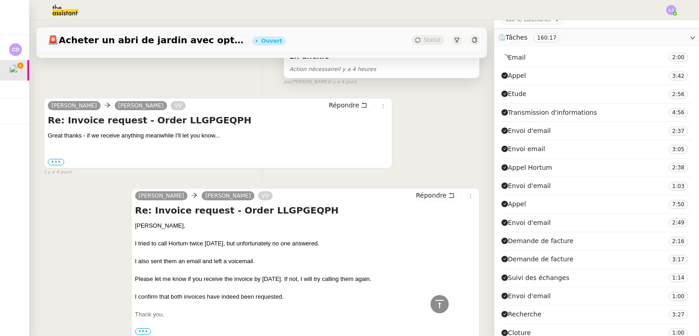
scroll to position [609, 0]
click at [433, 196] on span "Répondre" at bounding box center [431, 194] width 30 height 9
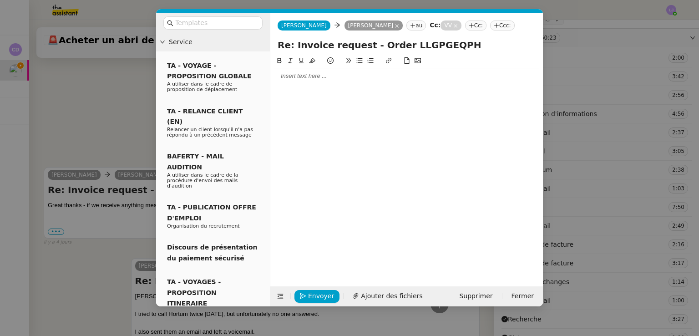
scroll to position [680, 0]
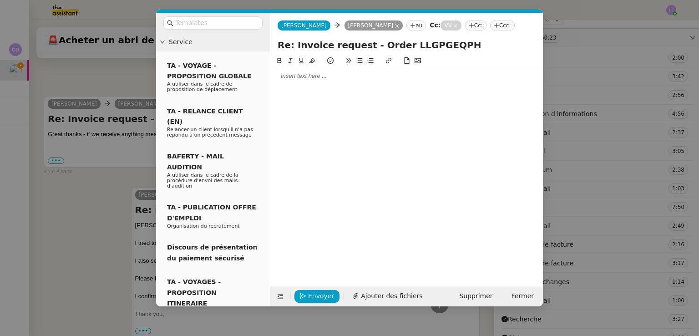
click at [318, 79] on div at bounding box center [406, 76] width 265 height 8
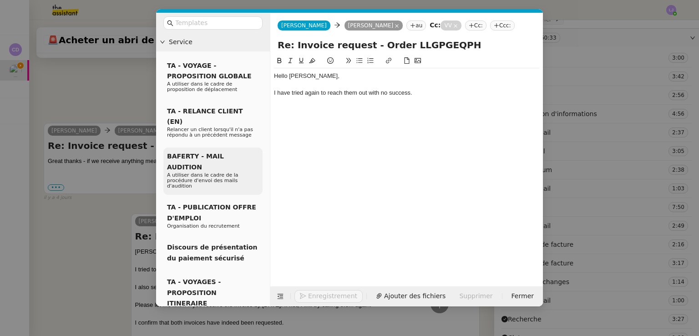
scroll to position [706, 0]
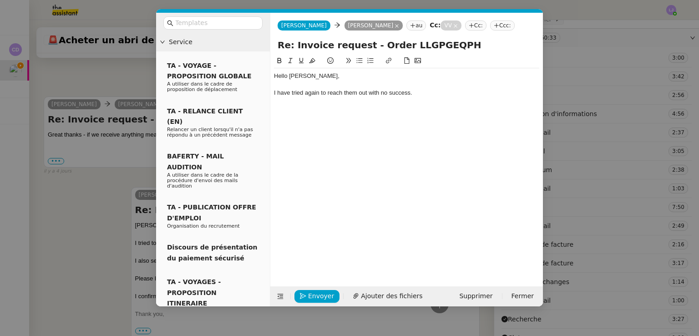
click at [124, 211] on nz-modal-container "Service TA - VOYAGE - PROPOSITION GLOBALE A utiliser dans le cadre de propositi…" at bounding box center [349, 168] width 699 height 336
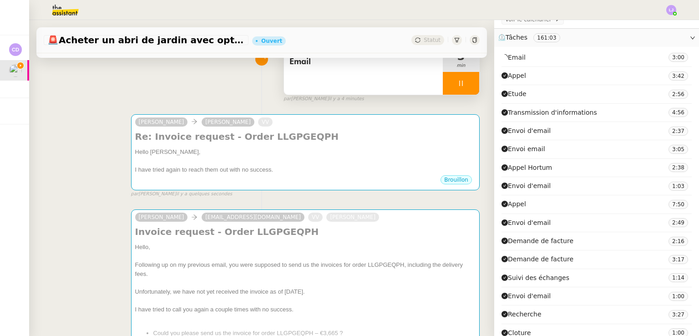
scroll to position [93, 0]
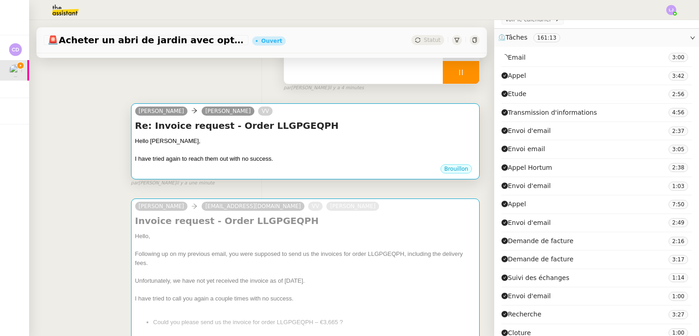
click at [319, 142] on div "Hello Carole, Charles," at bounding box center [305, 140] width 340 height 9
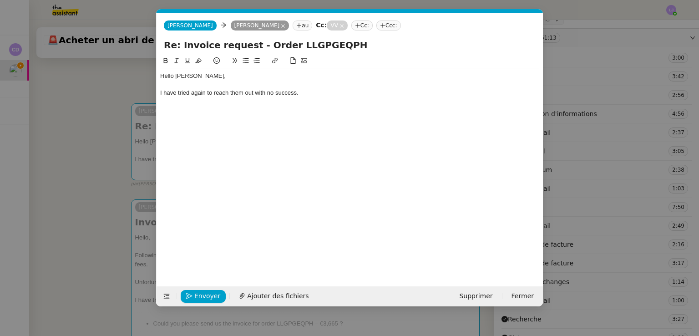
scroll to position [0, 19]
click at [306, 91] on div "I have tried again to reach them out with no success." at bounding box center [349, 93] width 379 height 8
click at [254, 93] on div "I have tried again to reach them out with no success." at bounding box center [349, 93] width 379 height 8
click at [197, 111] on div "I sent the" at bounding box center [349, 110] width 379 height 8
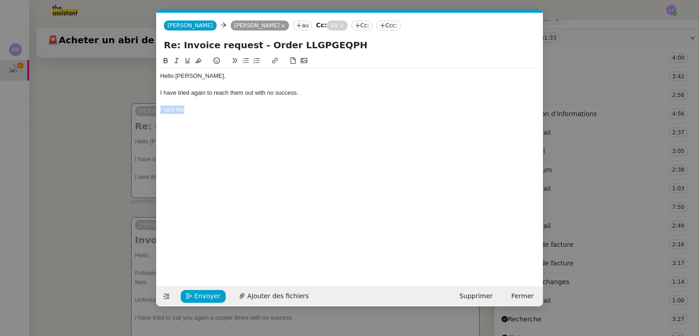
click at [197, 111] on div "I sent the" at bounding box center [349, 110] width 379 height 8
click at [81, 218] on nz-modal-container "Service TA - VOYAGE - PROPOSITION GLOBALE A utiliser dans le cadre de propositi…" at bounding box center [349, 168] width 699 height 336
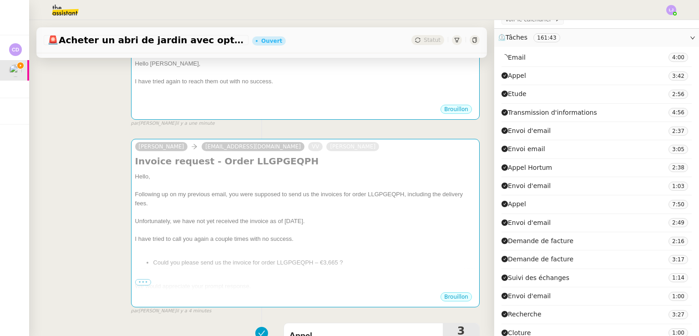
scroll to position [92, 0]
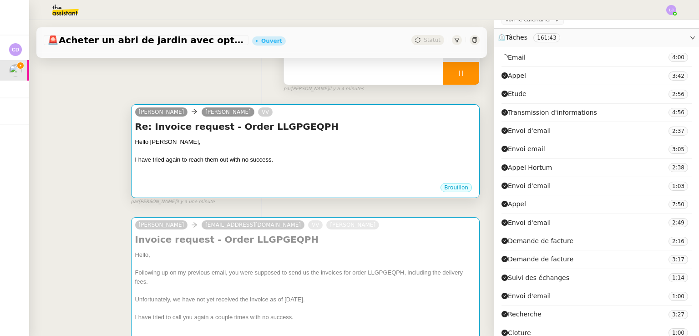
click at [326, 143] on div "Hello Carole, Charles," at bounding box center [305, 141] width 340 height 9
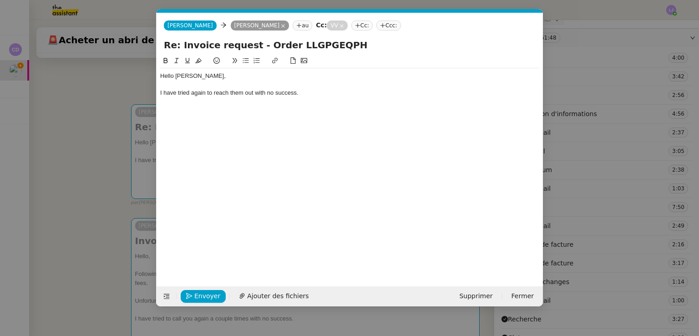
scroll to position [0, 19]
click at [317, 93] on div "I have tried again to reach them out with no success." at bounding box center [349, 93] width 379 height 8
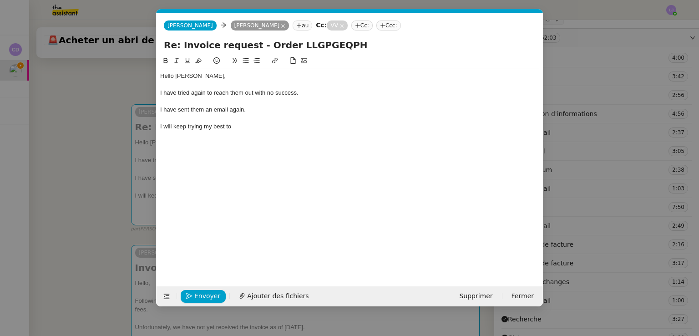
click at [218, 96] on div "I have tried again to reach them out with no success." at bounding box center [349, 93] width 379 height 8
click at [242, 124] on div "I will keep trying my best to" at bounding box center [349, 126] width 379 height 8
click at [646, 174] on nz-modal-container "Service TA - VOYAGE - PROPOSITION GLOBALE A utiliser dans le cadre de propositi…" at bounding box center [349, 168] width 699 height 336
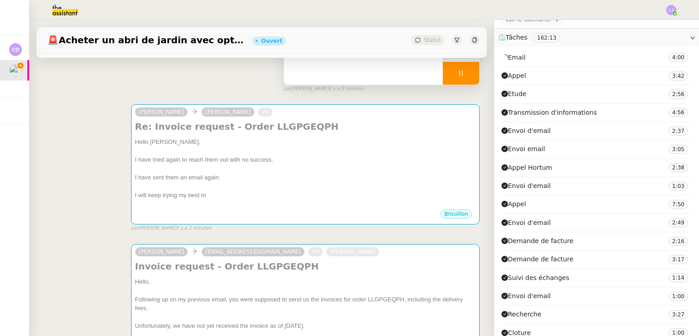
click at [460, 71] on div at bounding box center [461, 73] width 36 height 23
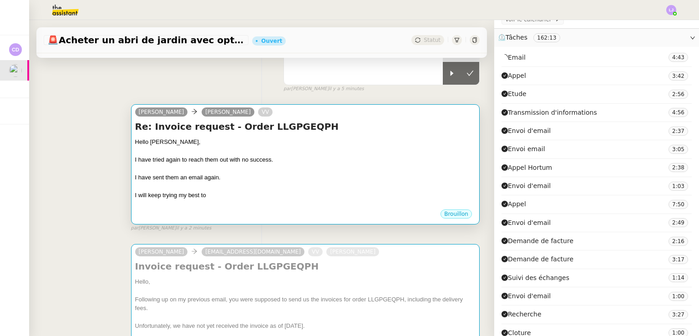
click at [199, 182] on div "I have sent them an email again." at bounding box center [305, 177] width 340 height 9
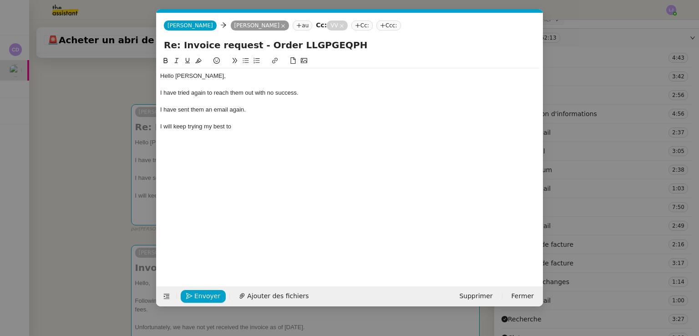
click at [191, 75] on div "Hello Carole, Charles," at bounding box center [349, 76] width 379 height 8
click at [120, 221] on nz-modal-container "Service TA - VOYAGE - PROPOSITION GLOBALE A utiliser dans le cadre de propositi…" at bounding box center [349, 168] width 699 height 336
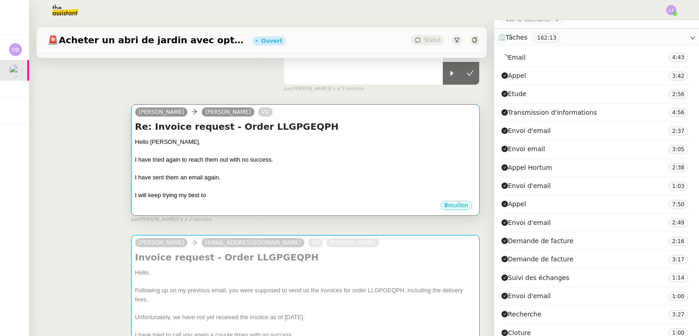
click at [205, 139] on div "Hello [PERSON_NAME]," at bounding box center [305, 141] width 340 height 9
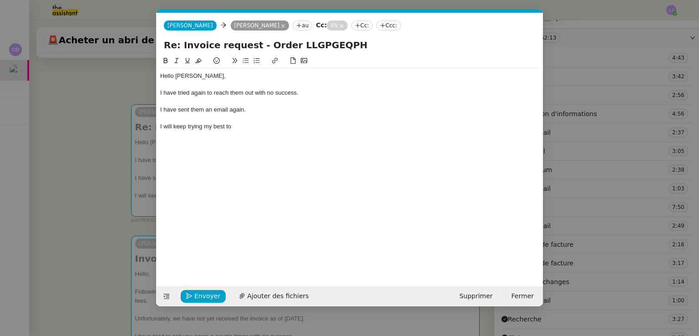
click at [199, 92] on div "I have tried again to reach them out with no success." at bounding box center [349, 93] width 379 height 8
click at [238, 94] on div "I have tried to reach them out with no success." at bounding box center [349, 93] width 379 height 8
click at [113, 201] on nz-modal-container "Service TA - VOYAGE - PROPOSITION GLOBALE A utiliser dans le cadre de propositi…" at bounding box center [349, 168] width 699 height 336
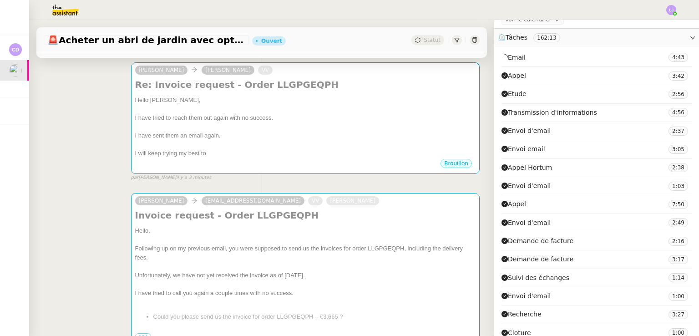
scroll to position [133, 0]
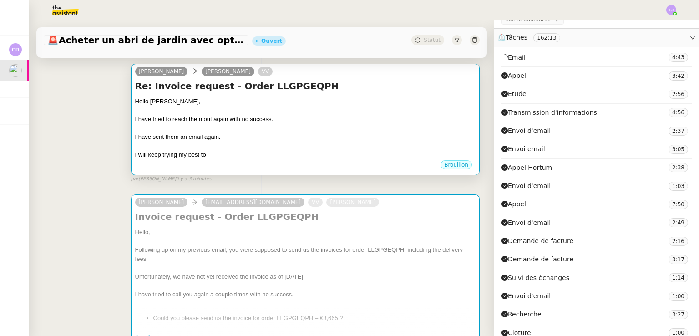
click at [269, 148] on div at bounding box center [305, 145] width 340 height 9
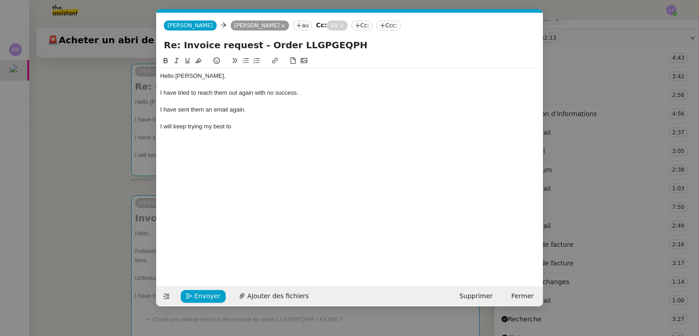
scroll to position [0, 19]
drag, startPoint x: 239, startPoint y: 91, endPoint x: 191, endPoint y: 95, distance: 48.8
click at [191, 95] on div "I have tried to reach them out again with no success." at bounding box center [349, 93] width 379 height 8
click at [238, 127] on div "I will keep trying my best to" at bounding box center [349, 126] width 379 height 8
drag, startPoint x: 300, startPoint y: 126, endPoint x: 273, endPoint y: 126, distance: 26.8
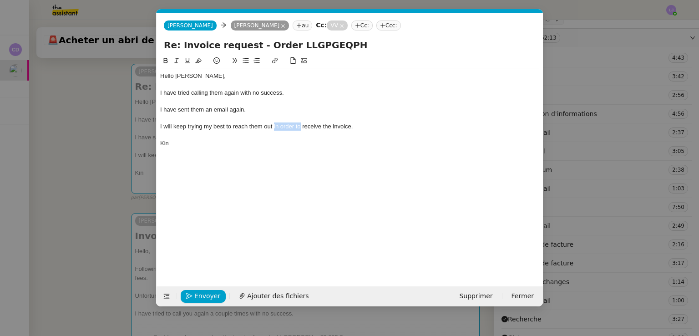
click at [273, 126] on div "I will keep trying my best to reach them out in order to receive the invoice." at bounding box center [349, 126] width 379 height 8
click at [266, 149] on div "Hello Caroline, Charles, I have tried calling them again with no success. I hav…" at bounding box center [349, 109] width 379 height 83
click at [360, 123] on div "I will keep trying my best to reach them out in order to receive the invoice." at bounding box center [349, 126] width 379 height 8
drag, startPoint x: 372, startPoint y: 128, endPoint x: 273, endPoint y: 126, distance: 98.3
click at [273, 126] on div "I will keep trying my best to reach them out in order to receive the invoice." at bounding box center [349, 126] width 379 height 8
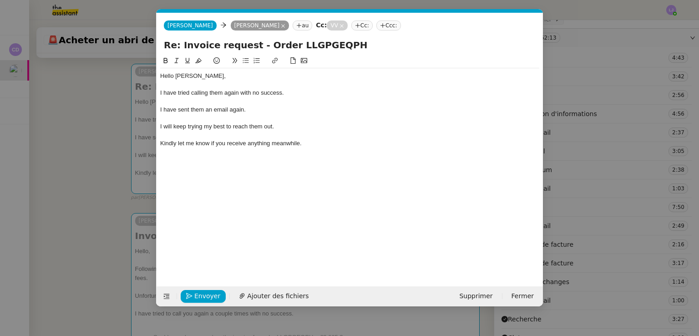
click at [173, 128] on div "I will keep trying my best to reach them out." at bounding box center [349, 126] width 379 height 8
click at [126, 163] on nz-modal-container "Service TA - VOYAGE - PROPOSITION GLOBALE A utiliser dans le cadre de propositi…" at bounding box center [349, 168] width 699 height 336
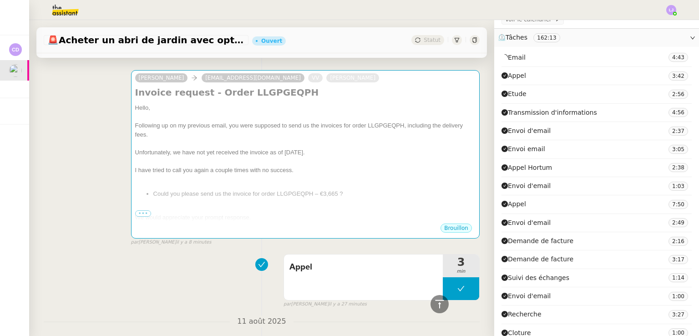
scroll to position [270, 0]
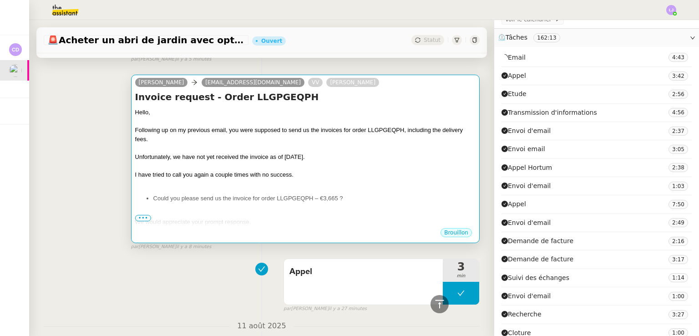
click at [167, 183] on div at bounding box center [305, 183] width 340 height 9
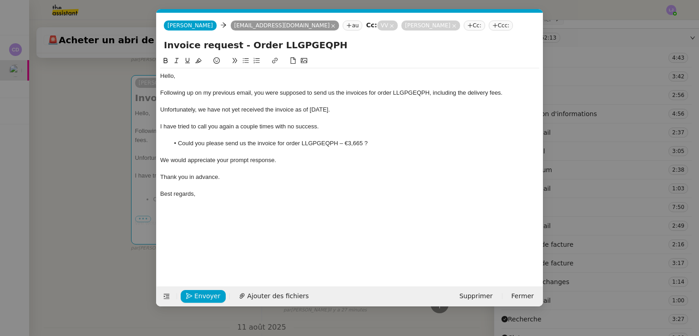
scroll to position [0, 19]
click at [225, 126] on div "I have tried to call you again a couple times with no success." at bounding box center [349, 126] width 379 height 8
click at [253, 189] on div at bounding box center [349, 185] width 379 height 8
click at [117, 254] on nz-modal-container "Service TA - VOYAGE - PROPOSITION GLOBALE A utiliser dans le cadre de propositi…" at bounding box center [349, 168] width 699 height 336
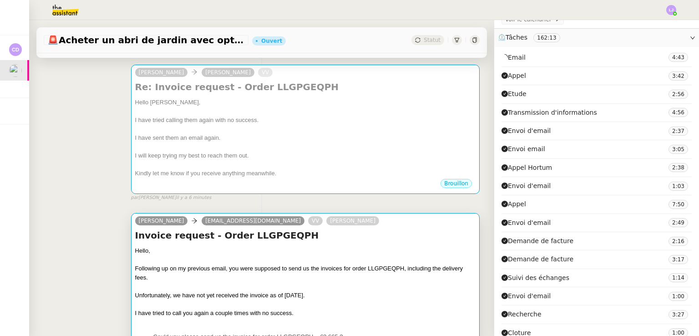
scroll to position [124, 0]
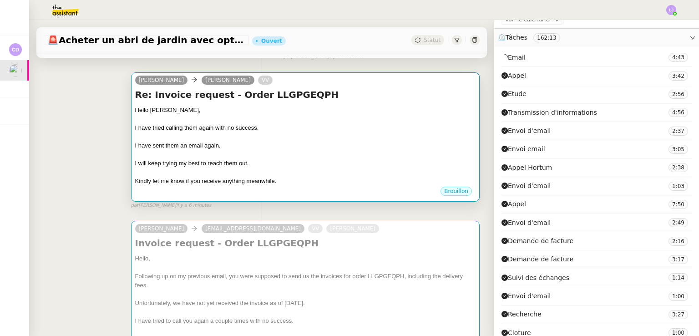
click at [209, 166] on div "I will keep trying my best to reach them out." at bounding box center [305, 163] width 340 height 9
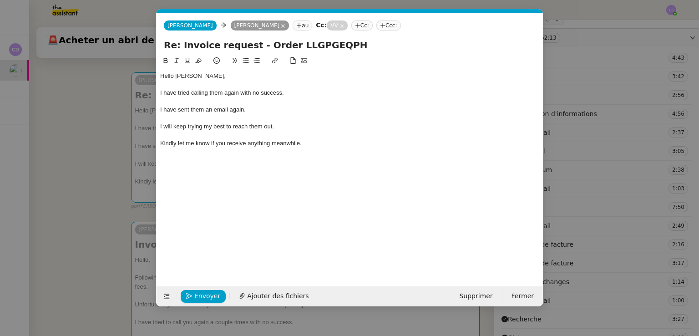
scroll to position [0, 19]
click at [267, 111] on div "I have sent them an email again." at bounding box center [349, 110] width 379 height 8
click at [267, 111] on div "I have sent them an email again and will try again later on." at bounding box center [349, 110] width 379 height 8
click at [275, 110] on div "I have sent them an email again and will try again later on." at bounding box center [349, 110] width 379 height 8
drag, startPoint x: 285, startPoint y: 124, endPoint x: 226, endPoint y: 125, distance: 59.6
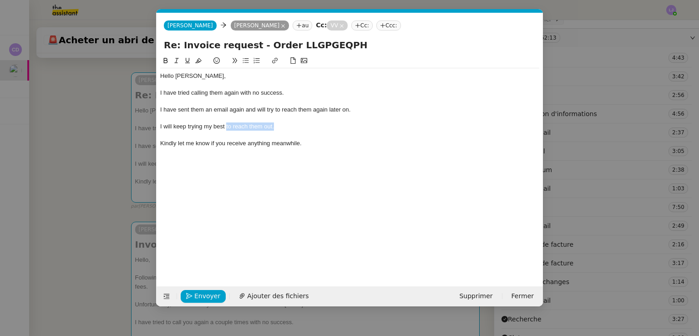
click at [226, 125] on div "I will keep trying my best to reach them out." at bounding box center [349, 126] width 379 height 8
click at [219, 128] on div "I will keep trying my best." at bounding box center [349, 126] width 379 height 8
click at [240, 90] on div "I have tried calling them again with no success." at bounding box center [349, 93] width 379 height 8
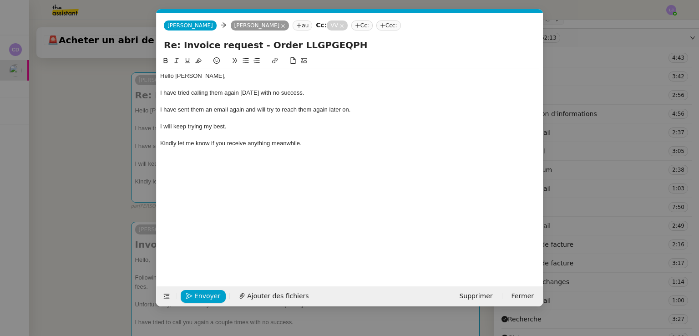
click at [255, 134] on div at bounding box center [349, 135] width 379 height 8
click at [239, 111] on div "I have sent them an email again and will try to reach them again later on." at bounding box center [349, 110] width 379 height 8
click at [205, 126] on div "I will keep trying my best." at bounding box center [349, 126] width 379 height 8
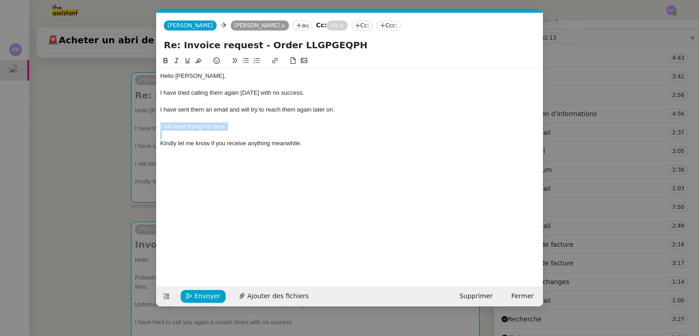
click at [205, 126] on div "I will keep trying my best." at bounding box center [349, 126] width 379 height 8
click at [106, 190] on nz-modal-container "Service TA - VOYAGE - PROPOSITION GLOBALE A utiliser dans le cadre de propositi…" at bounding box center [349, 168] width 699 height 336
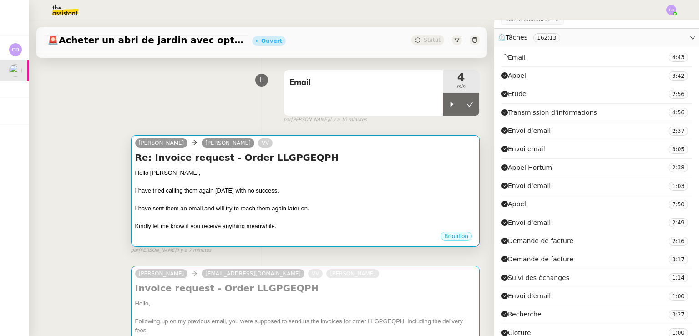
scroll to position [62, 0]
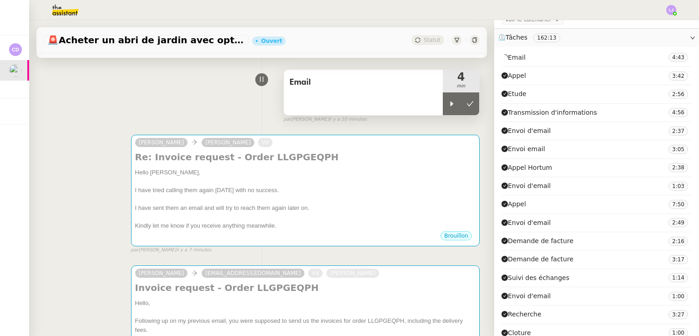
click at [399, 87] on span "Email" at bounding box center [363, 83] width 148 height 14
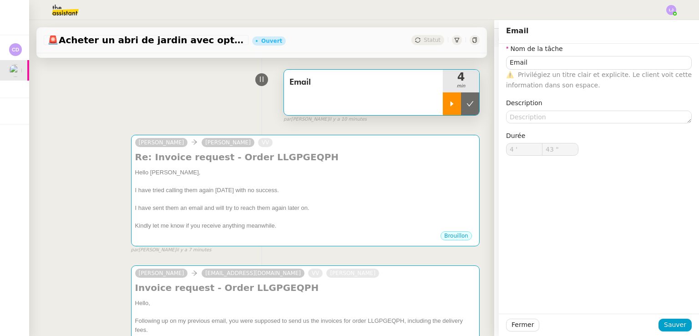
click at [443, 99] on div at bounding box center [452, 103] width 18 height 23
type input "Email"
type input "4 '"
type input "43 ""
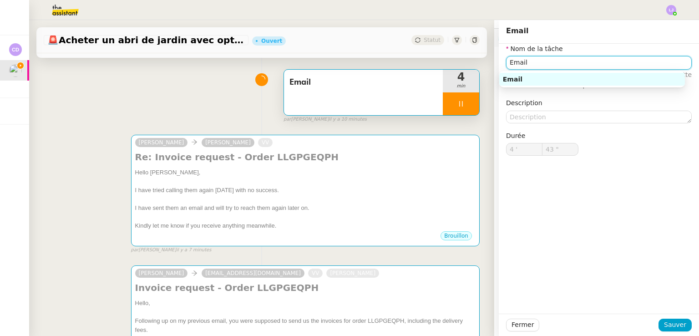
type input "Email"
type input "4 '"
type input "43 ""
click at [527, 61] on input "Email" at bounding box center [599, 62] width 186 height 13
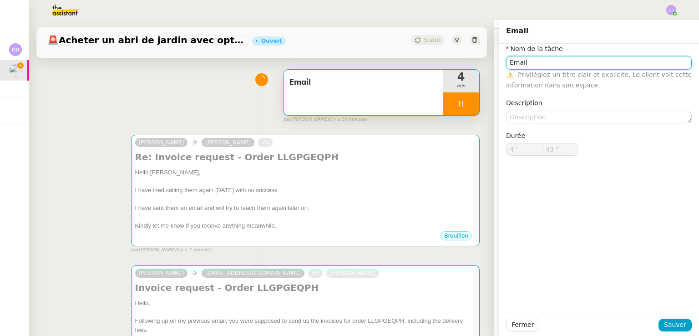
type input "E"
type input "44 ""
type input "Echanges"
type input "46 ""
type input "Echanges"
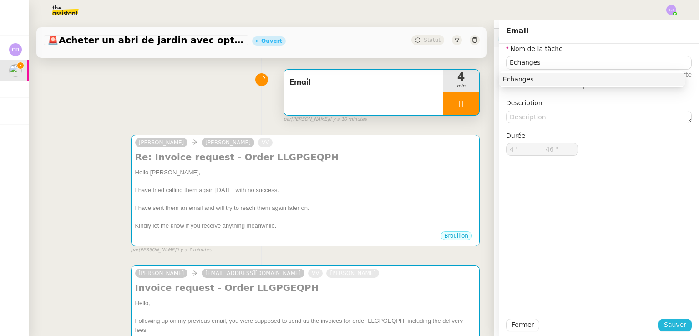
click at [666, 323] on span "Sauver" at bounding box center [675, 324] width 22 height 10
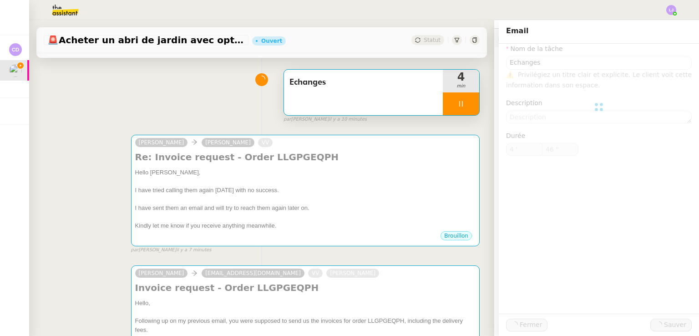
type input "47 ""
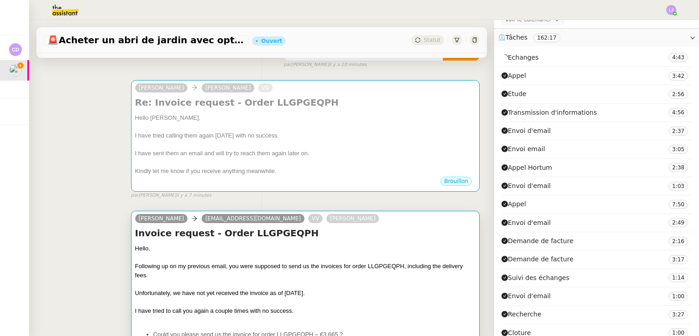
scroll to position [224, 0]
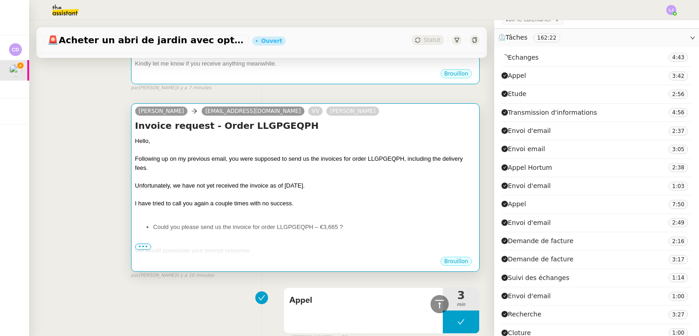
click at [322, 229] on li "Could you please send us the invoice for order LLGPGEQPH – €3,665 ?" at bounding box center [314, 226] width 322 height 9
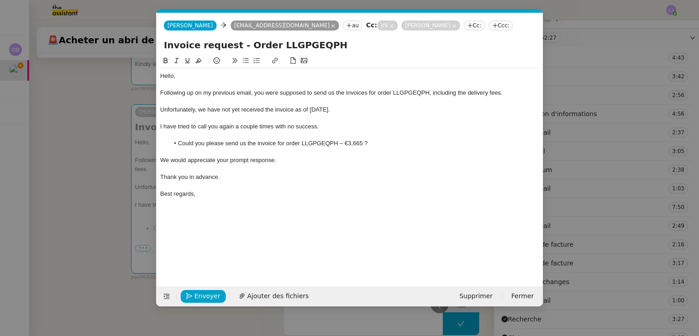
scroll to position [0, 19]
click at [208, 294] on span "Envoyer" at bounding box center [207, 296] width 26 height 10
click at [208, 294] on span "Confirmer l'envoi" at bounding box center [221, 296] width 55 height 10
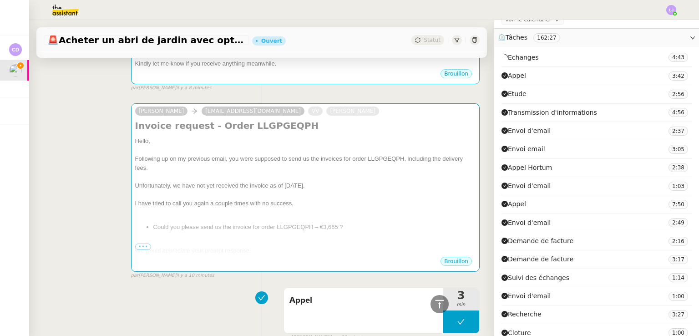
scroll to position [99, 0]
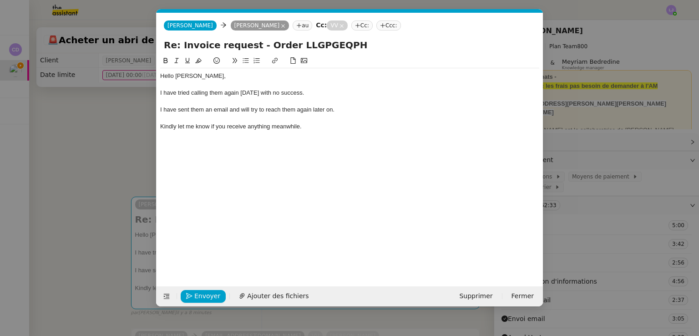
scroll to position [0, 19]
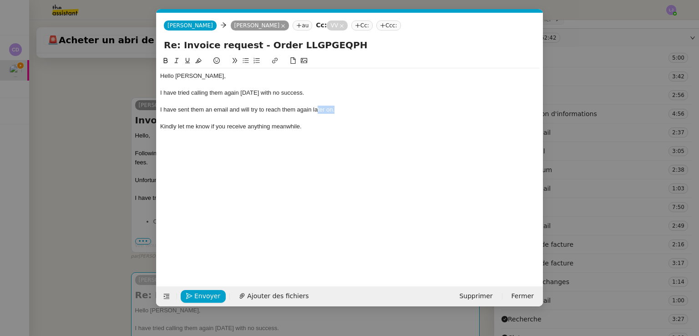
drag, startPoint x: 338, startPoint y: 111, endPoint x: 316, endPoint y: 111, distance: 22.3
click at [316, 111] on div "I have sent them an email and will try to reach them again later on." at bounding box center [349, 110] width 379 height 8
click at [324, 124] on div "Kindly let me know if you receive anything meanwhile." at bounding box center [349, 126] width 379 height 8
click at [76, 208] on nz-modal-container "Service TA - VOYAGE - PROPOSITION GLOBALE A utiliser dans le cadre de propositi…" at bounding box center [349, 168] width 699 height 336
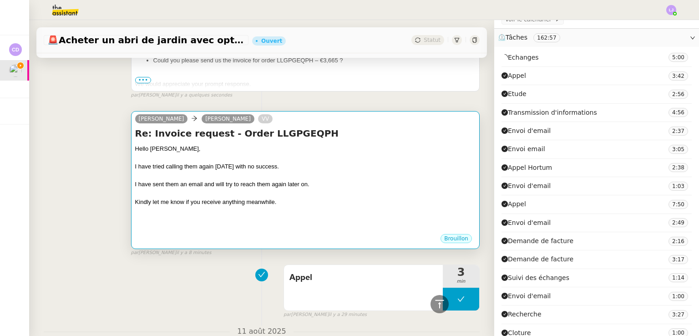
scroll to position [258, 0]
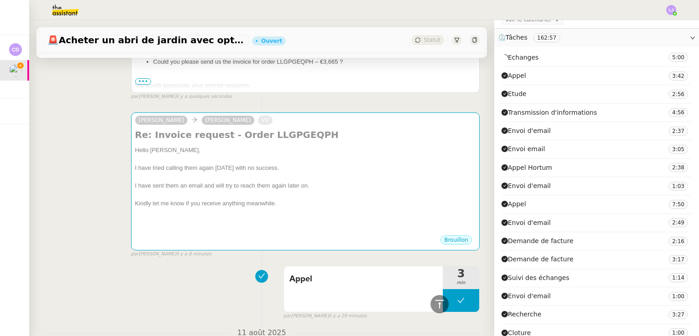
click at [138, 82] on span "•••" at bounding box center [143, 81] width 16 height 6
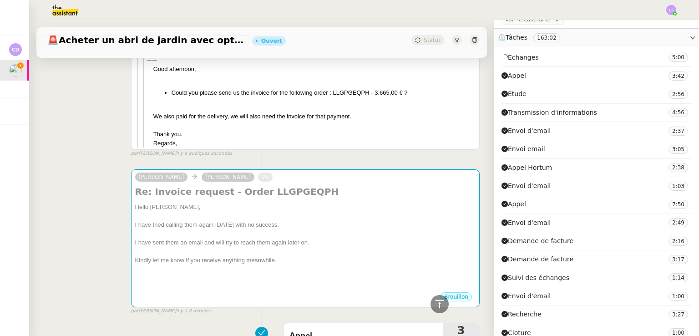
scroll to position [600, 0]
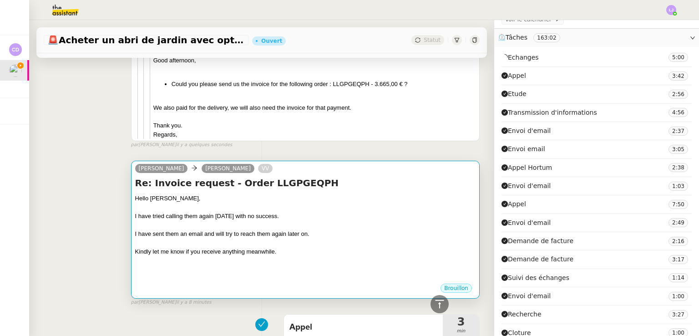
click at [202, 247] on div at bounding box center [305, 242] width 340 height 9
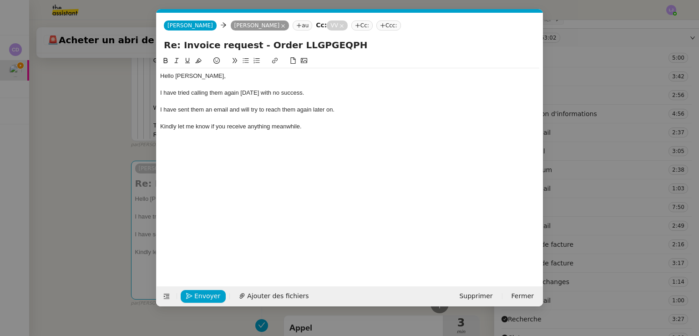
scroll to position [0, 19]
click at [350, 130] on div "Kindly let me know if you receive anything meanwhile." at bounding box center [349, 126] width 379 height 8
click at [110, 151] on nz-modal-container "Service TA - VOYAGE - PROPOSITION GLOBALE A utiliser dans le cadre de propositi…" at bounding box center [349, 168] width 699 height 336
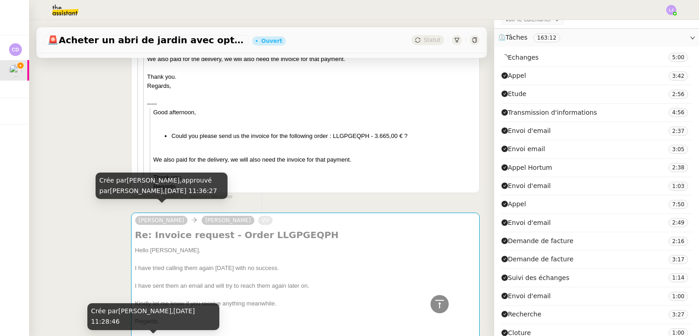
scroll to position [544, 0]
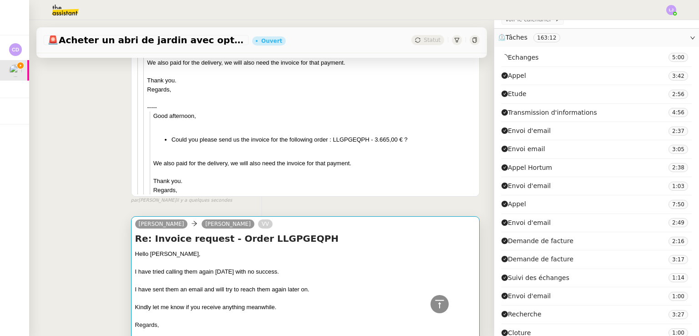
click at [276, 267] on div at bounding box center [305, 262] width 340 height 9
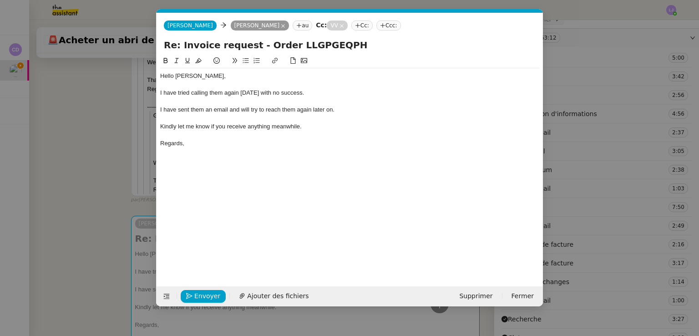
scroll to position [0, 19]
click at [172, 144] on div "Regards," at bounding box center [349, 143] width 379 height 8
click at [242, 110] on div "I have sent them an email and will try to reach them again later on." at bounding box center [349, 110] width 379 height 8
click at [220, 143] on div "Thank you," at bounding box center [349, 143] width 379 height 8
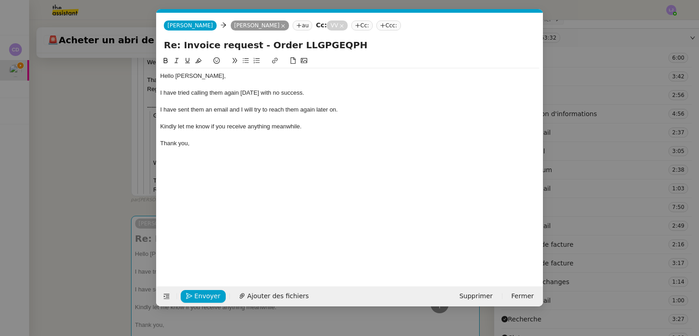
click at [309, 128] on div "Kindly let me know if you receive anything meanwhile." at bounding box center [349, 126] width 379 height 8
click at [340, 109] on div "I have sent them an email and I will try to reach them again later on." at bounding box center [349, 110] width 379 height 8
click at [194, 292] on span "Envoyer" at bounding box center [207, 296] width 26 height 10
click at [194, 292] on span "Confirmer l'envoi" at bounding box center [221, 296] width 55 height 10
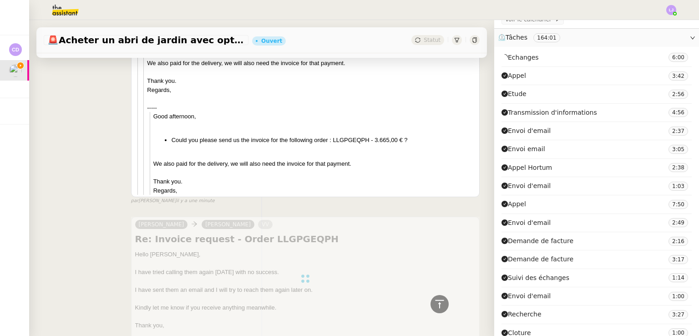
scroll to position [0, 0]
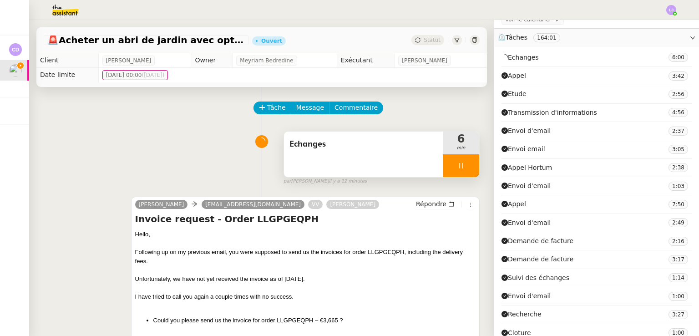
click at [453, 159] on div at bounding box center [461, 165] width 36 height 23
click at [461, 159] on button at bounding box center [470, 165] width 18 height 23
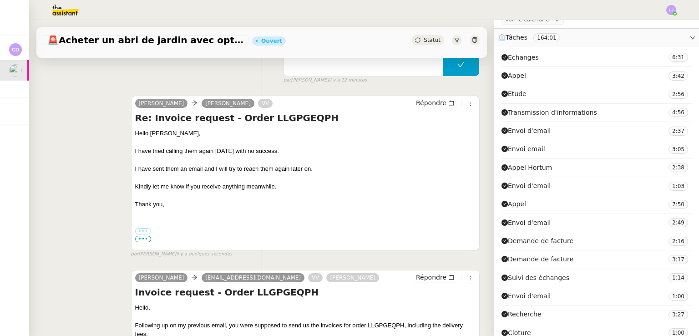
scroll to position [101, 0]
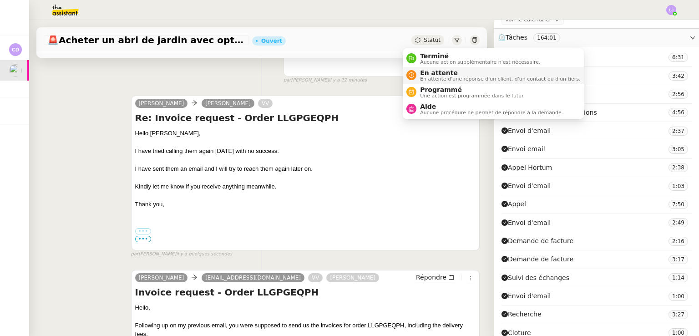
click at [422, 70] on span "En attente" at bounding box center [500, 72] width 160 height 7
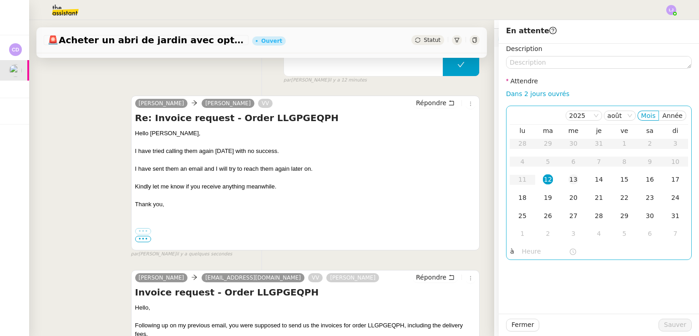
click at [572, 179] on td "13" at bounding box center [572, 180] width 25 height 18
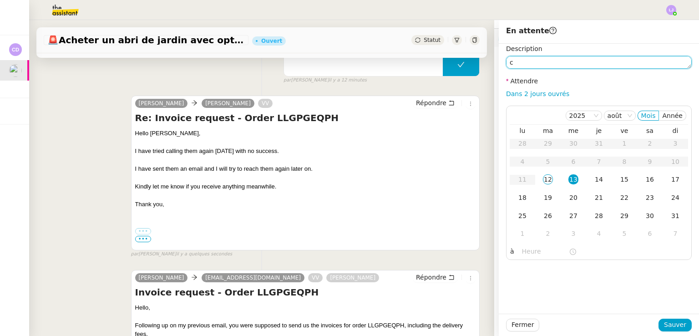
click at [540, 60] on textarea "c" at bounding box center [599, 62] width 186 height 13
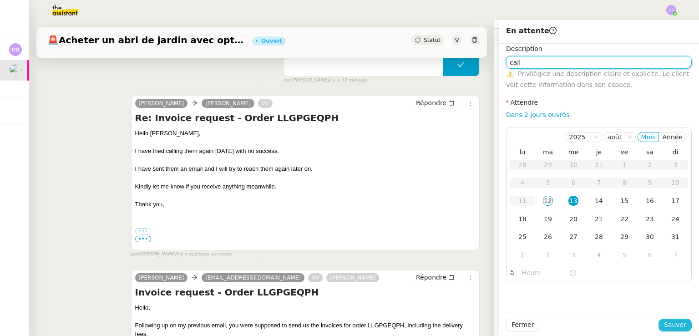
type textarea "call"
click at [676, 327] on span "Sauver" at bounding box center [675, 324] width 22 height 10
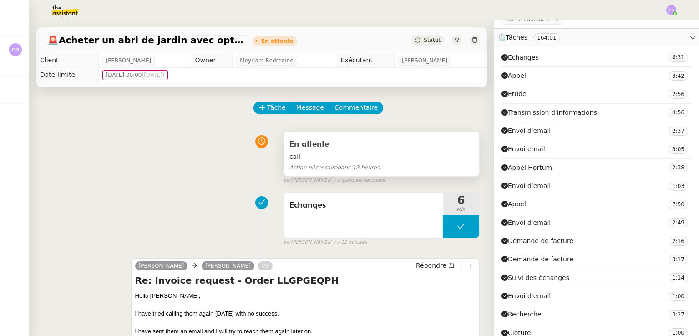
click at [404, 156] on span "call" at bounding box center [381, 156] width 184 height 10
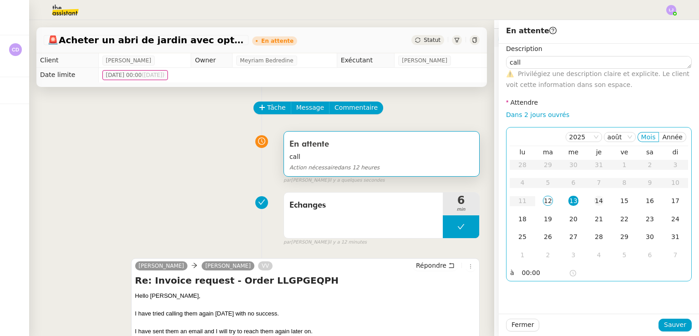
click at [586, 202] on td "14" at bounding box center [598, 201] width 25 height 18
click at [666, 326] on span "Sauver" at bounding box center [675, 324] width 22 height 10
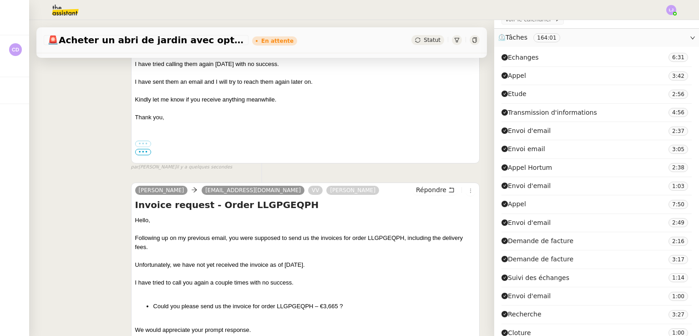
scroll to position [256, 0]
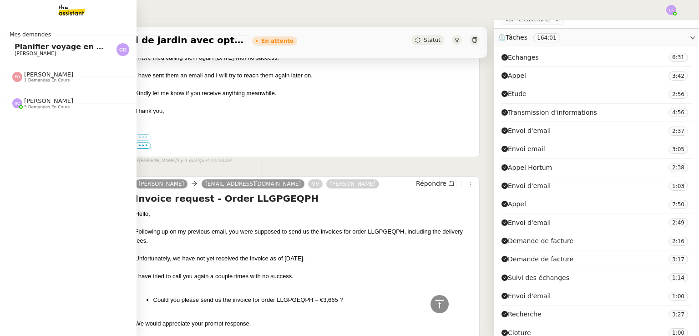
click at [22, 48] on span "Planifier voyage en [GEOGRAPHIC_DATA]" at bounding box center [98, 46] width 167 height 9
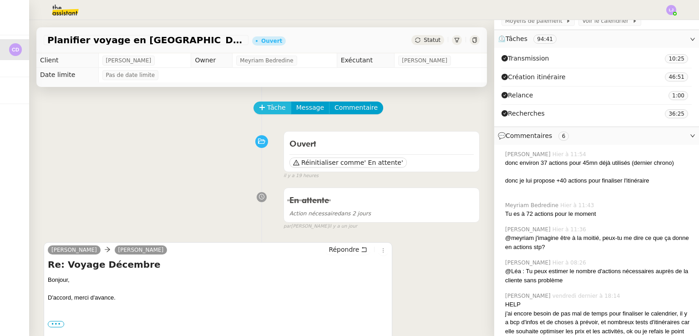
click at [270, 108] on span "Tâche" at bounding box center [276, 107] width 19 height 10
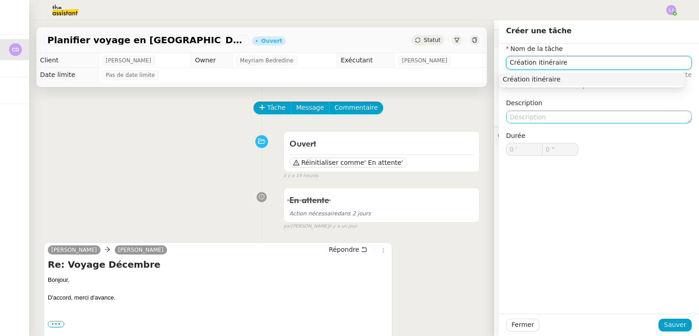
type input "Création itinéraire"
click at [580, 115] on textarea at bounding box center [599, 117] width 186 height 13
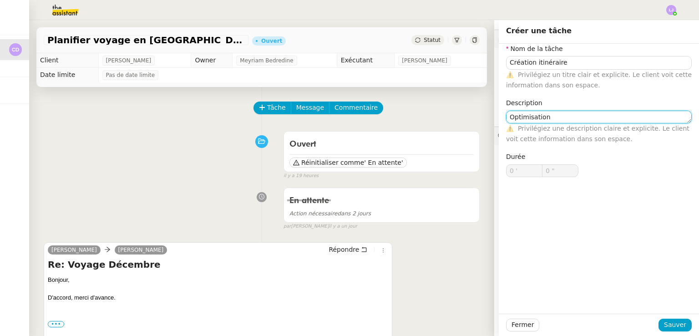
click at [506, 119] on textarea "Optimisation" at bounding box center [599, 117] width 186 height 13
click at [597, 114] on textarea "Calculs de prix, optimisation" at bounding box center [599, 117] width 186 height 13
type textarea "Calculs de prix, optimisation, recherches"
click at [674, 324] on span "Sauver" at bounding box center [675, 324] width 22 height 10
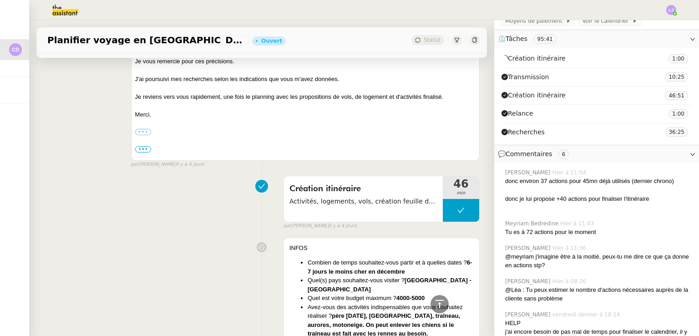
scroll to position [1306, 0]
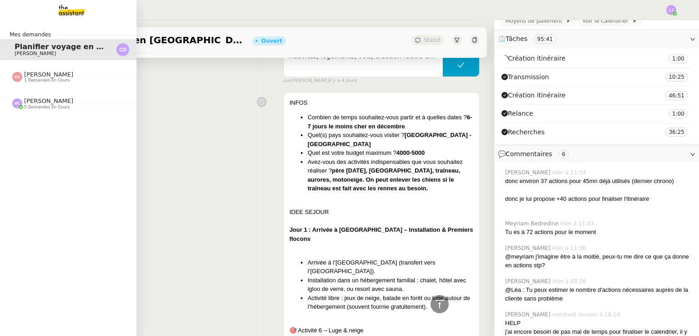
click at [47, 96] on span "Hannah Cassar 5 demandes en cours" at bounding box center [72, 99] width 136 height 19
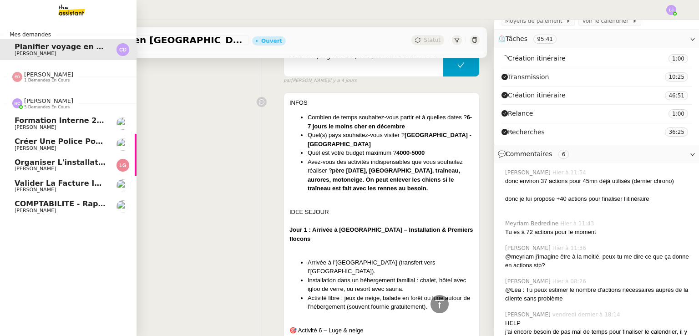
click at [84, 124] on span "Formation Interne 2 - [PERSON_NAME]" at bounding box center [94, 120] width 158 height 9
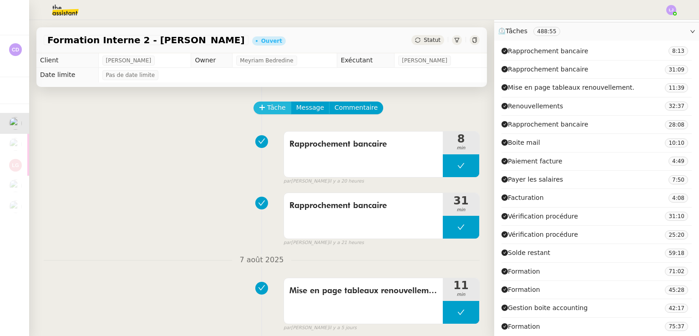
click at [267, 110] on span "Tâche" at bounding box center [276, 107] width 19 height 10
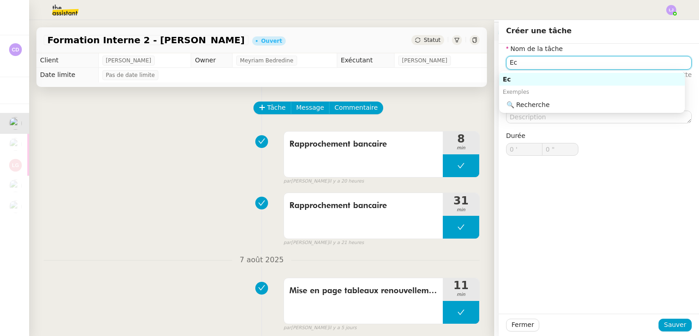
type input "E"
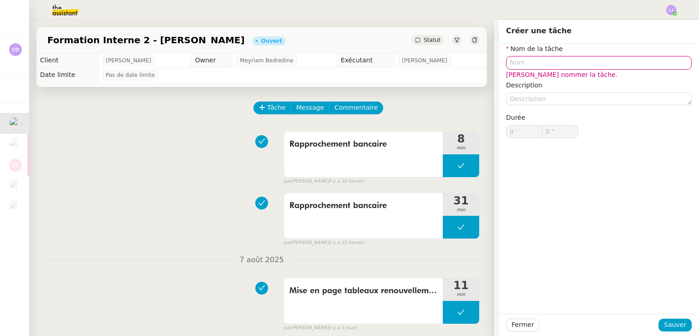
click at [71, 6] on img at bounding box center [58, 10] width 71 height 20
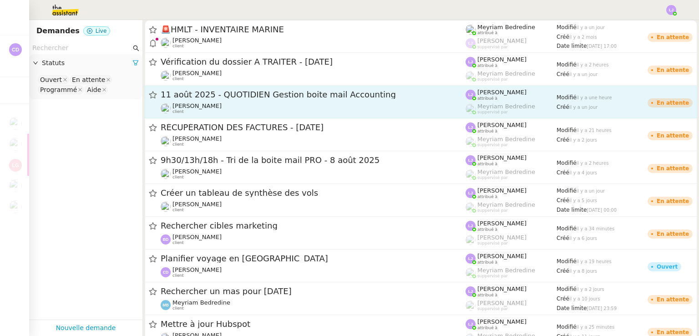
click at [206, 100] on div "11 août 2025 - QUOTIDIEN Gestion boite mail Accounting" at bounding box center [313, 94] width 305 height 11
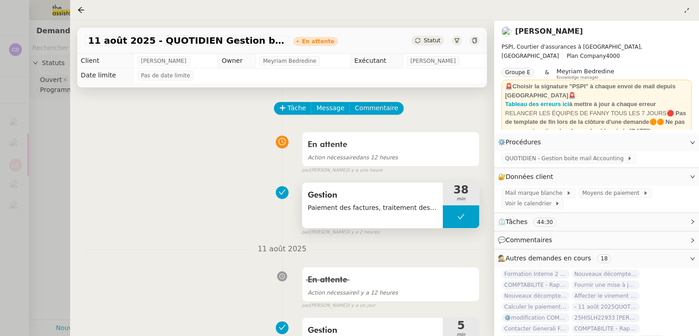
click at [455, 224] on button at bounding box center [461, 216] width 36 height 23
click at [455, 224] on div at bounding box center [452, 216] width 18 height 23
click at [35, 157] on div at bounding box center [349, 168] width 699 height 336
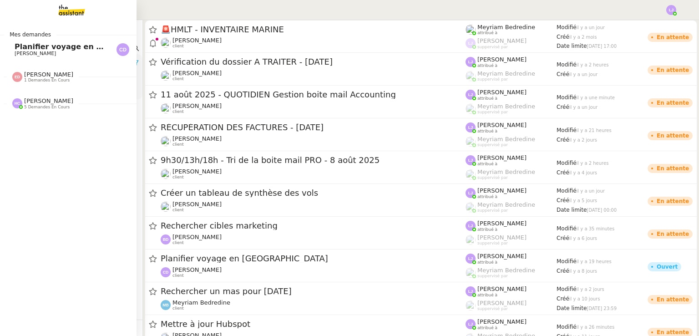
click at [50, 78] on span "1 demandes en cours" at bounding box center [46, 80] width 45 height 5
click at [59, 128] on span "5 demandes en cours" at bounding box center [46, 127] width 45 height 5
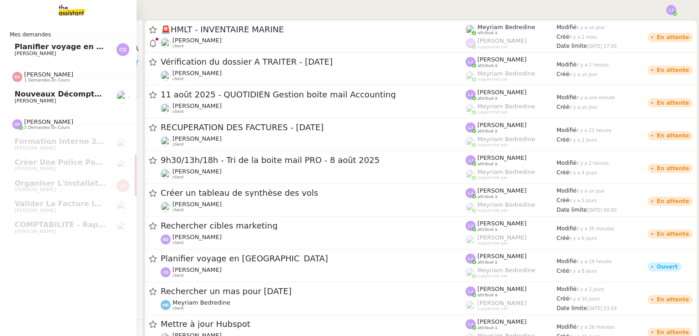
click at [100, 99] on span "[PERSON_NAME]" at bounding box center [61, 100] width 92 height 5
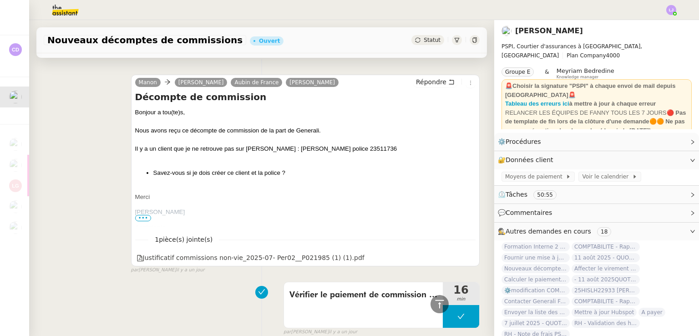
scroll to position [381, 0]
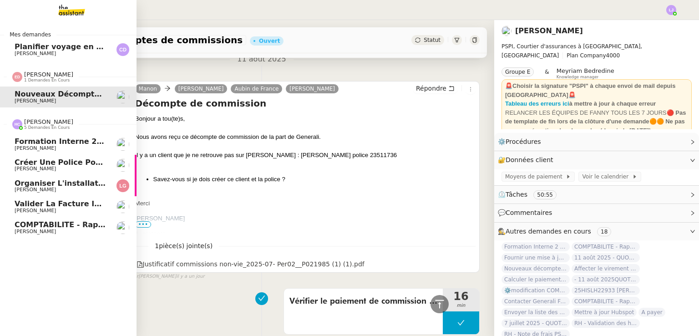
click at [59, 167] on span "[PERSON_NAME]" at bounding box center [61, 168] width 92 height 5
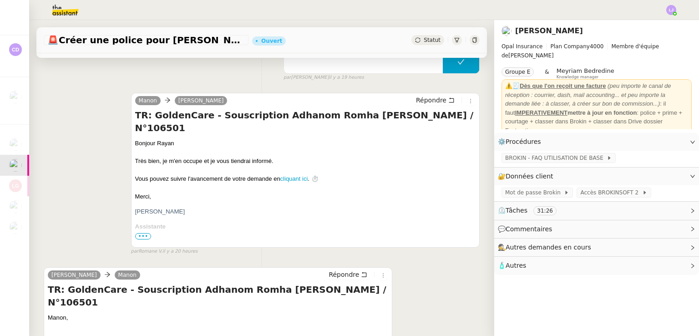
scroll to position [44, 0]
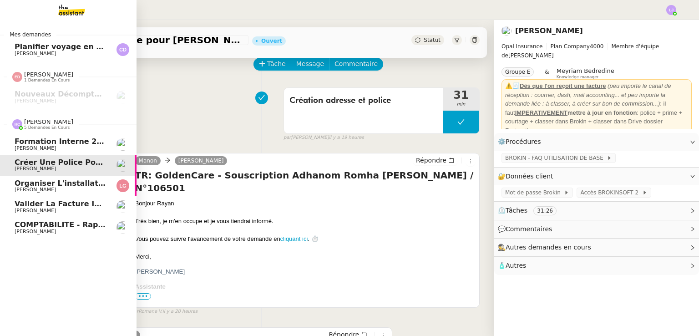
click at [55, 190] on span "[PERSON_NAME]" at bounding box center [35, 190] width 41 height 6
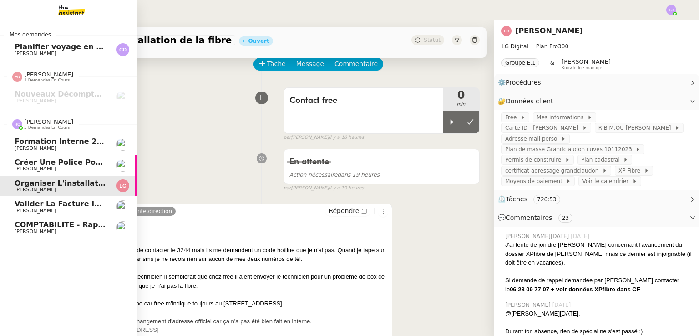
click at [43, 208] on span "[PERSON_NAME]" at bounding box center [35, 210] width 41 height 6
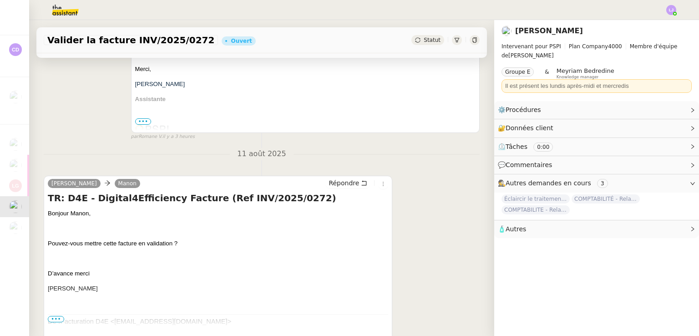
scroll to position [251, 0]
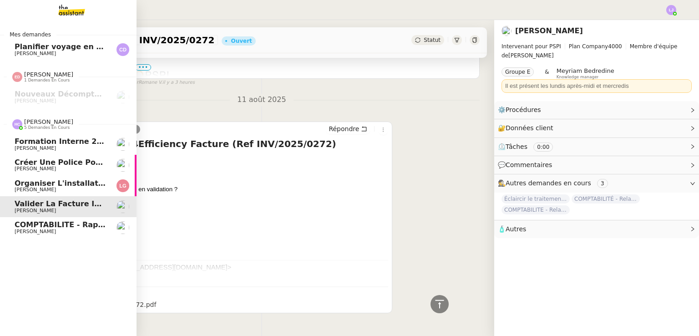
click at [26, 222] on span "COMPTABILITE - Rapprochement bancaire - 11 août 2025" at bounding box center [132, 224] width 234 height 9
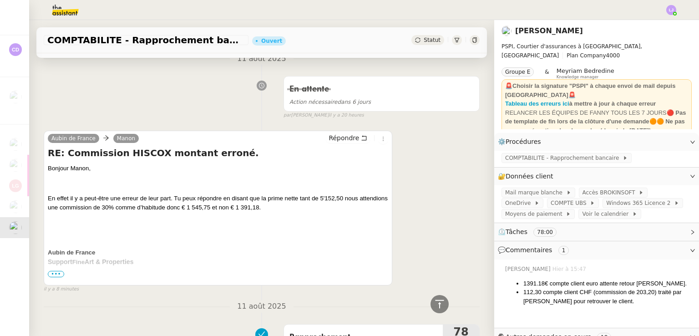
scroll to position [9, 0]
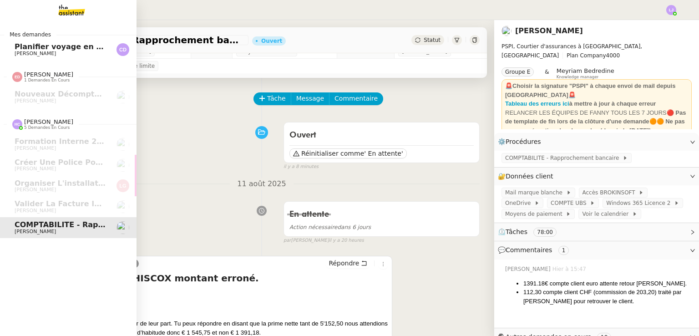
click at [69, 10] on img at bounding box center [64, 10] width 71 height 20
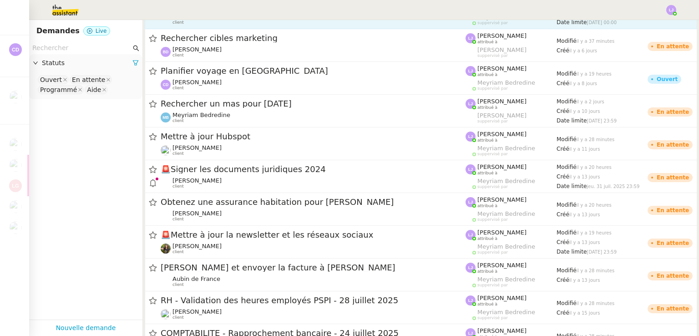
scroll to position [192, 0]
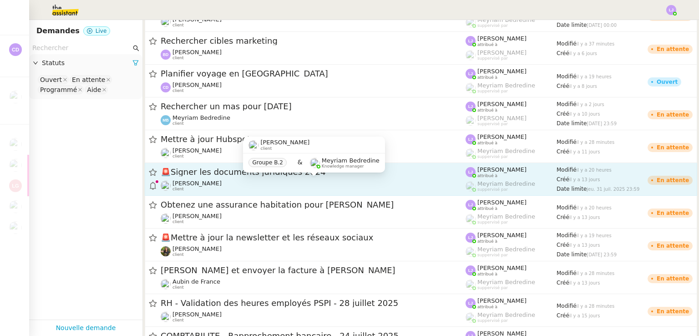
click at [273, 184] on div "Charles Medlicott client" at bounding box center [313, 186] width 305 height 12
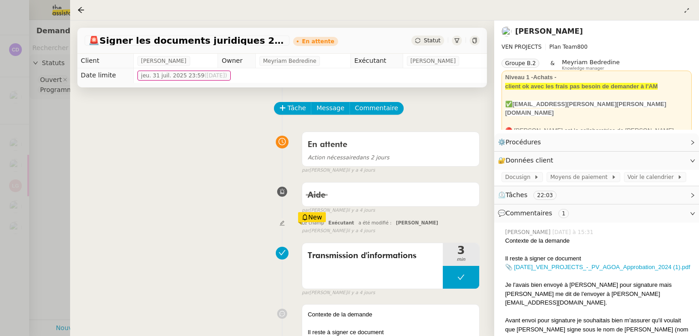
click at [25, 174] on div at bounding box center [349, 168] width 699 height 336
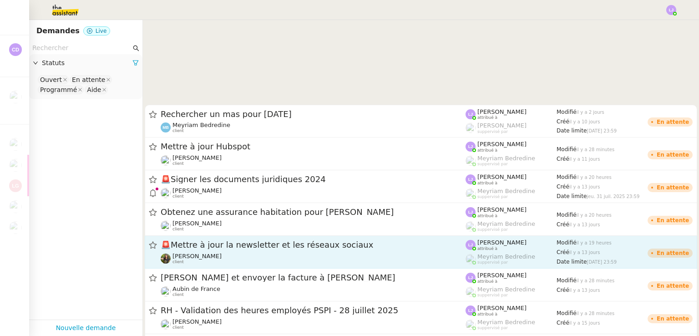
scroll to position [407, 0]
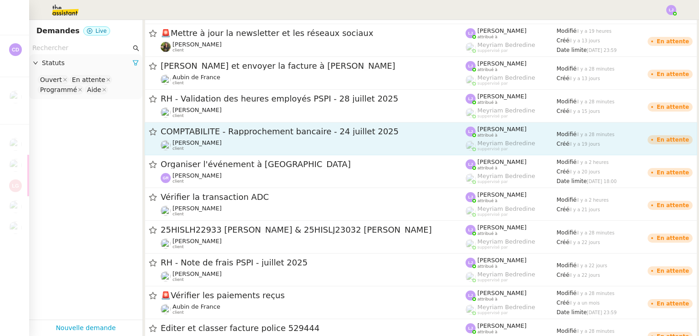
click at [193, 154] on link "COMPTABILITE - Rapprochement bancaire - 24 juillet 2025 Fanny Eyraud client Léa…" at bounding box center [421, 138] width 552 height 33
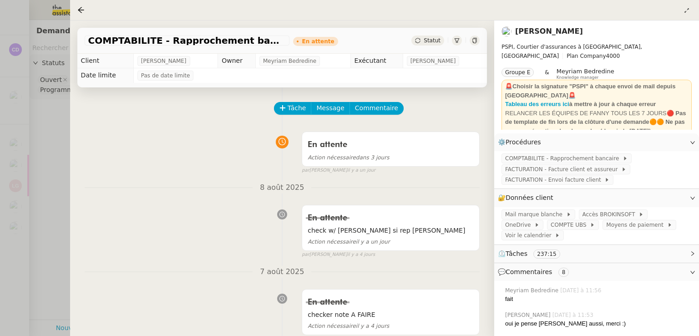
click at [33, 137] on div at bounding box center [349, 168] width 699 height 336
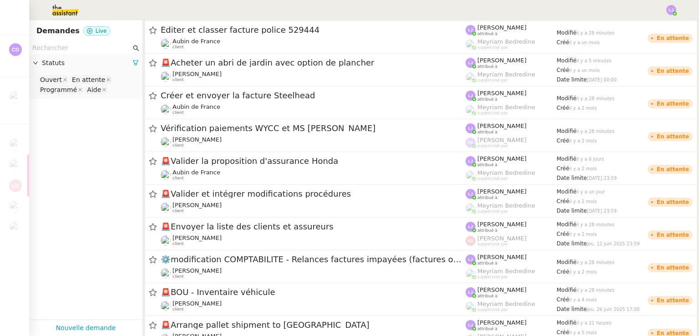
scroll to position [756, 0]
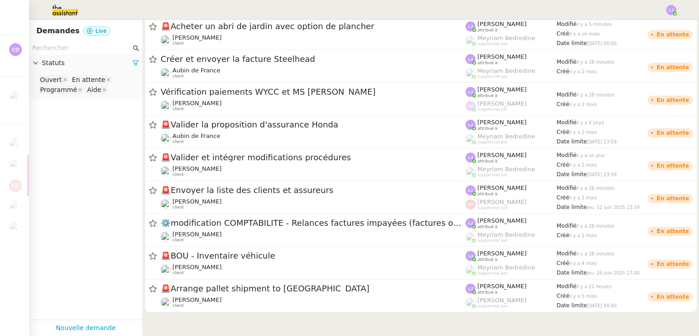
click at [86, 45] on input "text" at bounding box center [81, 48] width 99 height 10
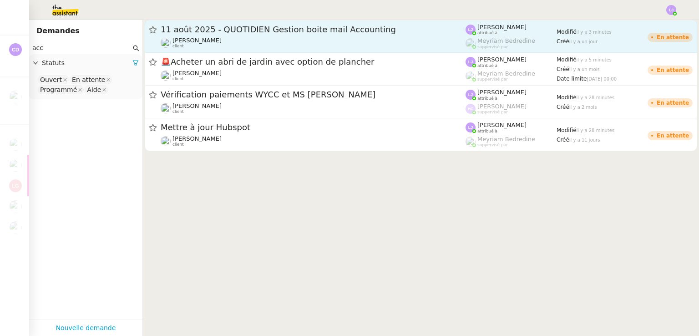
type input "acc"
click at [263, 31] on span "11 août 2025 - QUOTIDIEN Gestion boite mail Accounting" at bounding box center [313, 29] width 305 height 8
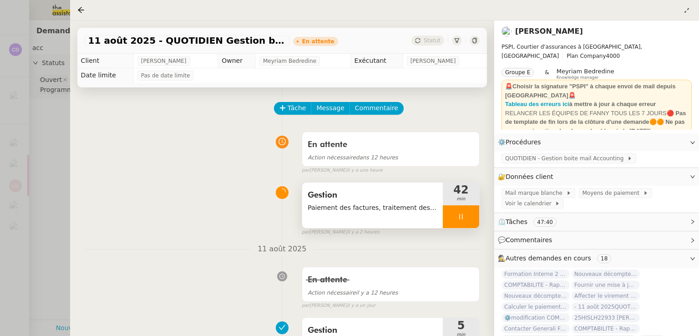
click at [385, 222] on div "Gestion Paiement des factures, traitement des mails" at bounding box center [372, 204] width 141 height 45
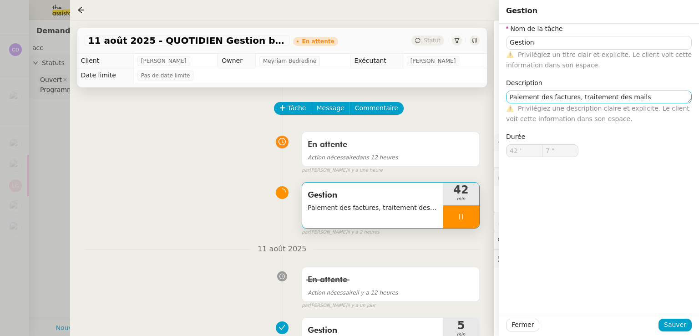
type input "8 ""
click at [651, 95] on textarea "Paiement des factures, traitement des mails" at bounding box center [599, 97] width 186 height 13
type textarea "Paiement des factures, traitement des mails, E"
type input "9 ""
type textarea "Paiement des factures, traitement des mails, Ecohub"
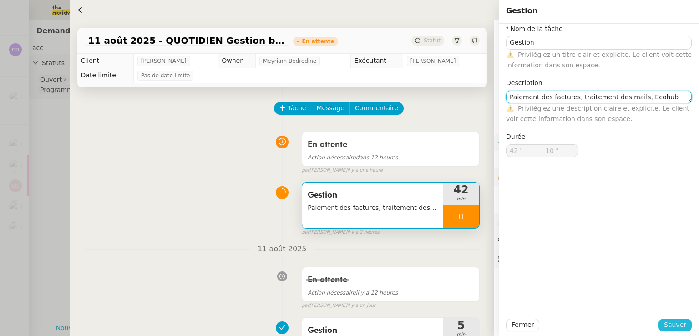
type input "11 ""
type textarea "Paiement des factures, traitement des mails, Ecohub"
click at [689, 328] on button "Sauver" at bounding box center [674, 324] width 33 height 13
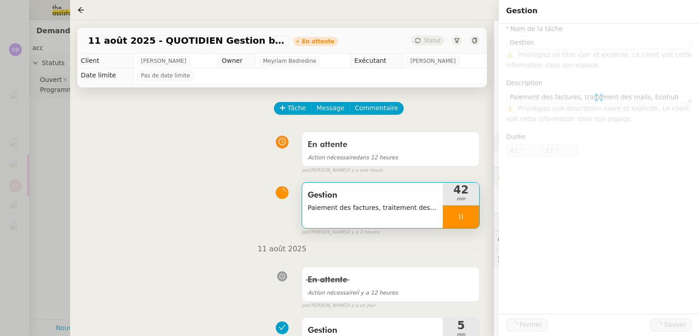
type input "12 ""
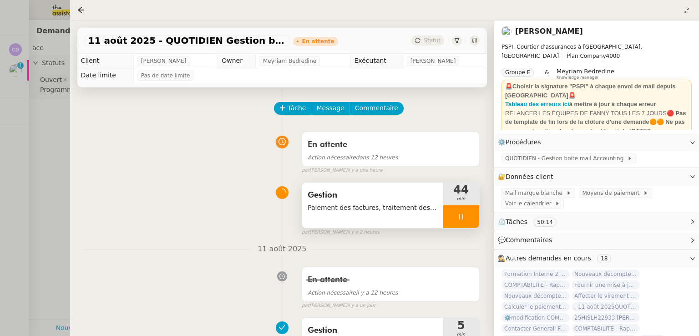
click at [466, 217] on div at bounding box center [461, 216] width 36 height 23
click at [466, 217] on button at bounding box center [470, 216] width 18 height 23
click at [36, 146] on div at bounding box center [349, 168] width 699 height 336
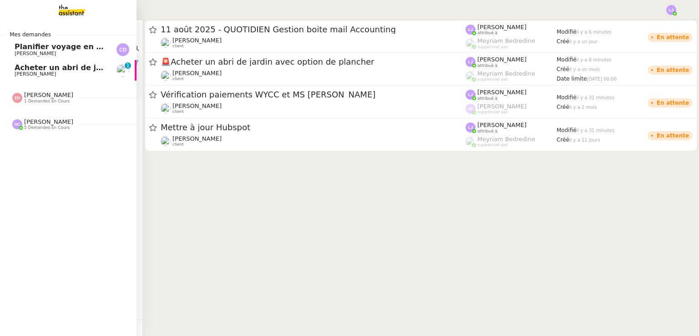
click at [18, 68] on span "Acheter un abri de jardin avec option de plancher" at bounding box center [117, 67] width 204 height 9
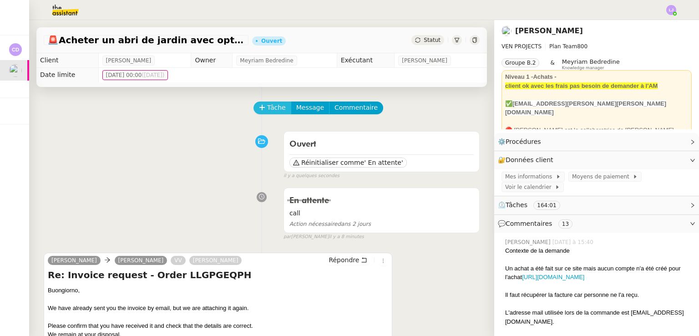
click at [271, 114] on button "Tâche" at bounding box center [272, 107] width 38 height 13
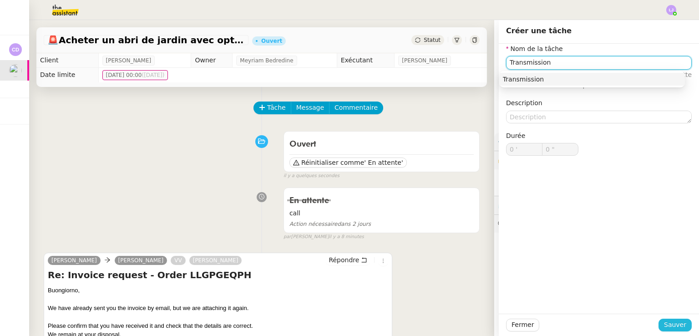
type input "Transmission"
click at [671, 319] on span "Sauver" at bounding box center [675, 324] width 22 height 10
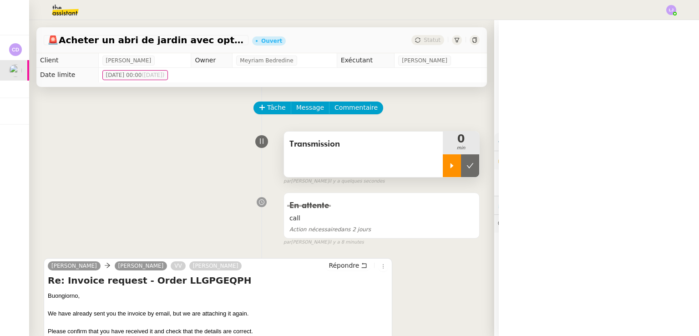
click at [448, 164] on icon at bounding box center [451, 165] width 7 height 7
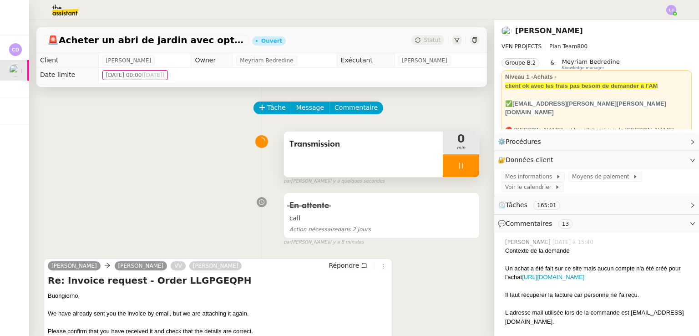
scroll to position [167, 0]
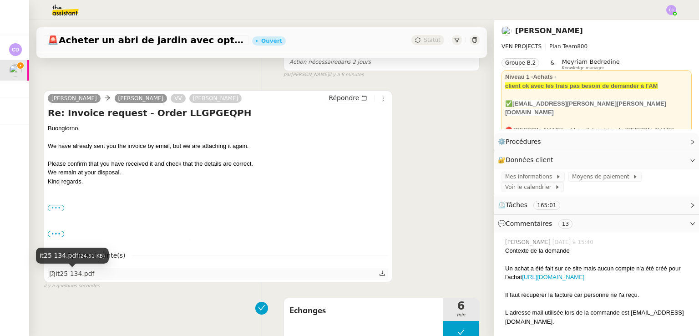
click at [87, 277] on div "it25 134.pdf" at bounding box center [71, 273] width 45 height 10
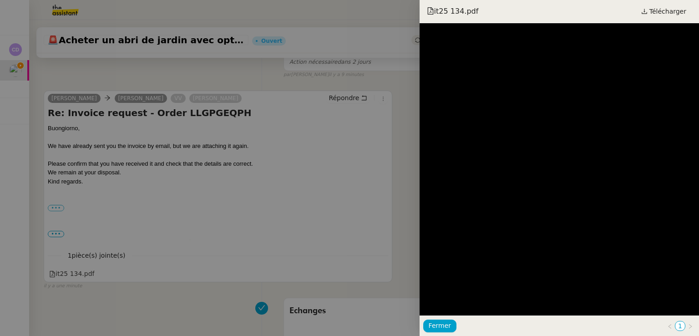
click at [273, 255] on div at bounding box center [349, 168] width 699 height 336
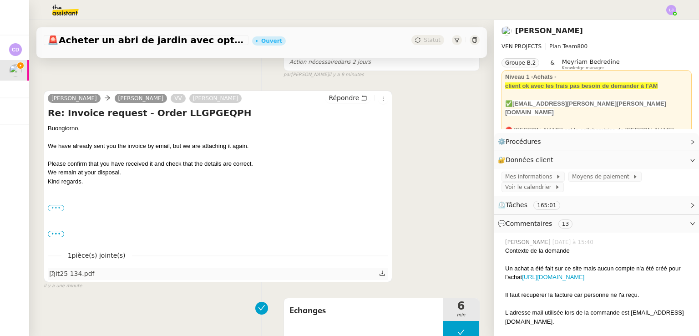
click at [379, 273] on icon at bounding box center [382, 273] width 6 height 6
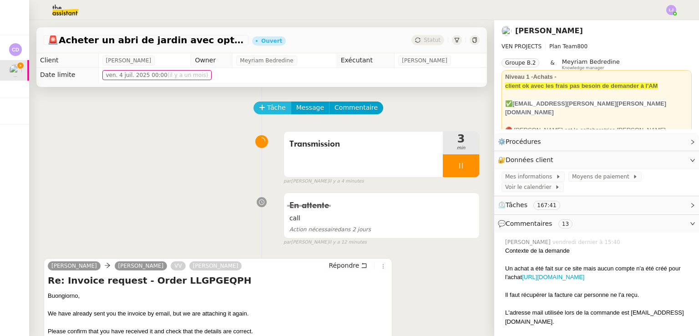
click at [273, 109] on span "Tâche" at bounding box center [276, 107] width 19 height 10
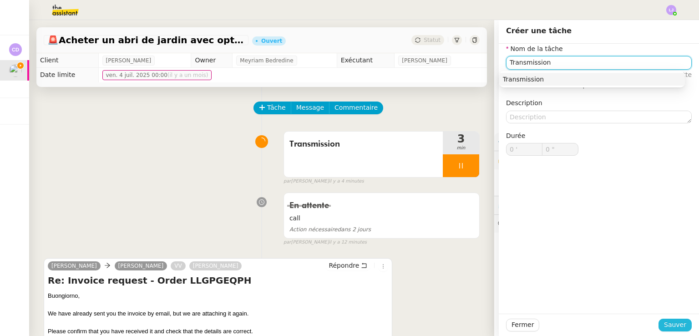
type input "Transmission"
click at [664, 327] on span "Sauver" at bounding box center [675, 324] width 22 height 10
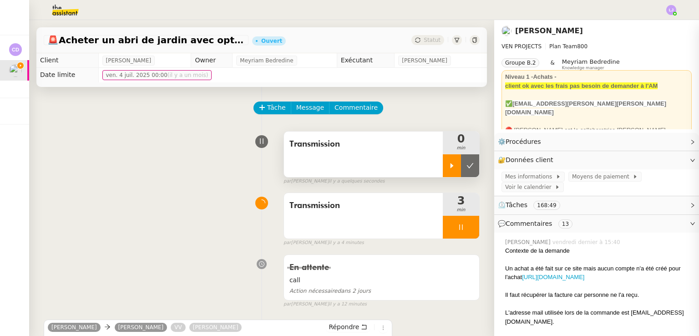
click at [448, 163] on icon at bounding box center [451, 165] width 7 height 7
click at [459, 227] on div at bounding box center [461, 227] width 36 height 23
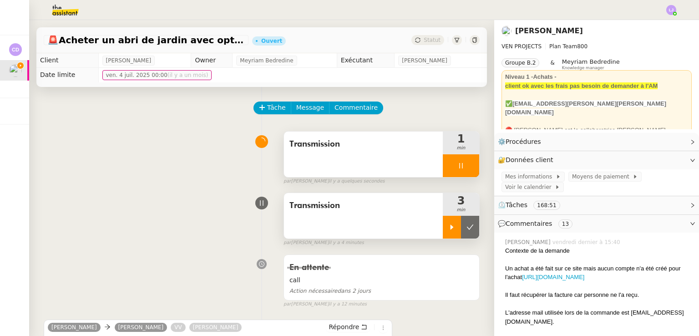
click at [466, 227] on icon at bounding box center [469, 226] width 7 height 7
click at [398, 204] on span "Transmission" at bounding box center [363, 206] width 148 height 14
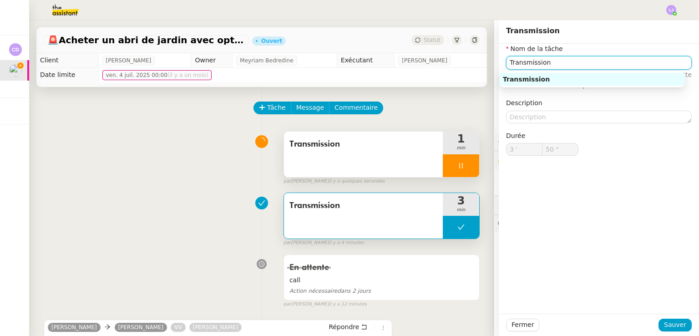
click at [522, 62] on input "Transmission" at bounding box center [599, 62] width 186 height 13
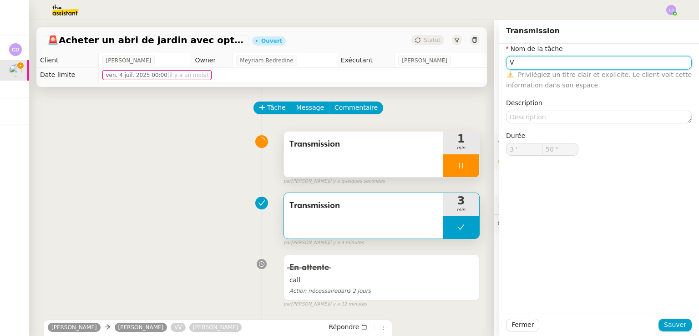
click at [522, 62] on input "V" at bounding box center [599, 62] width 186 height 13
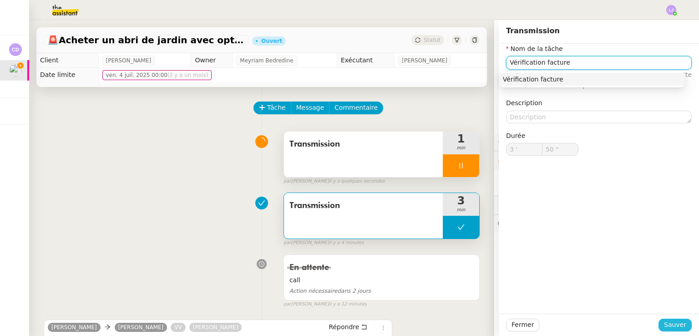
type input "Vérification facture"
click at [668, 330] on button "Sauver" at bounding box center [674, 324] width 33 height 13
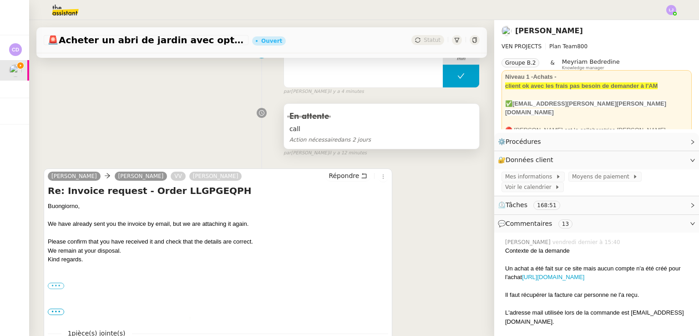
scroll to position [151, 0]
click at [602, 210] on span "⏲️ Tâches 168:51" at bounding box center [589, 205] width 183 height 10
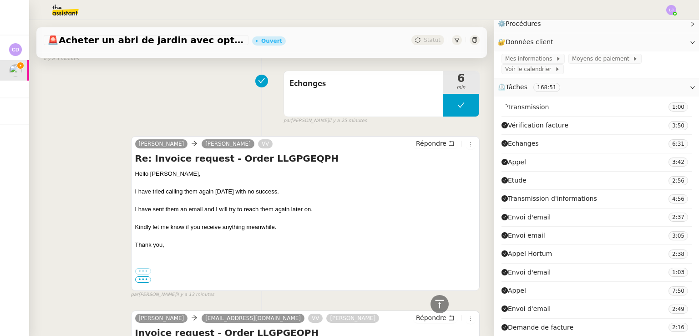
scroll to position [456, 0]
click at [433, 146] on span "Répondre" at bounding box center [431, 143] width 30 height 9
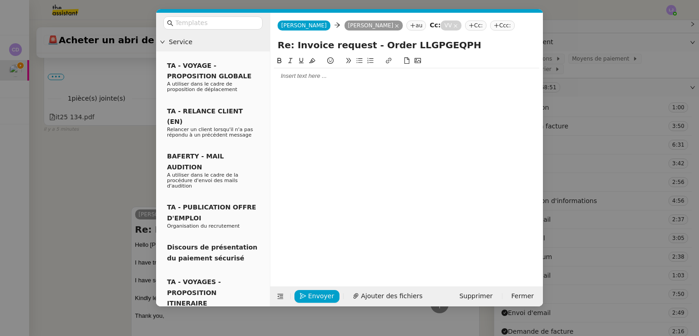
scroll to position [526, 0]
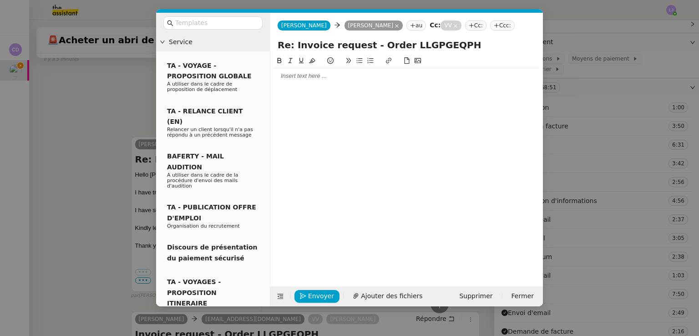
click at [294, 81] on div at bounding box center [406, 75] width 265 height 15
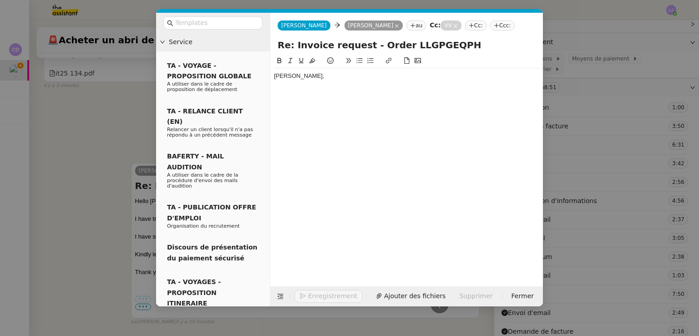
scroll to position [553, 0]
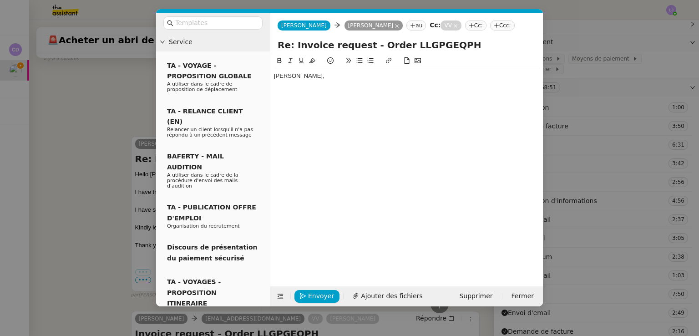
click at [97, 174] on nz-modal-container "Service TA - VOYAGE - PROPOSITION GLOBALE A utiliser dans le cadre de propositi…" at bounding box center [349, 168] width 699 height 336
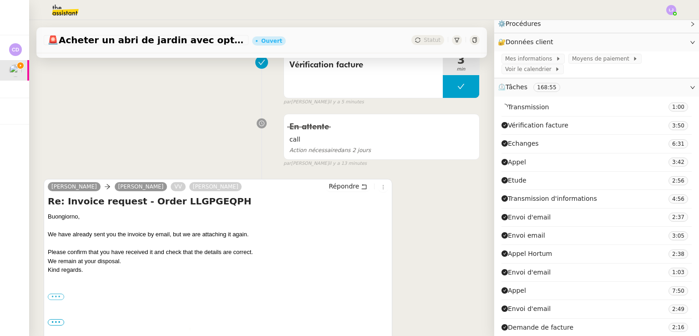
scroll to position [237, 0]
click at [60, 296] on label "•••" at bounding box center [56, 296] width 16 height 6
click at [0, 0] on input "•••" at bounding box center [0, 0] width 0 height 0
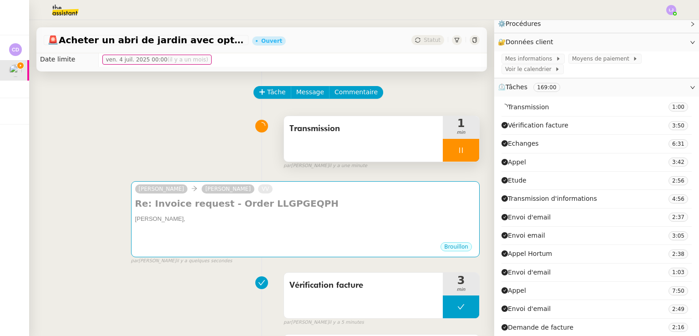
scroll to position [0, 0]
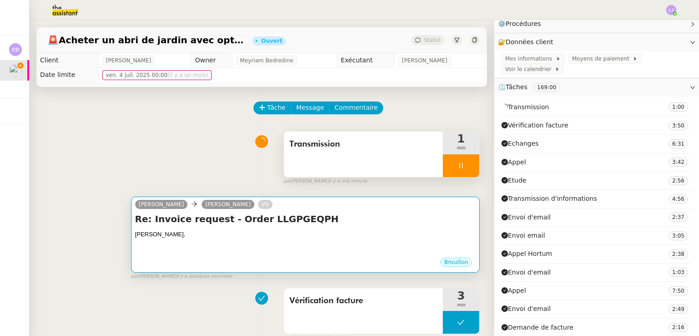
click at [237, 252] on div at bounding box center [305, 251] width 340 height 9
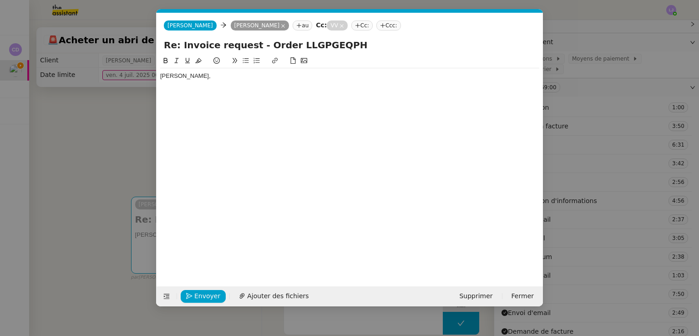
scroll to position [0, 19]
click at [220, 80] on div "[PERSON_NAME]," at bounding box center [349, 76] width 379 height 8
click at [287, 95] on div "[PERSON_NAME] has repliedi, informing me they already had sent the invoice." at bounding box center [349, 93] width 379 height 8
click at [262, 93] on div "[PERSON_NAME] has repliedi, informing me they already sent the invoice." at bounding box center [349, 93] width 379 height 8
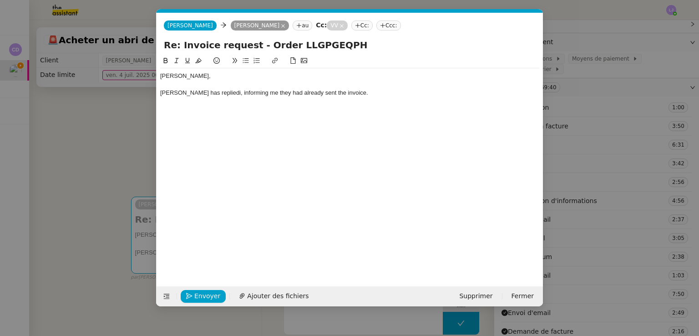
scroll to position [0, 0]
drag, startPoint x: 363, startPoint y: 96, endPoint x: 210, endPoint y: 95, distance: 153.8
click at [210, 95] on div "[PERSON_NAME] has repliedi, informing me they had already sent the invoice." at bounding box center [349, 93] width 379 height 8
click at [115, 181] on nz-modal-container "Service TA - VOYAGE - PROPOSITION GLOBALE A utiliser dans le cadre de propositi…" at bounding box center [349, 168] width 699 height 336
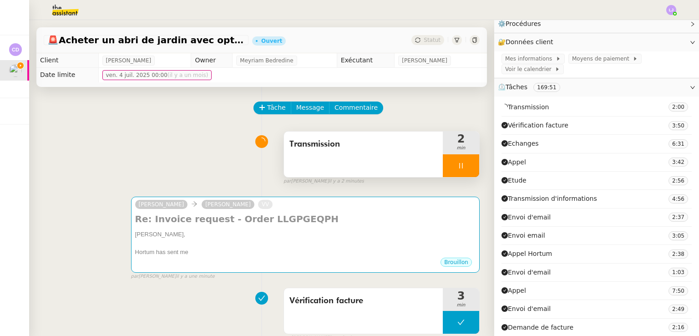
click at [323, 193] on div "[PERSON_NAME] VV Re: Invoice request - Order LLGPGEQPH [PERSON_NAME], [PERSON_N…" at bounding box center [262, 233] width 436 height 91
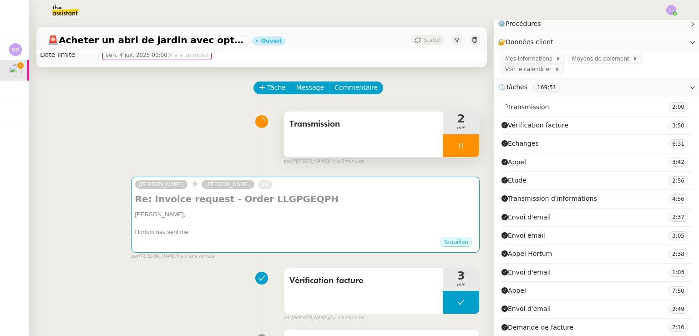
scroll to position [5, 0]
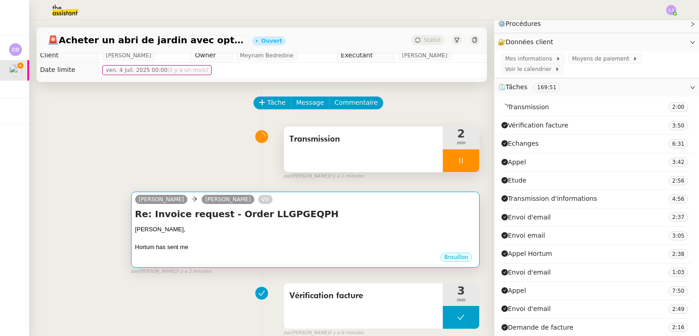
click at [281, 248] on div "Hortum has sent me" at bounding box center [305, 246] width 340 height 9
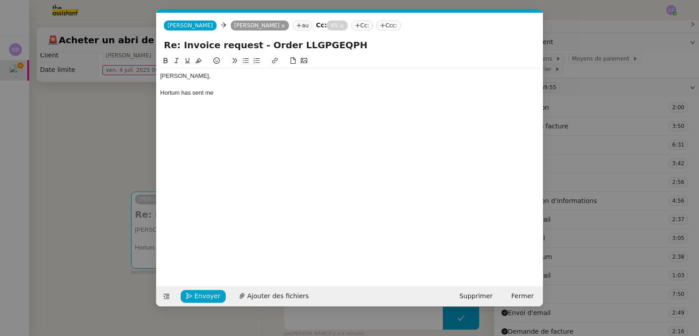
scroll to position [0, 19]
click at [227, 95] on div "Hortum has sent me" at bounding box center [349, 93] width 379 height 8
click at [139, 204] on nz-modal-container "Service TA - VOYAGE - PROPOSITION GLOBALE A utiliser dans le cadre de propositi…" at bounding box center [349, 168] width 699 height 336
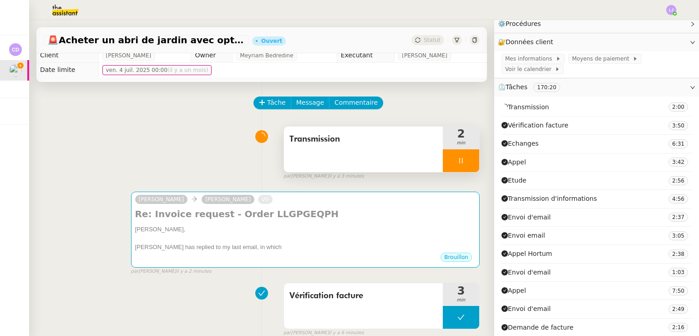
click at [457, 163] on div at bounding box center [461, 160] width 36 height 23
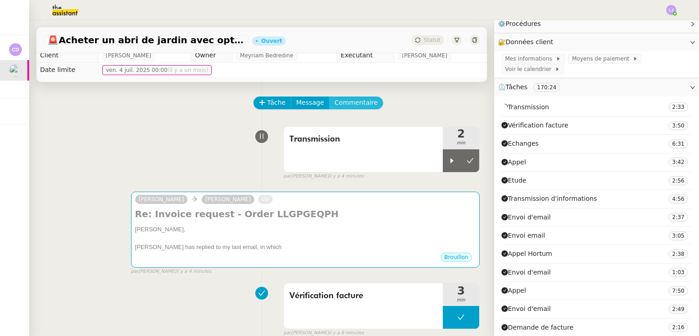
click at [355, 101] on span "Commentaire" at bounding box center [355, 102] width 43 height 10
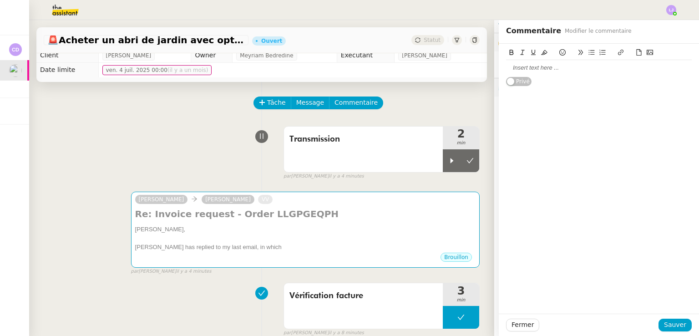
click at [553, 69] on div at bounding box center [599, 68] width 186 height 8
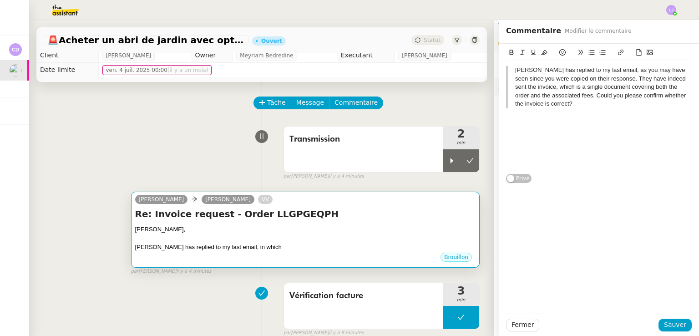
click at [351, 238] on div at bounding box center [305, 238] width 340 height 9
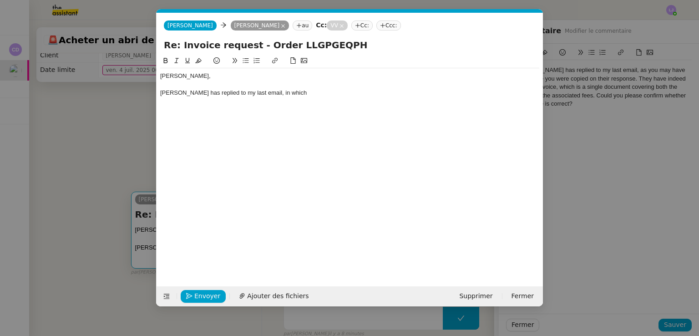
scroll to position [0, 19]
click at [326, 95] on div "[PERSON_NAME] has replied to my last email, in which" at bounding box center [349, 93] width 379 height 8
click at [599, 111] on nz-modal-container "Service TA - VOYAGE - PROPOSITION GLOBALE A utiliser dans le cadre de propositi…" at bounding box center [349, 168] width 699 height 336
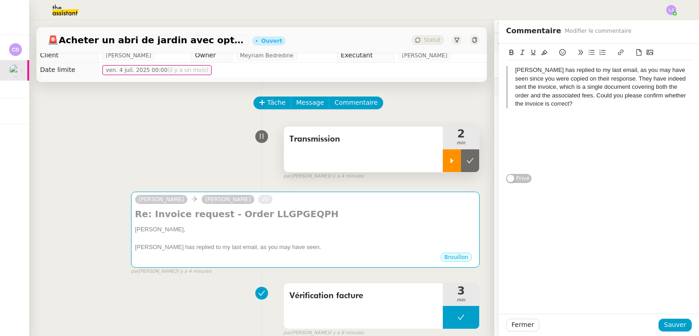
click at [443, 162] on div at bounding box center [452, 160] width 18 height 23
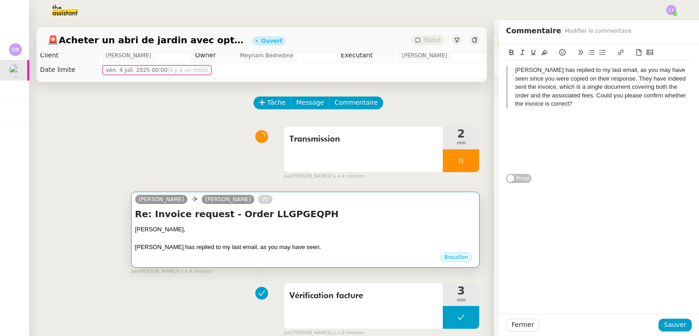
click at [358, 228] on div "[PERSON_NAME]," at bounding box center [305, 229] width 340 height 9
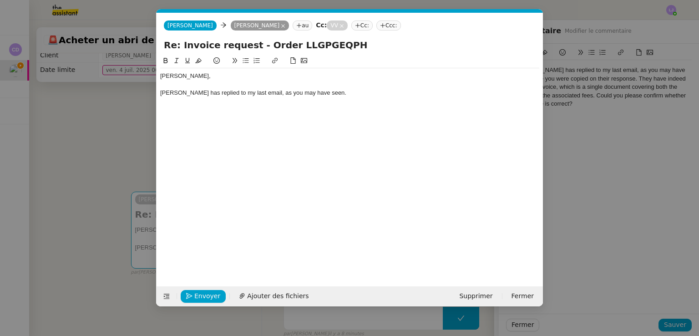
click at [358, 94] on div "[PERSON_NAME] has replied to my last email, as you may have seen." at bounding box center [349, 93] width 379 height 8
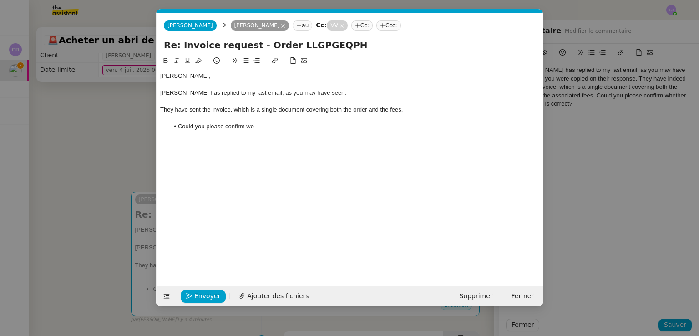
click at [254, 130] on li "Could you please confirm we" at bounding box center [354, 126] width 370 height 8
click at [261, 127] on li "Could you please confirm we" at bounding box center [354, 126] width 370 height 8
click at [475, 132] on div "[PERSON_NAME], [PERSON_NAME] has replied to my last email, as you may have seen…" at bounding box center [349, 101] width 379 height 66
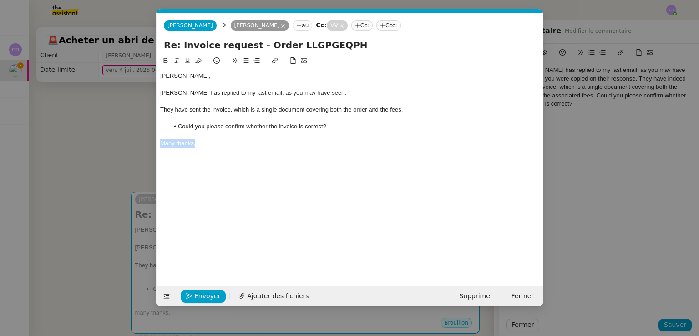
drag, startPoint x: 198, startPoint y: 142, endPoint x: 146, endPoint y: 148, distance: 53.2
click at [146, 148] on nz-modal-container "Service TA - VOYAGE - PROPOSITION GLOBALE A utiliser dans le cadre de propositi…" at bounding box center [349, 168] width 699 height 336
click at [229, 110] on div "They have sent the invoice, which is a single document covering both the order …" at bounding box center [349, 110] width 379 height 8
click at [430, 108] on div "They have sent the invoice, which is a single document covering both the order …" at bounding box center [349, 110] width 379 height 8
click at [228, 108] on div "They have sent the invoice, which is a single document covering both the order …" at bounding box center [349, 110] width 379 height 8
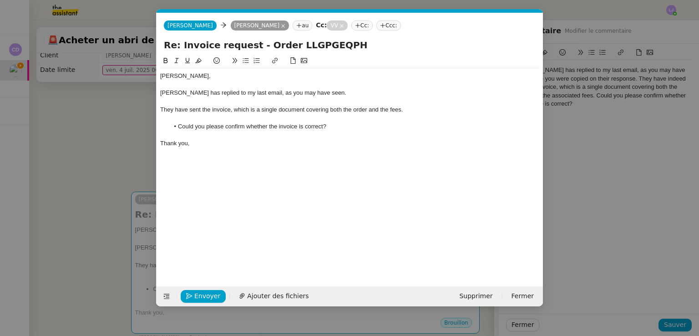
click at [229, 109] on div "They have sent the invoice, which is a single document covering both the order …" at bounding box center [349, 110] width 379 height 8
click at [283, 297] on span "Ajouter des fichiers" at bounding box center [277, 296] width 61 height 10
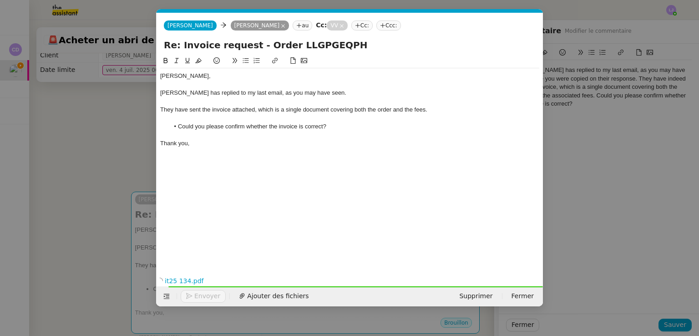
click at [453, 111] on div "They have sent the invoice attached, which is a single document covering both t…" at bounding box center [349, 110] width 379 height 8
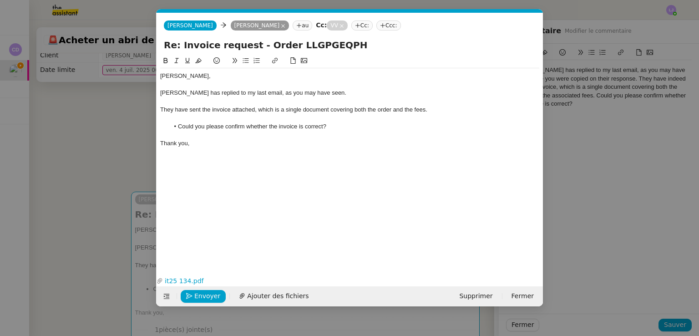
click at [580, 137] on nz-modal-container "Service TA - VOYAGE - PROPOSITION GLOBALE A utiliser dans le cadre de propositi…" at bounding box center [349, 168] width 699 height 336
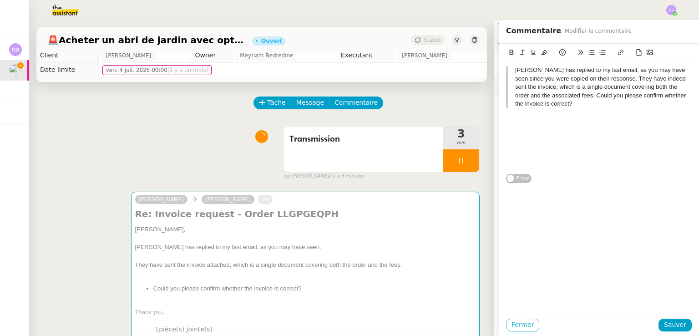
click at [526, 323] on button "Fermer" at bounding box center [522, 324] width 33 height 13
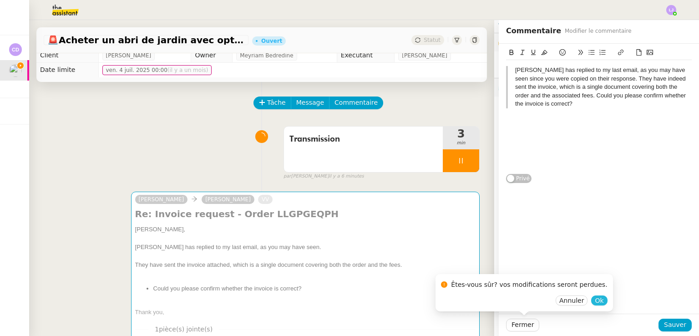
click at [595, 302] on span "Ok" at bounding box center [599, 300] width 9 height 9
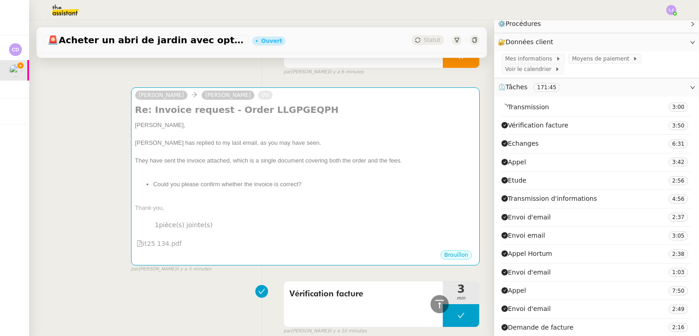
scroll to position [106, 0]
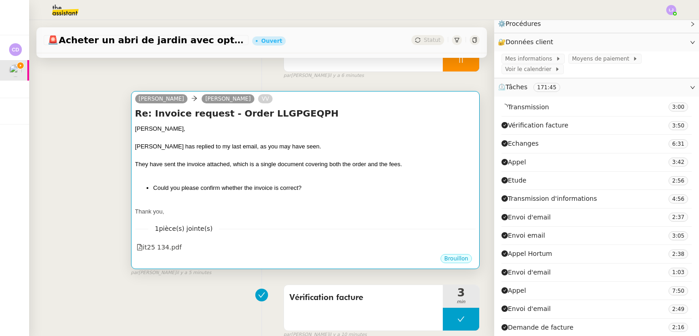
click at [297, 188] on li "Could you please confirm whether the invoice is correct?" at bounding box center [314, 187] width 322 height 9
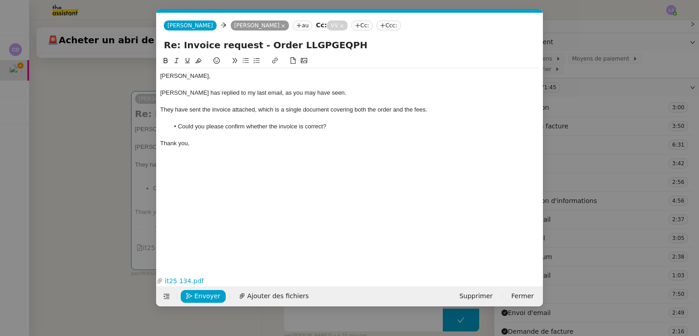
scroll to position [0, 19]
click at [100, 236] on nz-modal-container "Service TA - VOYAGE - PROPOSITION GLOBALE A utiliser dans le cadre de propositi…" at bounding box center [349, 168] width 699 height 336
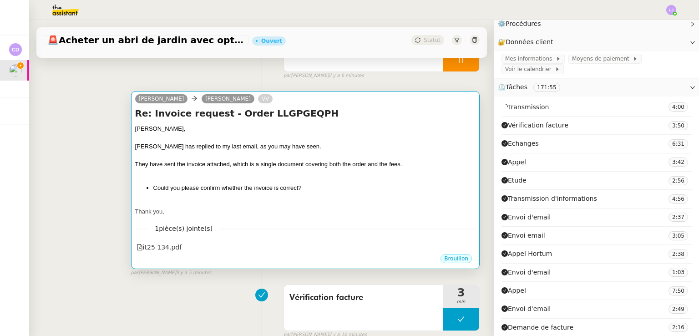
click at [317, 216] on div "Thank you," at bounding box center [305, 211] width 340 height 9
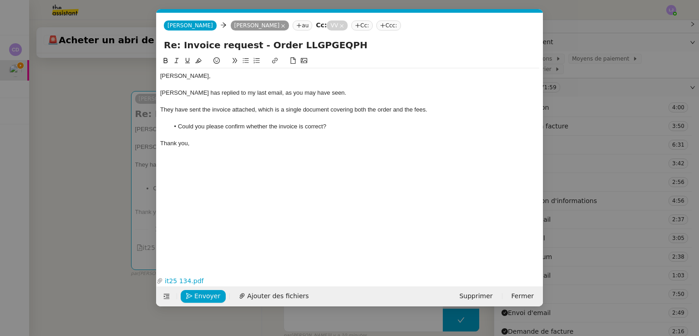
click at [435, 110] on div "They have sent the invoice attached, which is a single document covering both t…" at bounding box center [349, 110] width 379 height 8
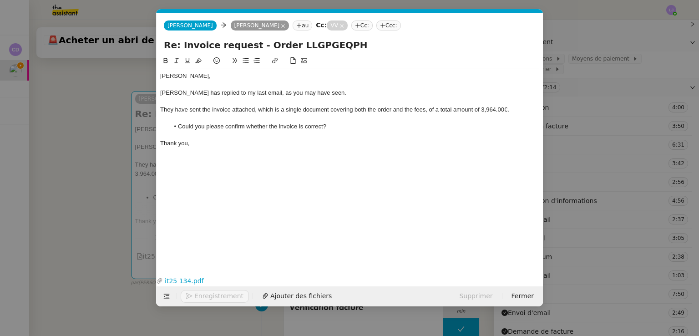
click at [661, 132] on nz-modal-container "Service TA - VOYAGE - PROPOSITION GLOBALE A utiliser dans le cadre de propositi…" at bounding box center [349, 168] width 699 height 336
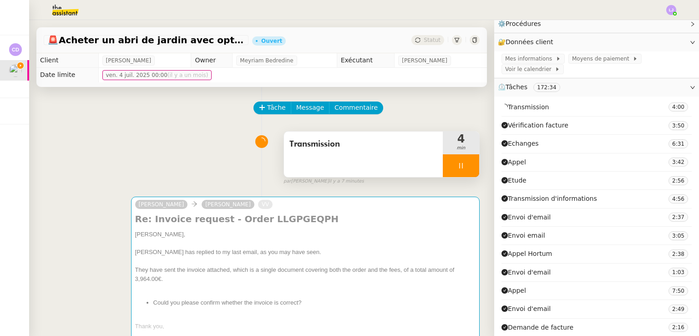
scroll to position [0, 0]
click at [461, 168] on div at bounding box center [461, 165] width 36 height 23
click at [466, 168] on icon at bounding box center [469, 165] width 7 height 7
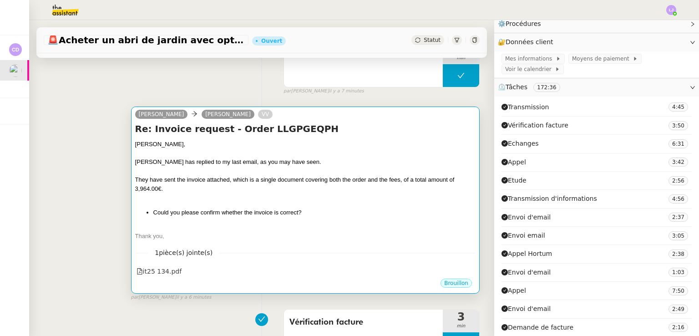
scroll to position [89, 0]
click at [324, 210] on li "Could you please confirm whether the invoice is correct?" at bounding box center [314, 213] width 322 height 9
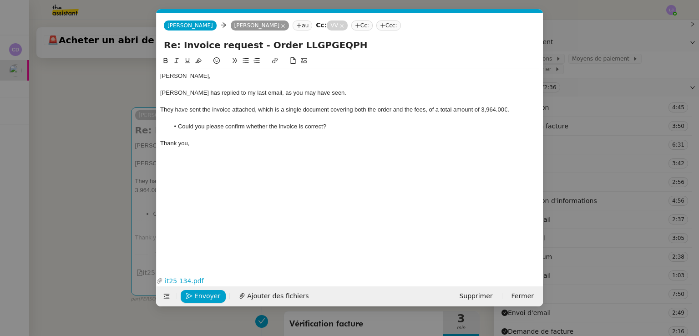
scroll to position [0, 19]
click at [317, 112] on div "They have sent the invoice attached, which is a single document covering both t…" at bounding box center [349, 110] width 379 height 8
click at [224, 110] on div "They have sent the invoice attached, which is a single document covering both t…" at bounding box center [349, 110] width 379 height 8
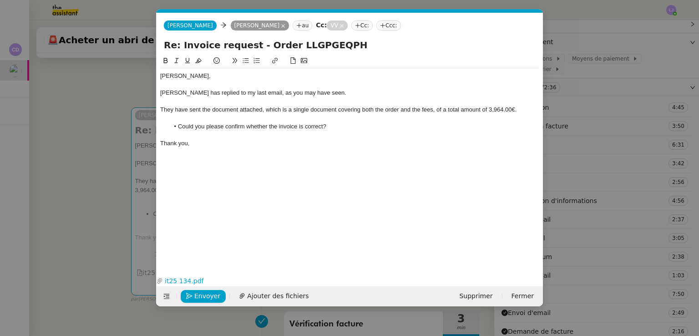
click at [327, 109] on div "They have sent the document attached, which is a single document covering both …" at bounding box center [349, 110] width 379 height 8
click at [433, 109] on div "They have sent the document attached, which is a single invoice covering both t…" at bounding box center [349, 110] width 379 height 8
click at [277, 125] on li "Could you please confirm whether the invoice is correct?" at bounding box center [354, 126] width 370 height 8
click at [117, 240] on nz-modal-container "Service TA - VOYAGE - PROPOSITION GLOBALE A utiliser dans le cadre de propositi…" at bounding box center [349, 168] width 699 height 336
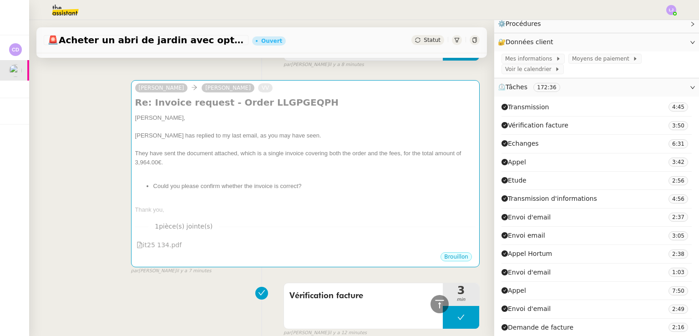
scroll to position [0, 0]
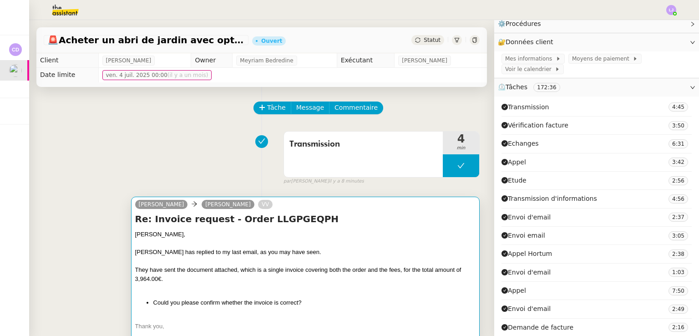
click at [374, 261] on div at bounding box center [305, 261] width 340 height 9
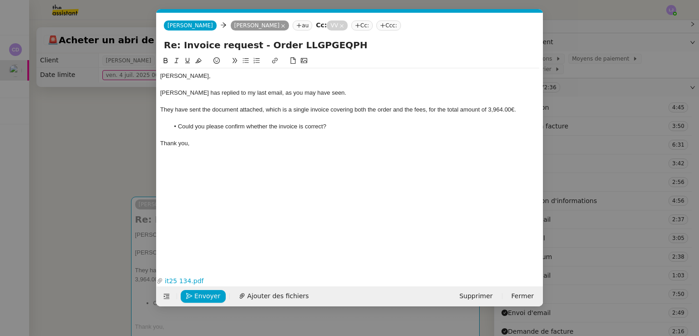
scroll to position [0, 19]
click at [333, 128] on li "Could you please confirm whether the invoice is correct?" at bounding box center [354, 126] width 370 height 8
click at [616, 182] on nz-modal-container "Service TA - VOYAGE - PROPOSITION GLOBALE A utiliser dans le cadre de propositi…" at bounding box center [349, 168] width 699 height 336
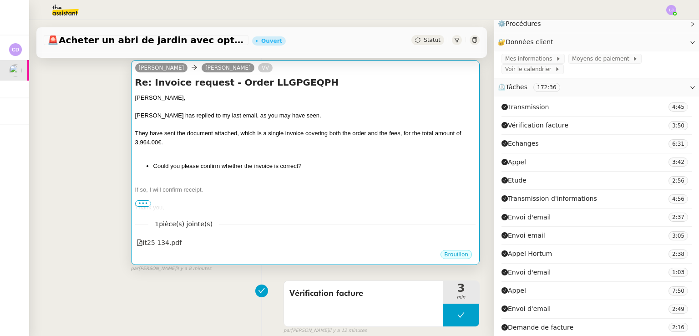
scroll to position [138, 0]
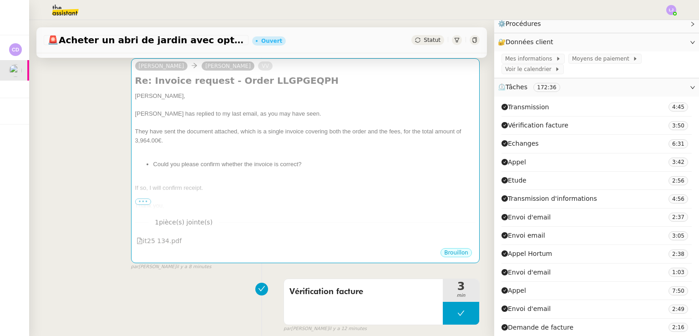
click at [78, 249] on div "[PERSON_NAME] VV Re: Invoice request - Order LLGPGEQPH [PERSON_NAME], [PERSON_N…" at bounding box center [262, 160] width 436 height 220
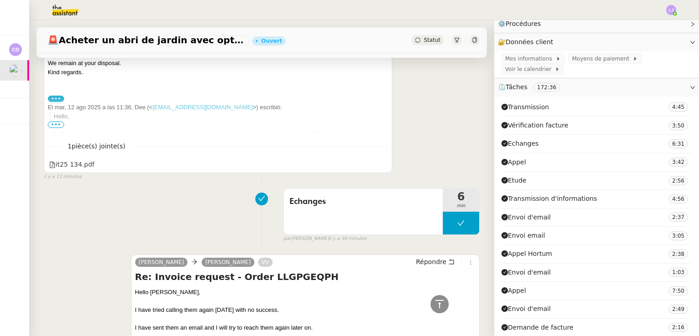
scroll to position [580, 0]
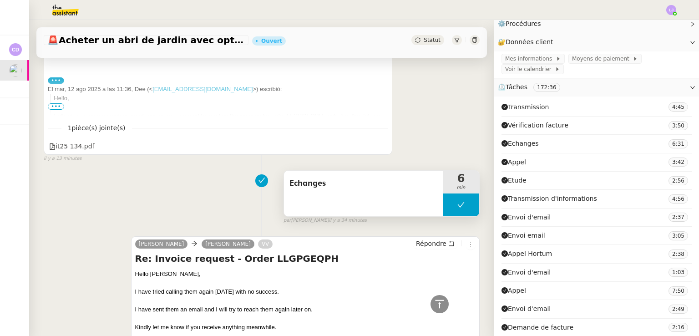
click at [443, 202] on button at bounding box center [461, 204] width 36 height 23
click at [443, 202] on div at bounding box center [461, 204] width 36 height 23
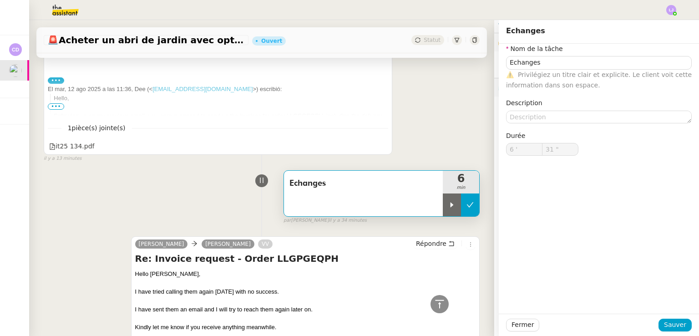
type input "Echanges"
type input "6 '"
type input "31 ""
click at [448, 202] on icon at bounding box center [451, 204] width 7 height 7
type input "Echanges"
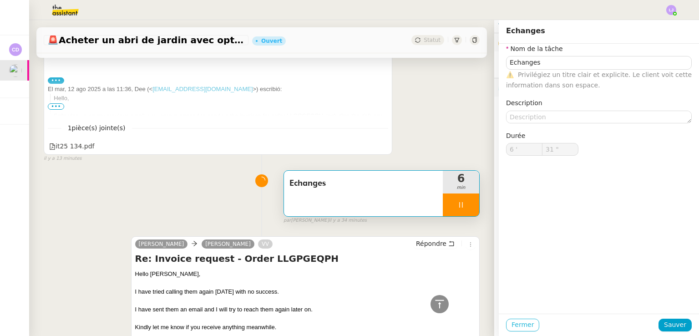
type input "6 '"
type input "31 ""
type input "Echanges"
type input "6 '"
type input "31 ""
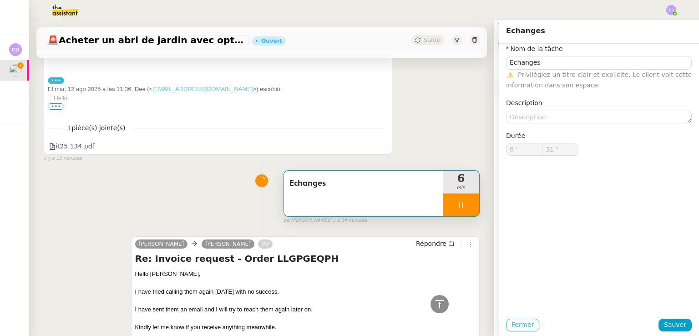
click at [511, 323] on span "Fermer" at bounding box center [522, 324] width 22 height 10
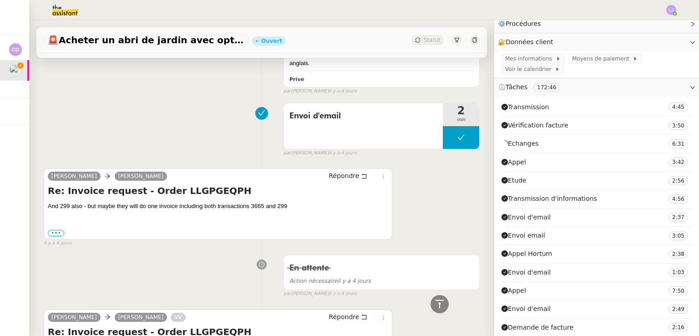
scroll to position [2145, 0]
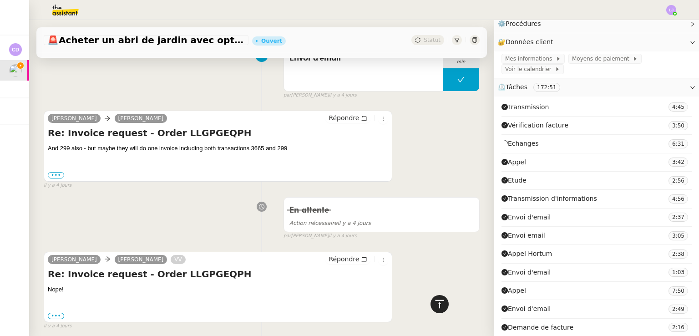
click at [435, 301] on icon at bounding box center [439, 303] width 11 height 11
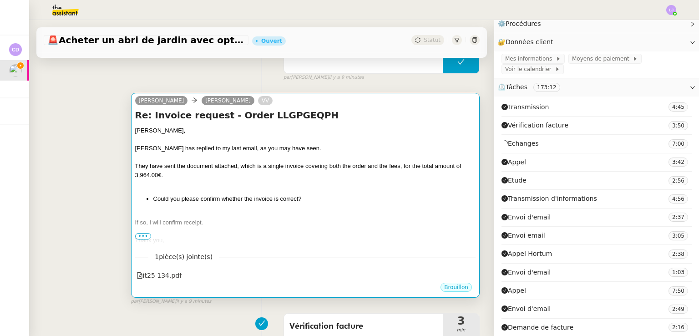
scroll to position [95, 0]
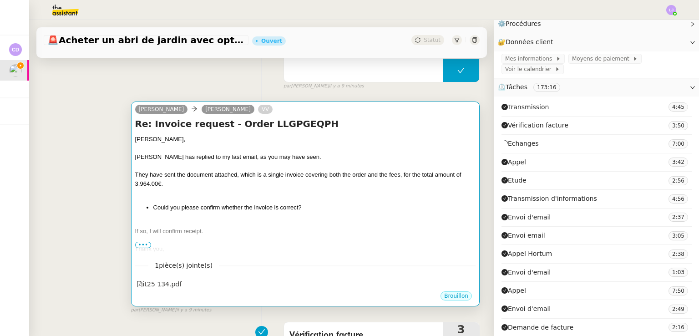
click at [378, 193] on div at bounding box center [305, 192] width 340 height 9
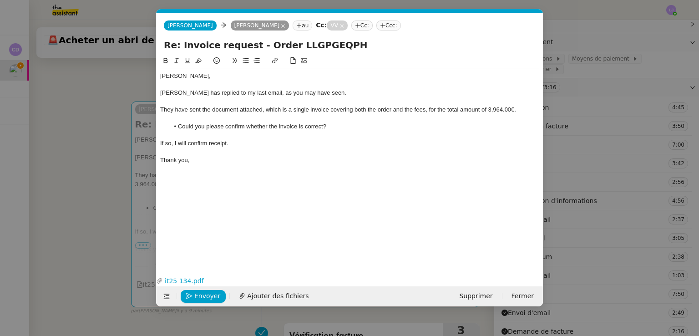
scroll to position [0, 19]
click at [116, 251] on nz-modal-container "Service TA - VOYAGE - PROPOSITION GLOBALE A utiliser dans le cadre de propositi…" at bounding box center [349, 168] width 699 height 336
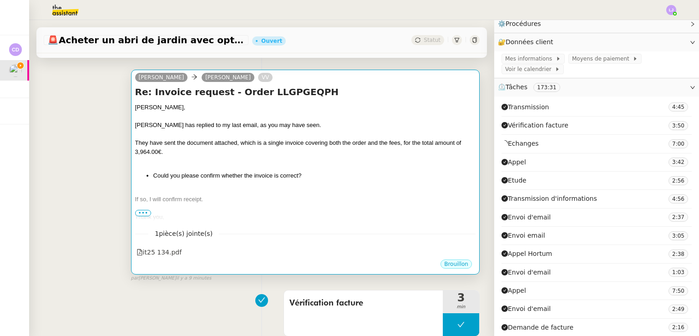
scroll to position [126, 0]
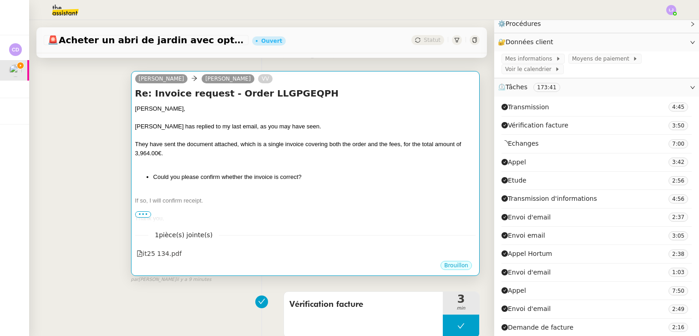
click at [321, 163] on div at bounding box center [305, 161] width 340 height 9
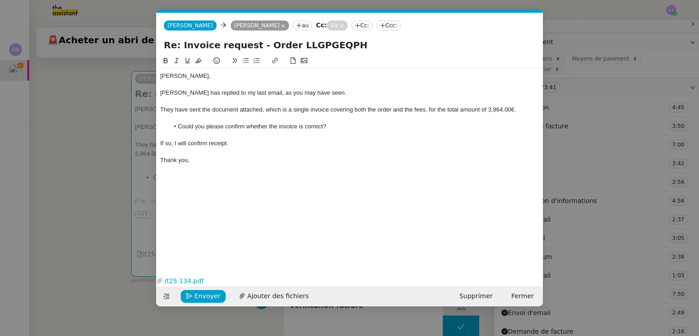
scroll to position [0, 19]
click at [246, 125] on li "Could you please confirm whether the invoice is correct?" at bounding box center [354, 126] width 370 height 8
click at [229, 146] on div "If so, I will confirm receipt." at bounding box center [349, 143] width 379 height 8
click at [205, 292] on span "Envoyer" at bounding box center [207, 296] width 26 height 10
click at [205, 292] on span "Confirmer l'envoi" at bounding box center [221, 296] width 55 height 10
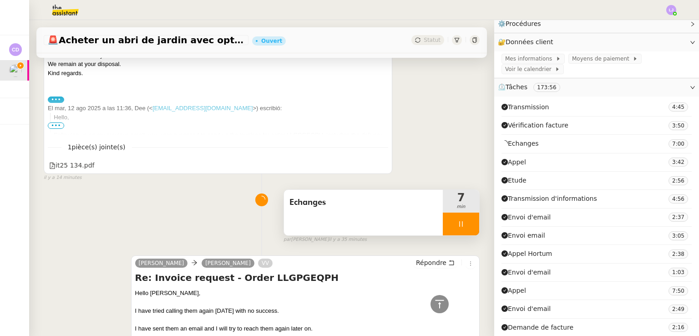
scroll to position [603, 0]
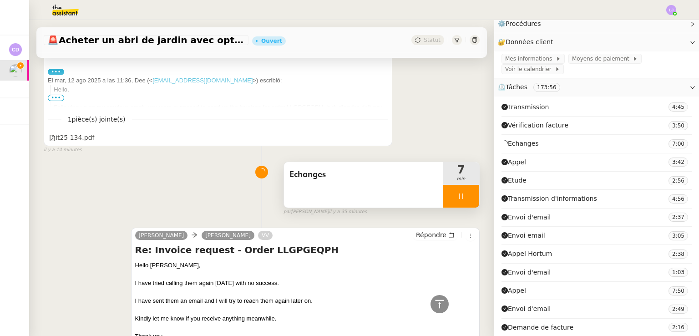
click at [461, 192] on div at bounding box center [461, 196] width 36 height 23
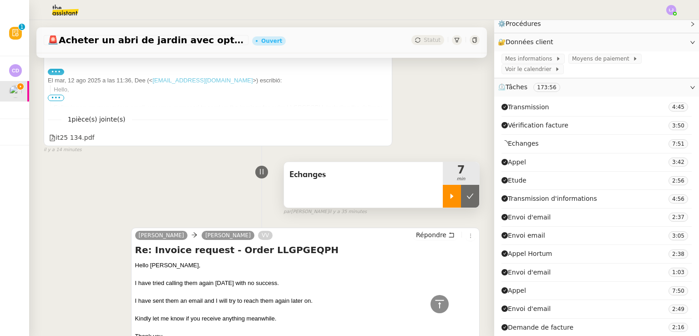
click at [461, 192] on button at bounding box center [470, 196] width 18 height 23
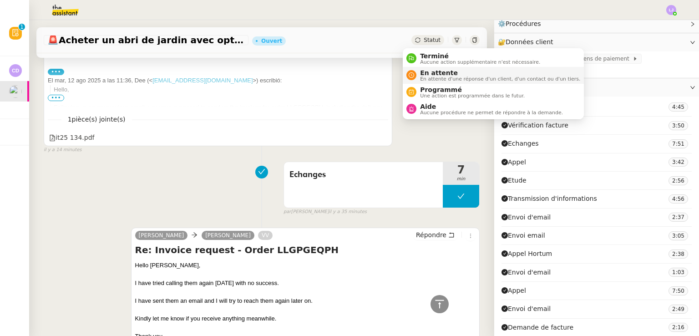
click at [434, 77] on span "En attente d'une réponse d'un client, d'un contact ou d'un tiers." at bounding box center [500, 78] width 160 height 5
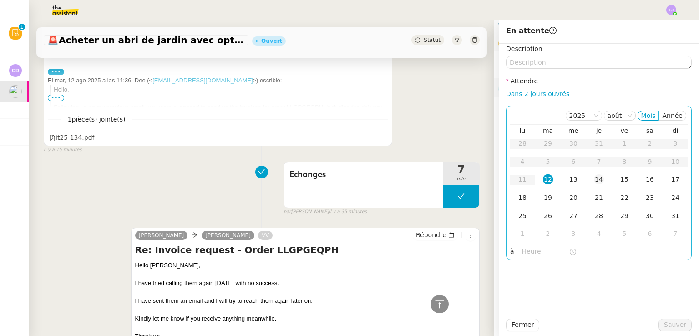
click at [594, 180] on div "14" at bounding box center [599, 179] width 10 height 10
click at [623, 183] on td "15" at bounding box center [623, 180] width 25 height 18
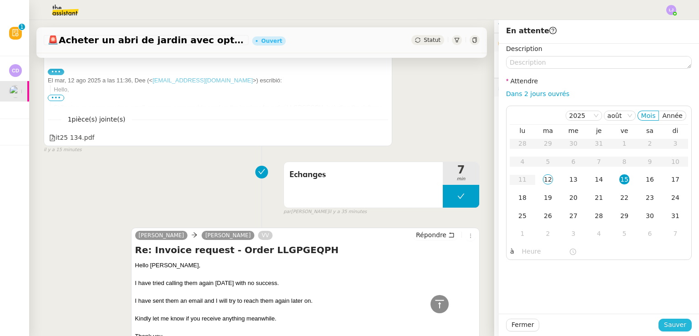
click at [681, 325] on button "Sauver" at bounding box center [674, 324] width 33 height 13
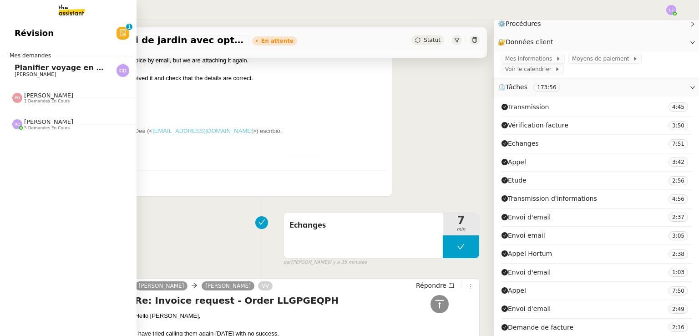
scroll to position [653, 0]
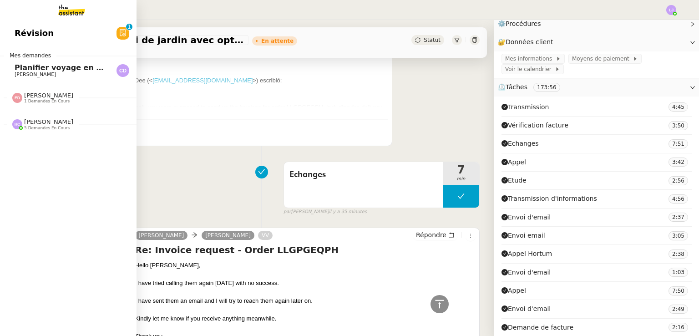
click at [55, 76] on span "[PERSON_NAME]" at bounding box center [61, 74] width 92 height 5
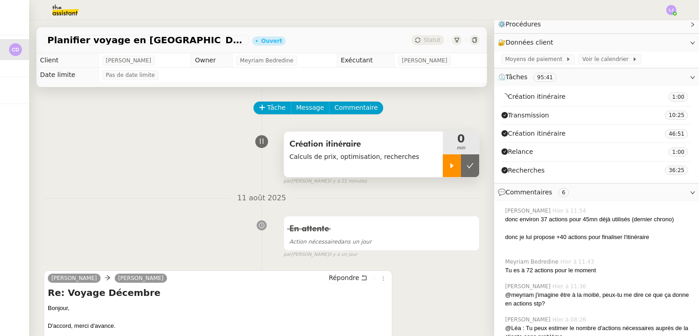
click at [443, 176] on div at bounding box center [452, 165] width 18 height 23
click at [443, 176] on div at bounding box center [461, 165] width 36 height 23
click at [443, 176] on div at bounding box center [452, 165] width 18 height 23
click at [457, 167] on icon at bounding box center [460, 165] width 7 height 7
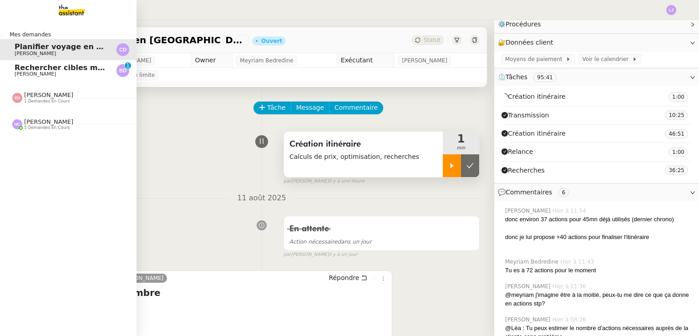
click at [19, 76] on span "[PERSON_NAME]" at bounding box center [35, 74] width 41 height 6
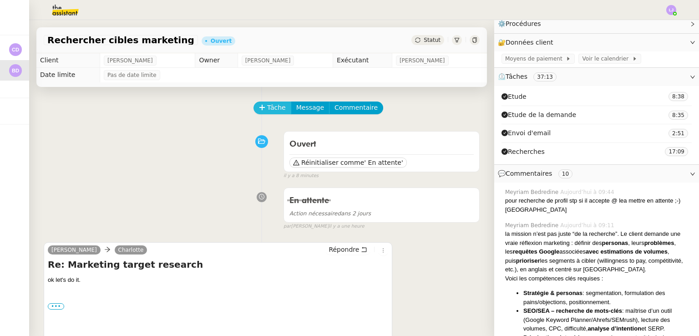
click at [267, 110] on span "Tâche" at bounding box center [276, 107] width 19 height 10
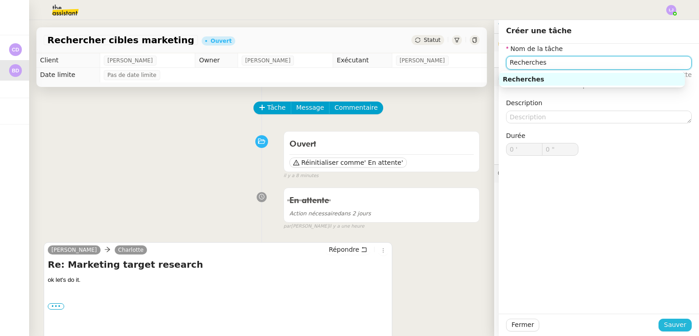
type input "Recherches"
click at [659, 321] on button "Sauver" at bounding box center [674, 324] width 33 height 13
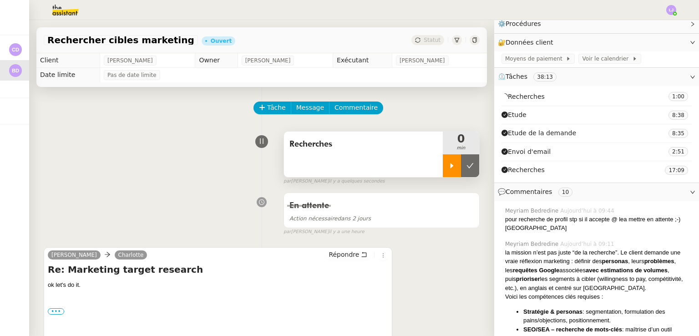
click at [448, 166] on icon at bounding box center [451, 165] width 7 height 7
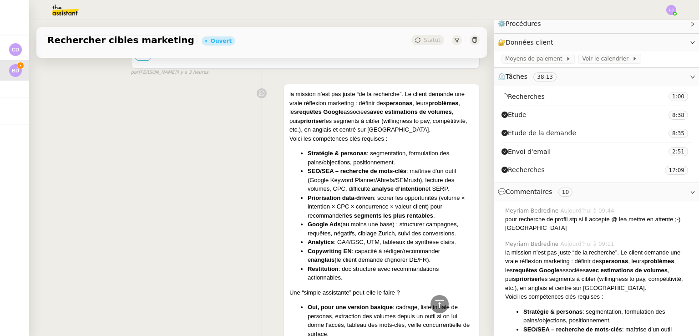
scroll to position [653, 0]
click at [308, 150] on strong "Stratégie & personas" at bounding box center [337, 152] width 59 height 7
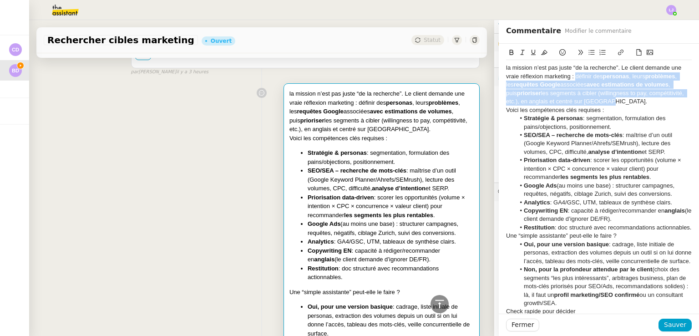
drag, startPoint x: 569, startPoint y: 76, endPoint x: 600, endPoint y: 104, distance: 41.9
click at [600, 104] on div "la mission n’est pas juste “de la recherche”. Le client demande une vraie réfle…" at bounding box center [599, 85] width 186 height 42
copy div "définir des personas , leurs problèmes , les requêtes Google associées avec est…"
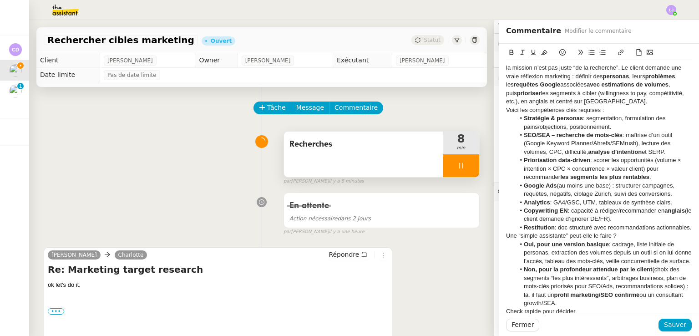
click at [459, 157] on div at bounding box center [461, 165] width 36 height 23
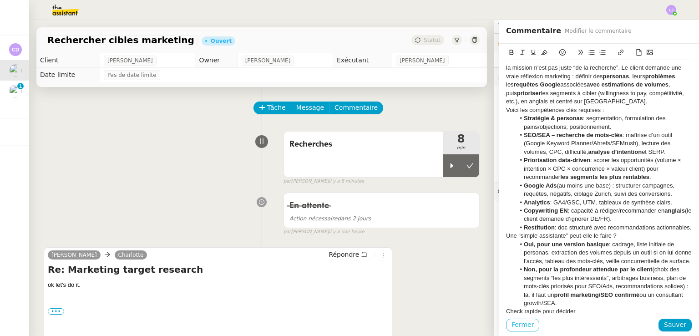
click at [519, 328] on span "Fermer" at bounding box center [522, 324] width 22 height 10
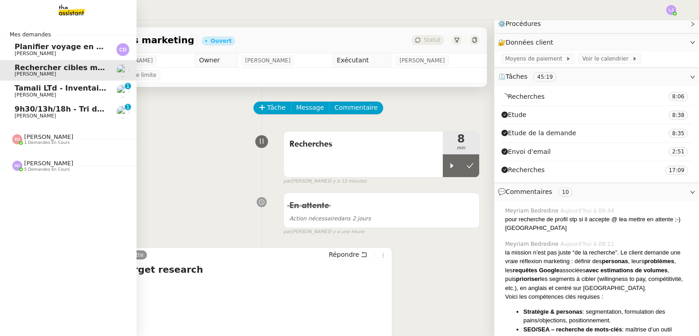
click at [32, 90] on span "Tamali LTd - Inventaire Marine" at bounding box center [77, 88] width 124 height 9
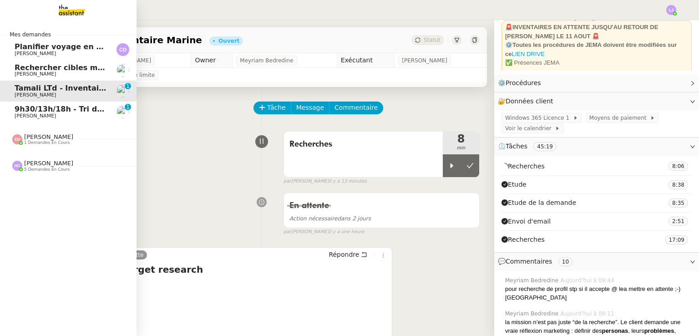
scroll to position [118, 0]
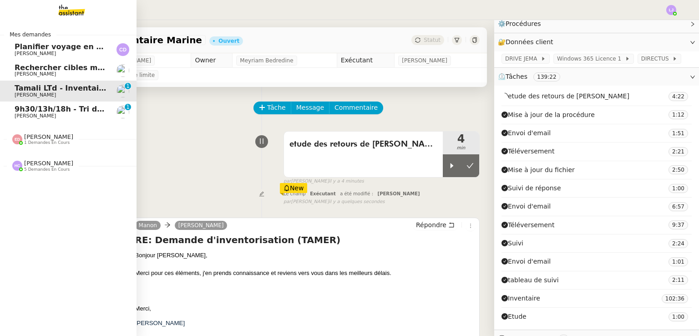
click at [51, 110] on span "9h30/13h/18h - Tri de la boite mail PRO - 8 août 2025" at bounding box center [123, 109] width 217 height 9
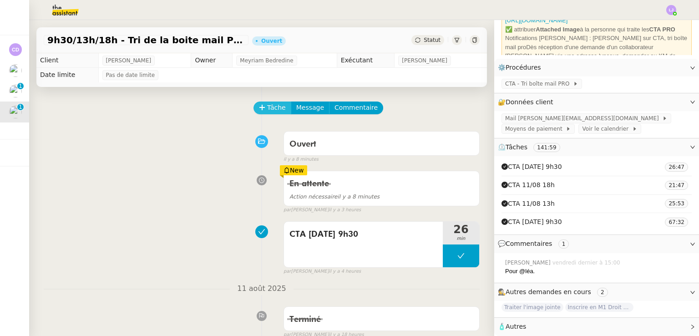
click at [279, 114] on button "Tâche" at bounding box center [272, 107] width 38 height 13
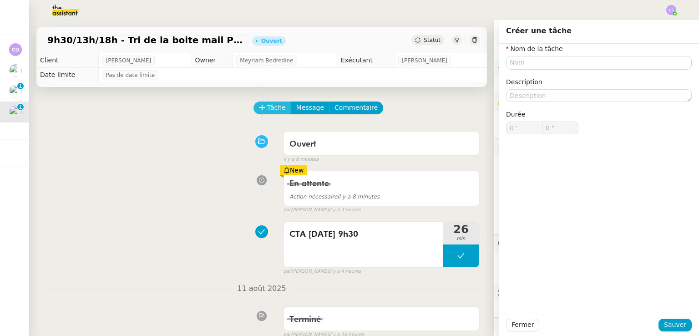
scroll to position [80, 0]
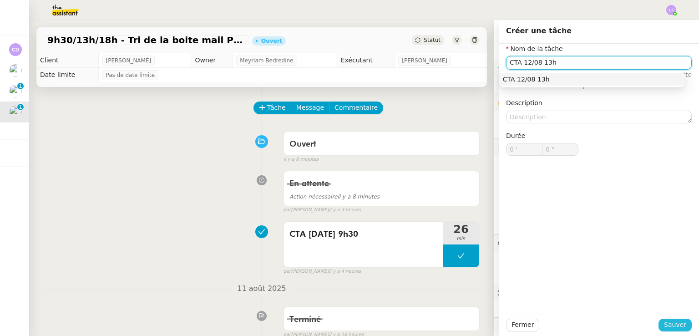
type input "CTA 12/08 13h"
click at [664, 323] on span "Sauver" at bounding box center [675, 324] width 22 height 10
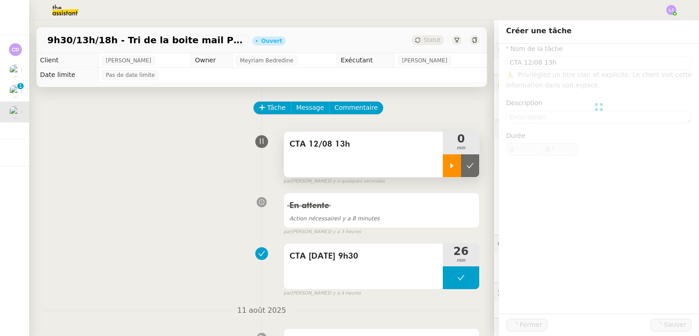
click at [448, 165] on icon at bounding box center [451, 165] width 7 height 7
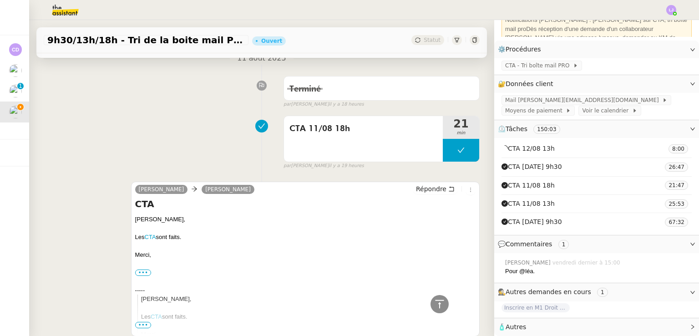
scroll to position [412, 0]
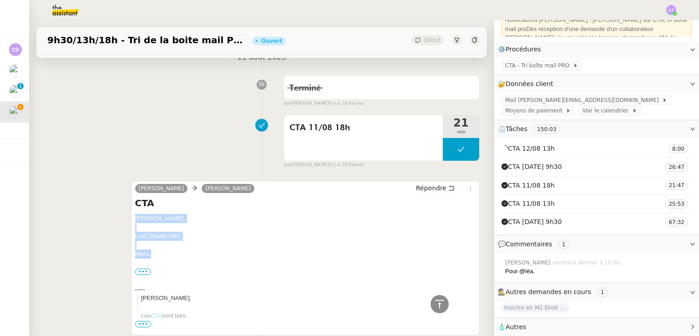
drag, startPoint x: 161, startPoint y: 243, endPoint x: 128, endPoint y: 209, distance: 47.3
click at [128, 209] on div "[PERSON_NAME] [PERSON_NAME] Répondre CTA [PERSON_NAME] CTA sont faits. [GEOGRAP…" at bounding box center [262, 257] width 436 height 171
copy div "[PERSON_NAME] CTA sont faits. [GEOGRAPHIC_DATA],"
click at [425, 183] on span "Répondre" at bounding box center [431, 187] width 30 height 9
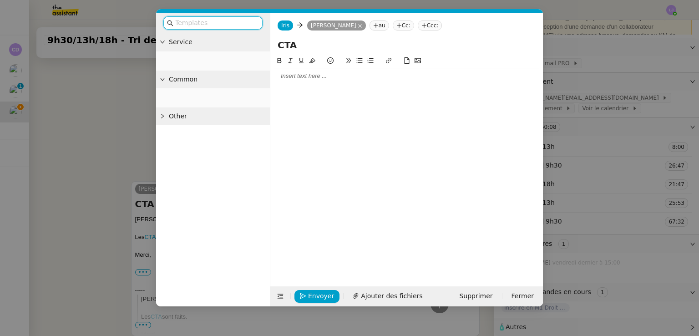
scroll to position [101, 0]
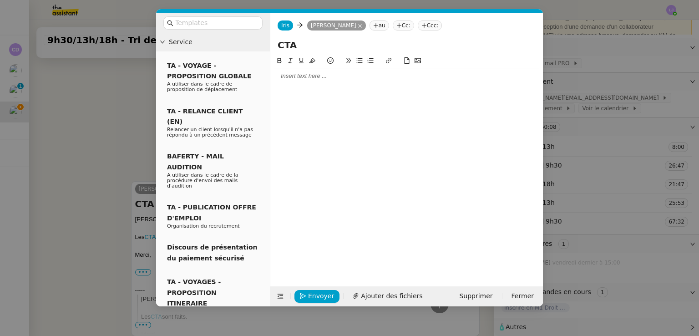
click at [337, 76] on div at bounding box center [406, 76] width 265 height 8
click at [578, 71] on nz-modal-container "Service TA - VOYAGE - PROPOSITION GLOBALE A utiliser dans le cadre de propositi…" at bounding box center [349, 168] width 699 height 336
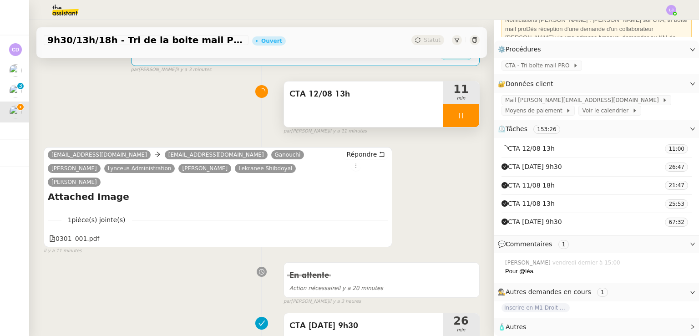
scroll to position [0, 0]
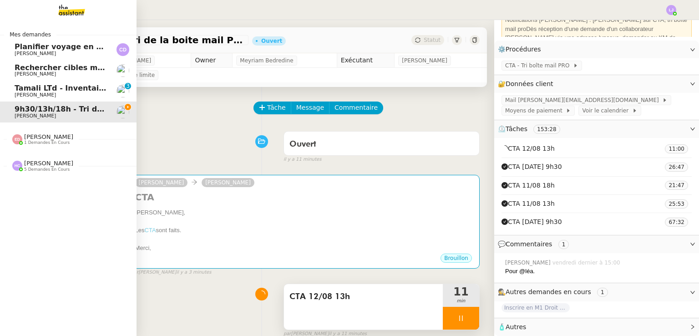
click at [35, 87] on span "Tamali LTd - Inventaire Marine" at bounding box center [77, 88] width 124 height 9
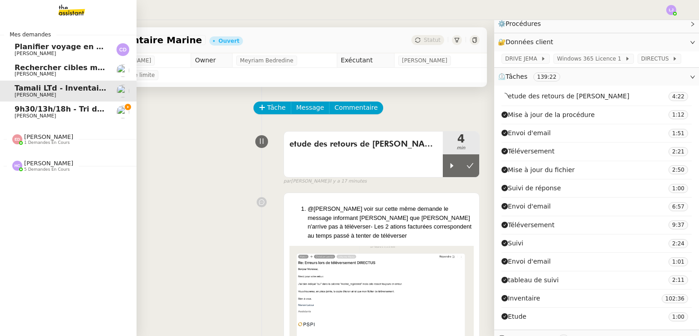
click at [72, 116] on span "[PERSON_NAME]" at bounding box center [61, 115] width 92 height 5
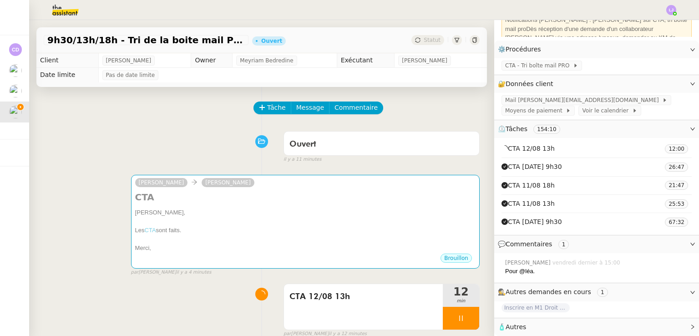
scroll to position [40, 0]
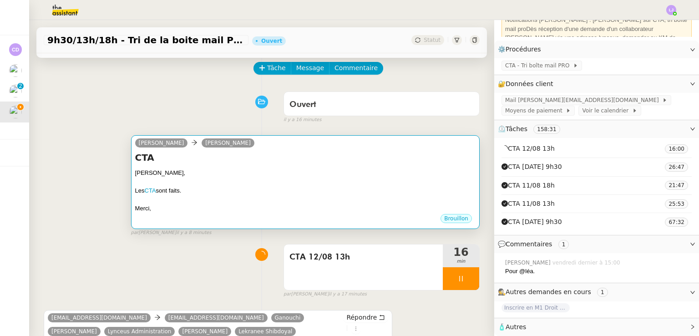
click at [400, 187] on div "Les CTA sont faits." at bounding box center [305, 190] width 340 height 9
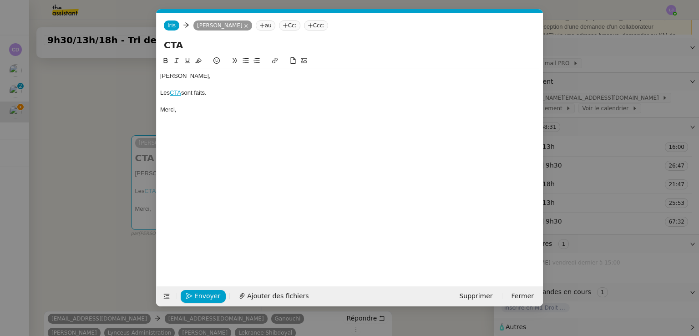
scroll to position [0, 19]
click at [210, 292] on span "Envoyer" at bounding box center [207, 296] width 26 height 10
click at [210, 292] on span "Confirmer l'envoi" at bounding box center [221, 296] width 55 height 10
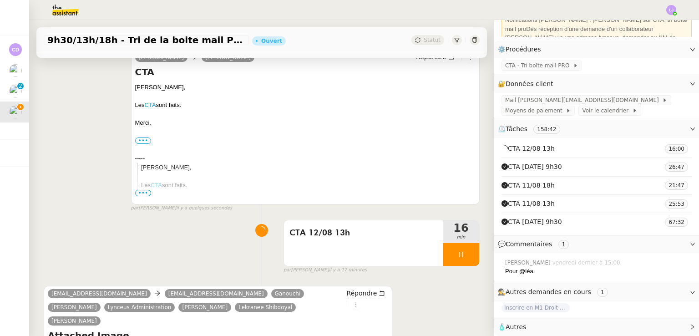
scroll to position [126, 0]
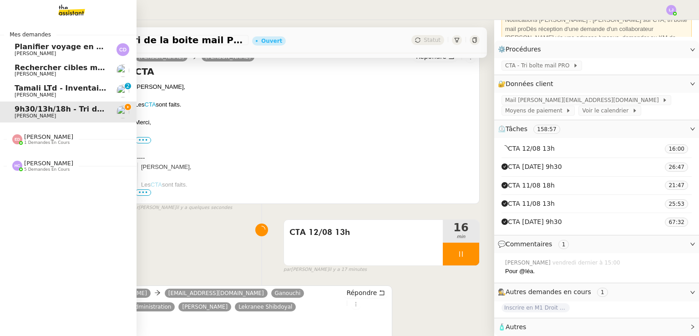
click at [55, 87] on span "Tamali LTd - Inventaire Marine" at bounding box center [77, 88] width 124 height 9
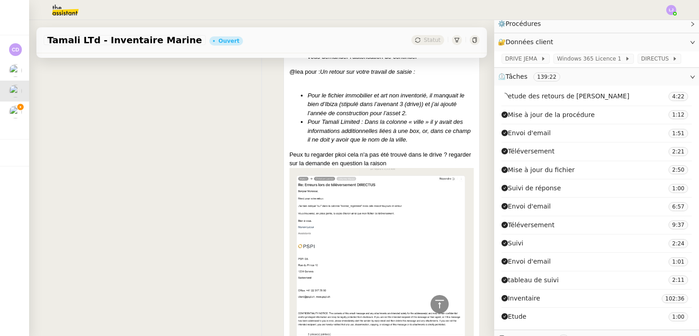
scroll to position [265, 0]
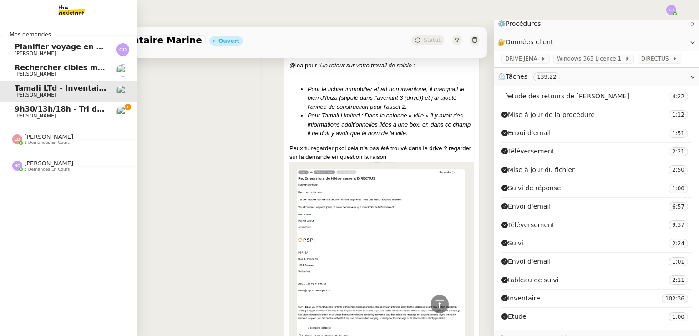
click at [85, 113] on span "[PERSON_NAME]" at bounding box center [61, 115] width 92 height 5
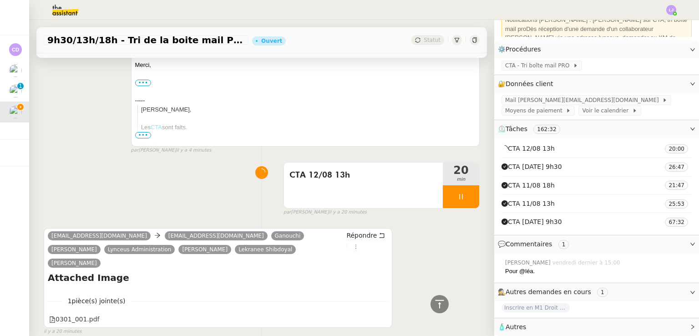
scroll to position [183, 0]
click at [459, 195] on div at bounding box center [461, 196] width 36 height 23
click at [466, 195] on icon at bounding box center [469, 196] width 7 height 7
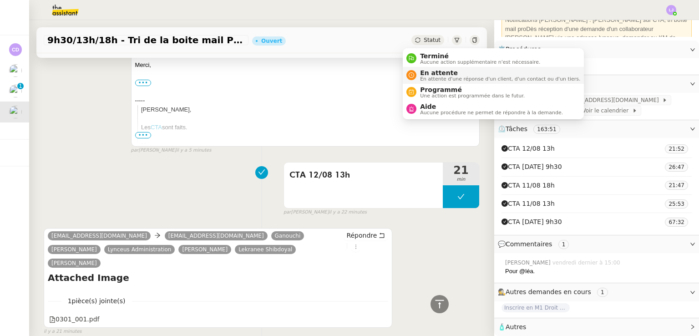
click at [436, 79] on span "En attente d'une réponse d'un client, d'un contact ou d'un tiers." at bounding box center [500, 78] width 160 height 5
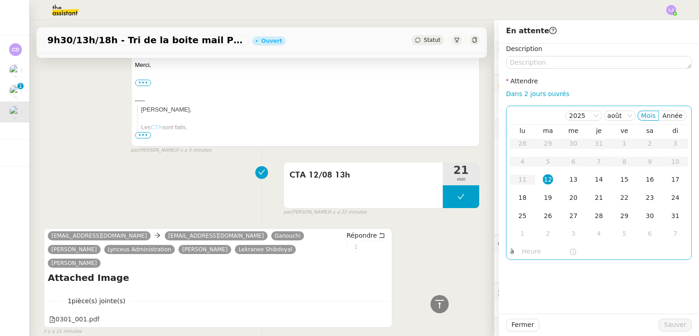
scroll to position [98, 0]
click at [545, 177] on div "12" at bounding box center [548, 179] width 10 height 10
click at [534, 249] on input "text" at bounding box center [545, 251] width 47 height 10
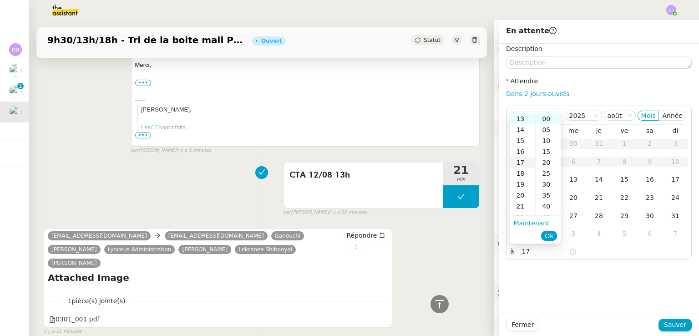
click at [525, 167] on div "17" at bounding box center [521, 162] width 25 height 11
click at [549, 185] on div "30" at bounding box center [547, 184] width 25 height 11
click at [547, 234] on span "Ok" at bounding box center [549, 235] width 9 height 9
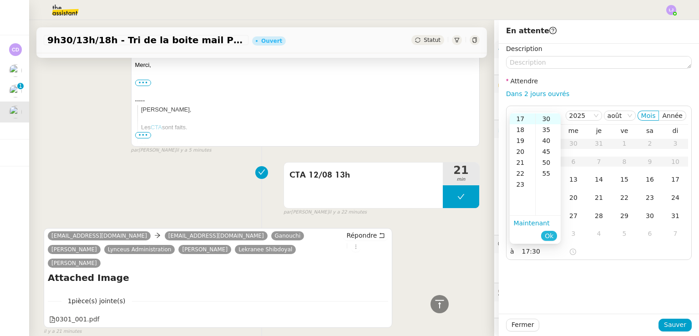
type input "17:30"
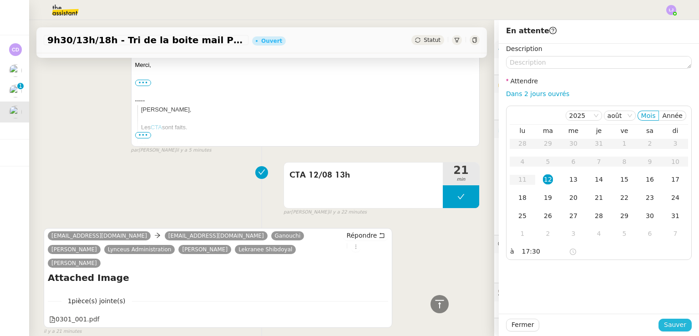
click at [667, 323] on span "Sauver" at bounding box center [675, 324] width 22 height 10
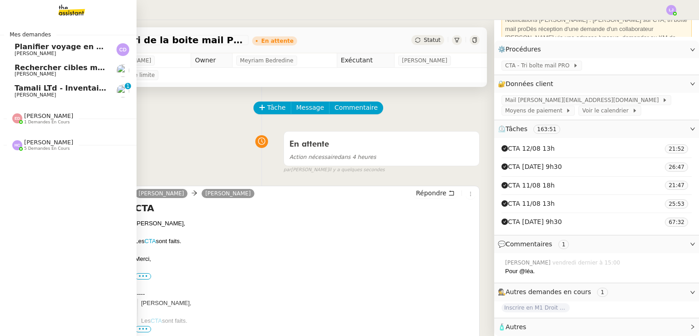
click at [36, 92] on span "[PERSON_NAME]" at bounding box center [35, 95] width 41 height 6
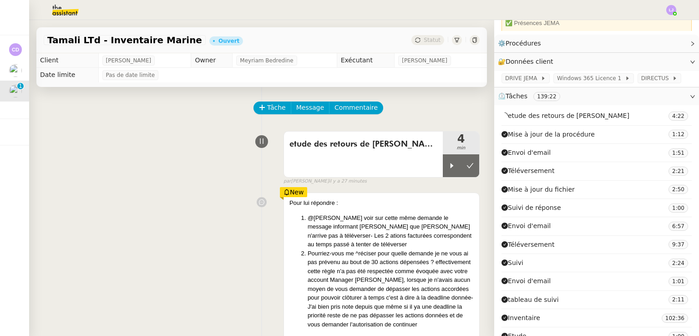
scroll to position [118, 0]
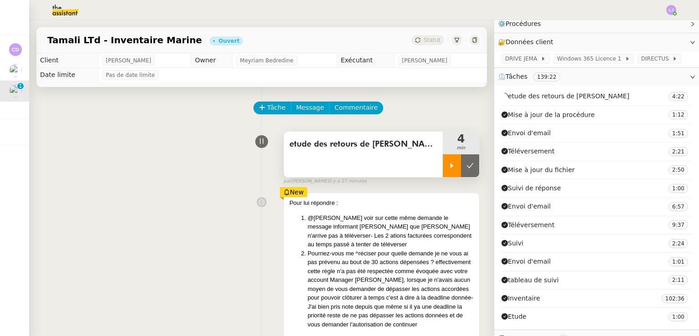
click at [443, 175] on div at bounding box center [452, 165] width 18 height 23
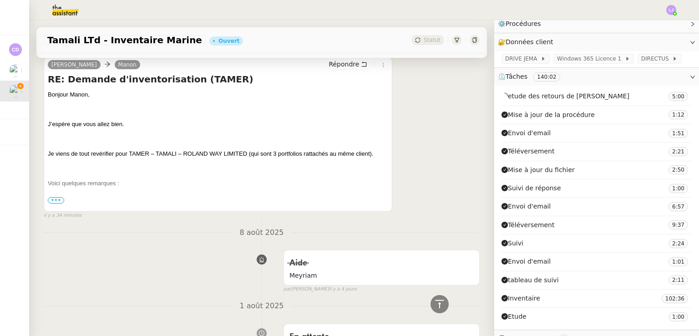
scroll to position [1032, 0]
click at [57, 199] on p at bounding box center [218, 197] width 340 height 9
click at [57, 203] on span "•••" at bounding box center [56, 200] width 16 height 6
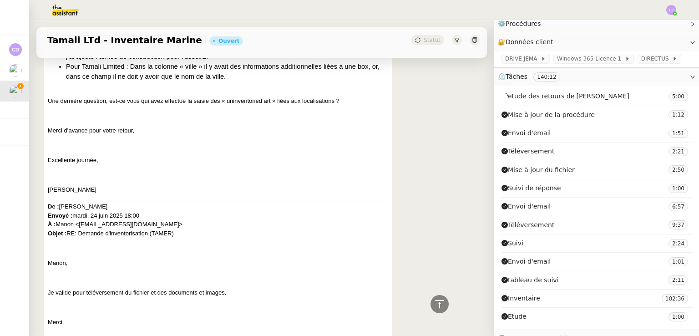
scroll to position [1306, 0]
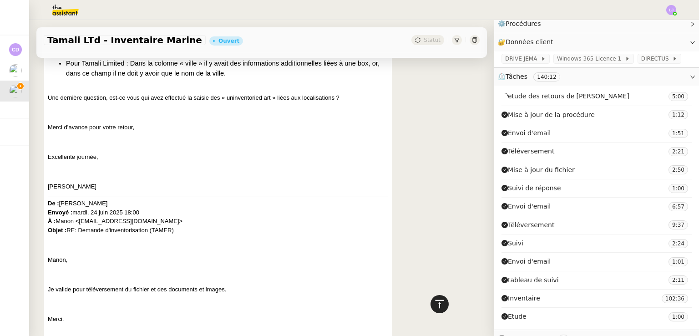
click at [435, 301] on icon at bounding box center [439, 303] width 9 height 8
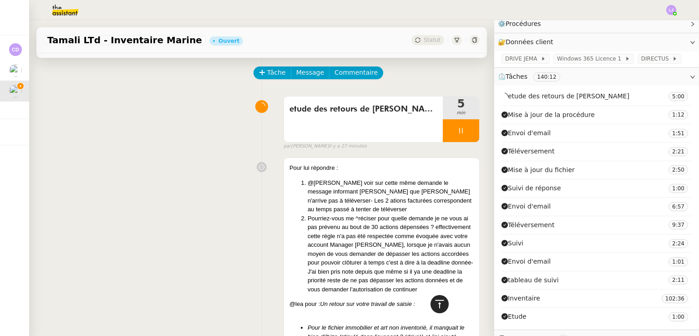
scroll to position [0, 0]
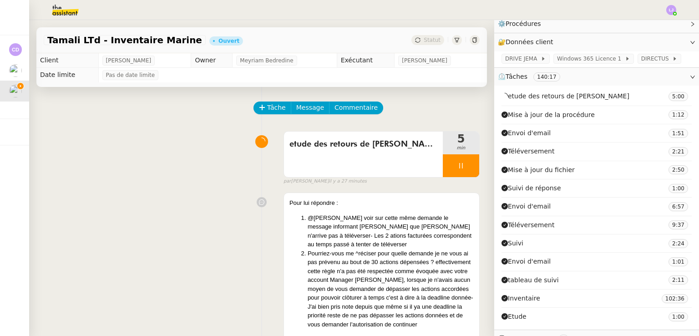
click at [464, 164] on div at bounding box center [461, 165] width 36 height 23
